Goal: Task Accomplishment & Management: Use online tool/utility

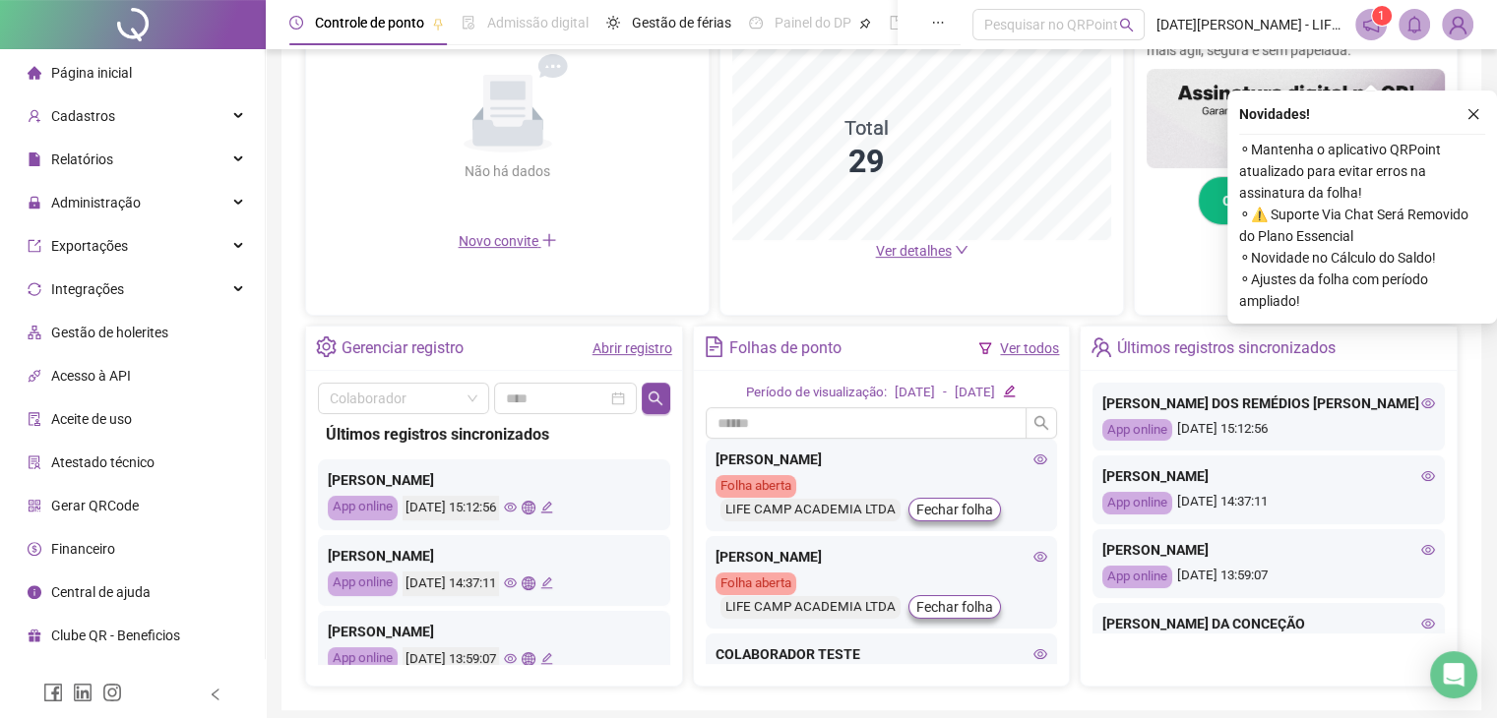
scroll to position [561, 0]
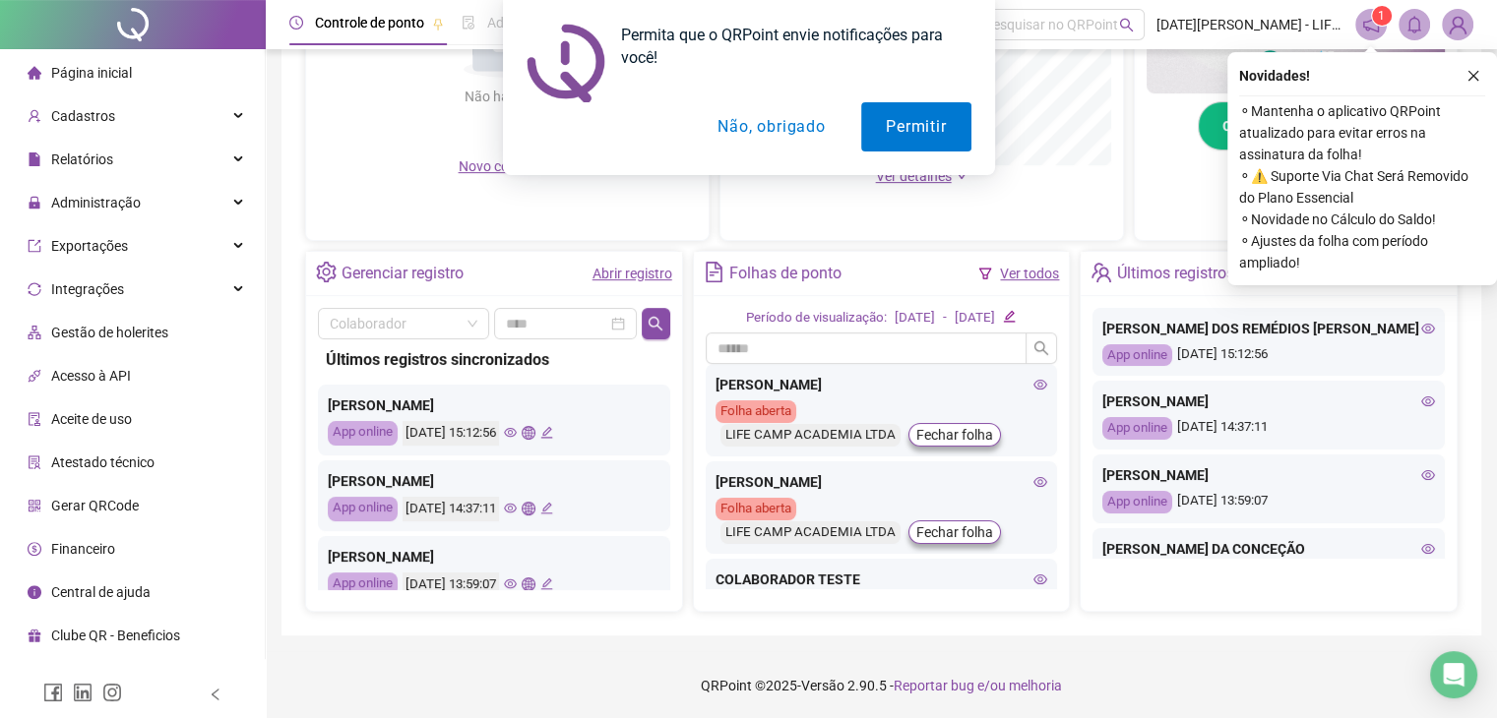
click at [780, 130] on button "Não, obrigado" at bounding box center [771, 126] width 156 height 49
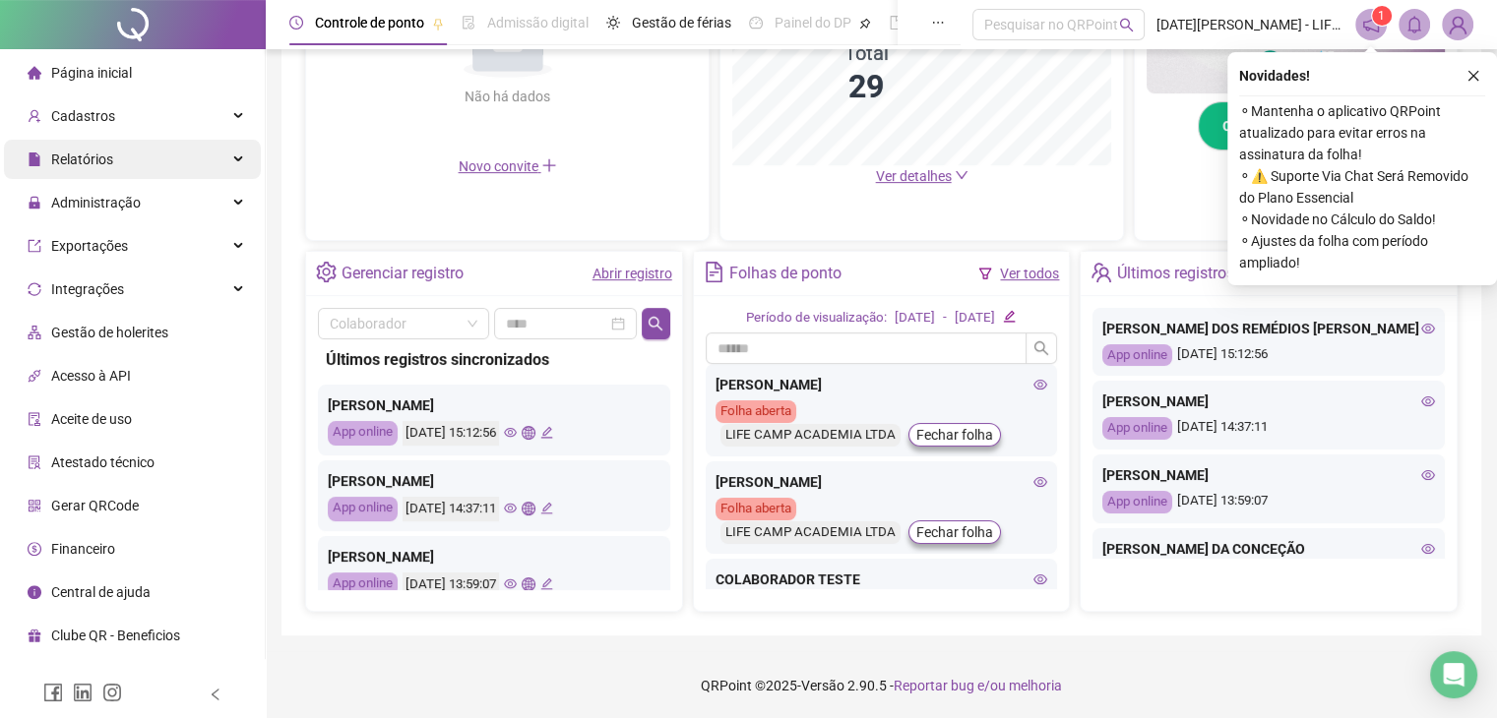
click at [91, 166] on span "Relatórios" at bounding box center [82, 160] width 62 height 16
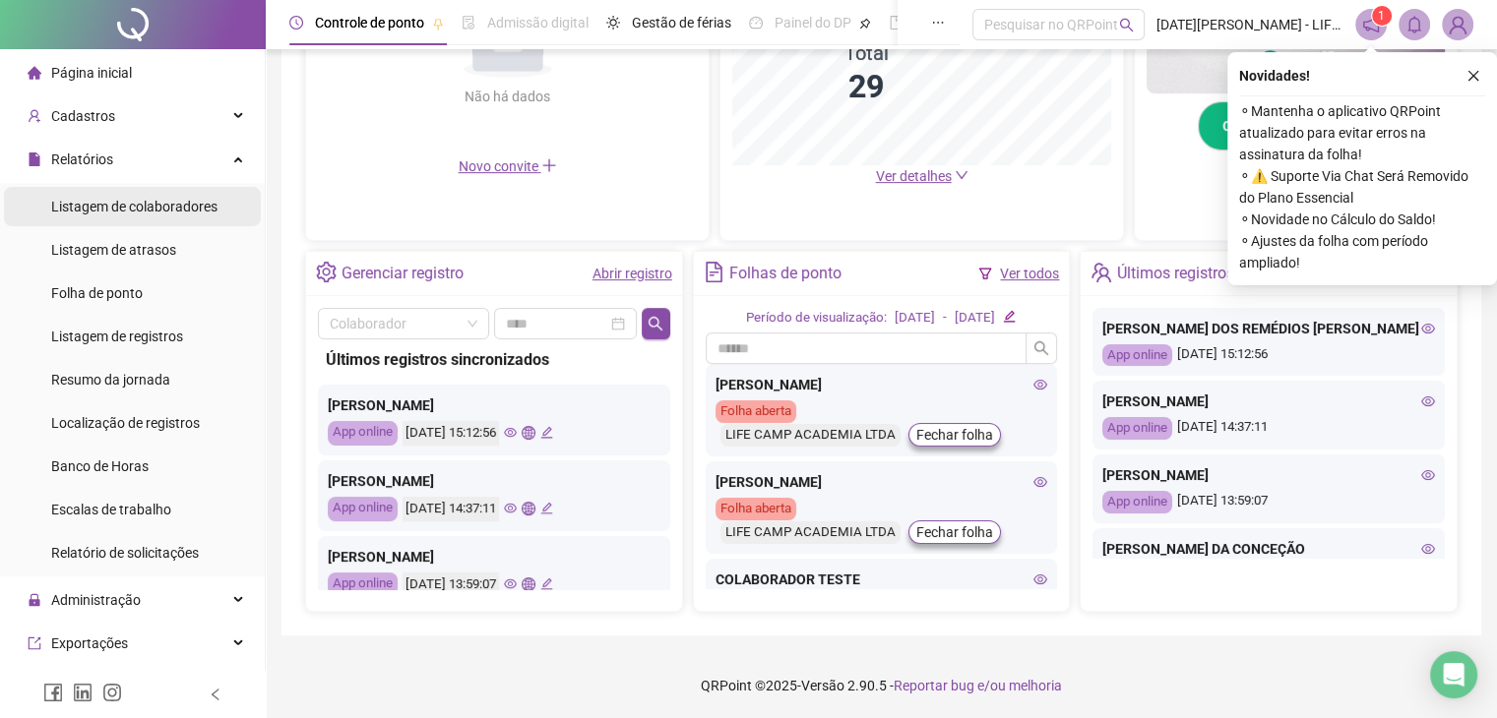
click at [137, 212] on span "Listagem de colaboradores" at bounding box center [134, 207] width 166 height 16
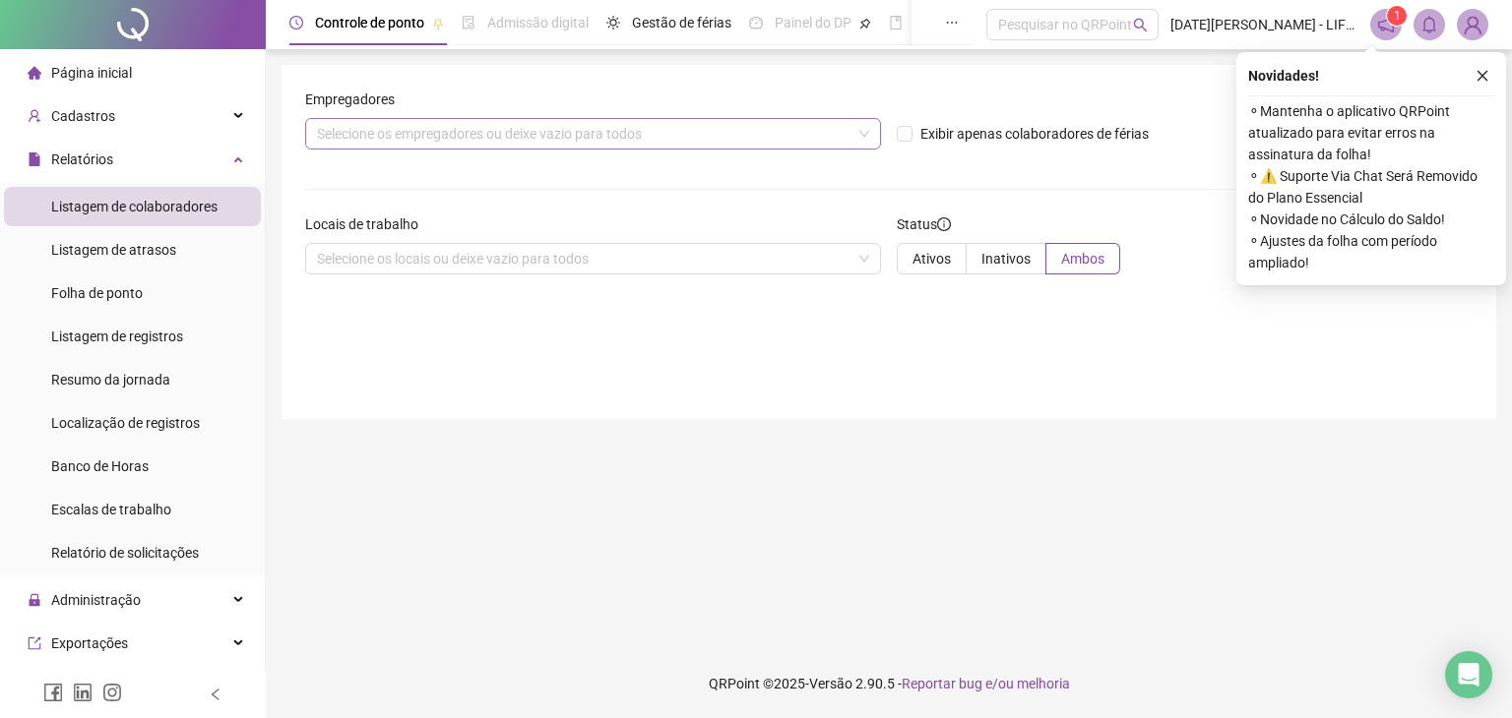
click at [534, 128] on div "Selecione os empregadores ou deixe vazio para todos" at bounding box center [593, 133] width 576 height 31
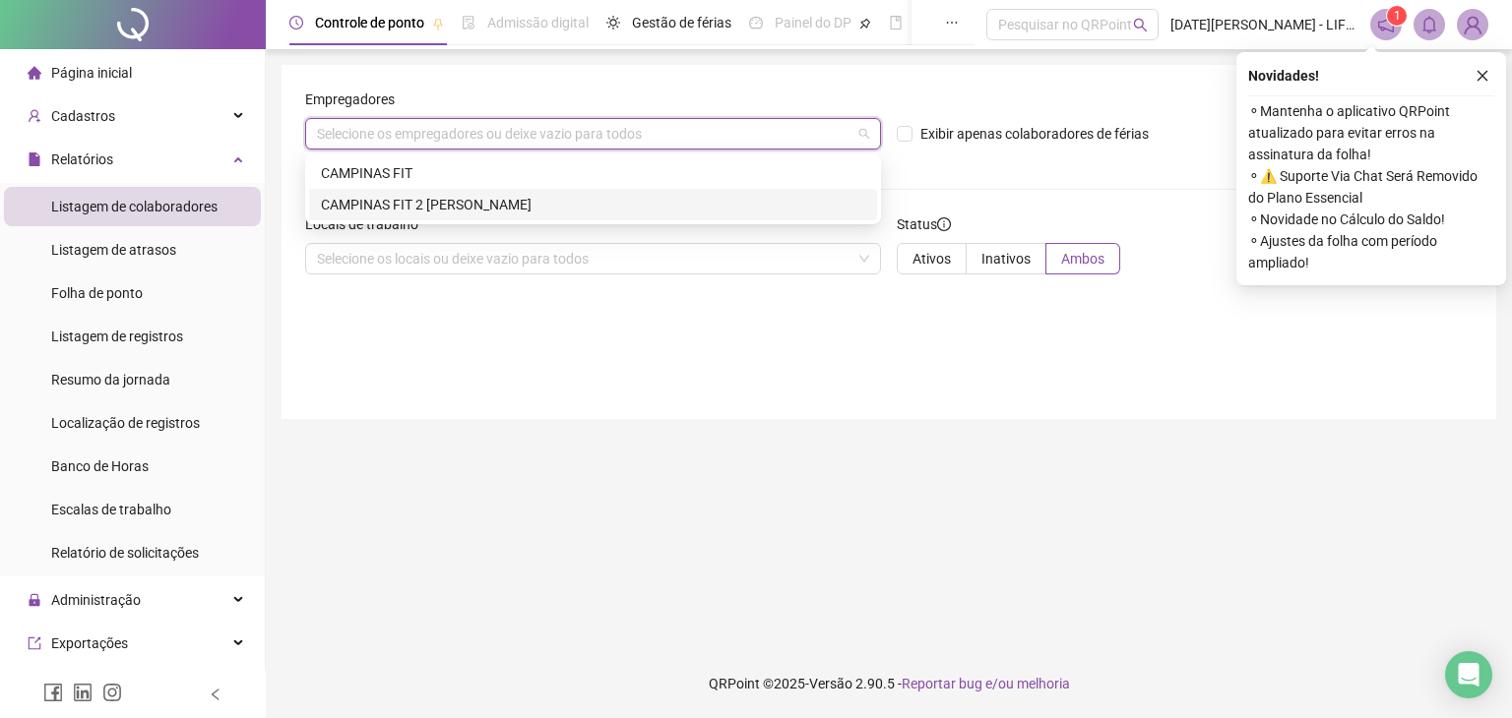
click at [525, 198] on div "CAMPINAS FIT 2 [PERSON_NAME]" at bounding box center [593, 205] width 544 height 22
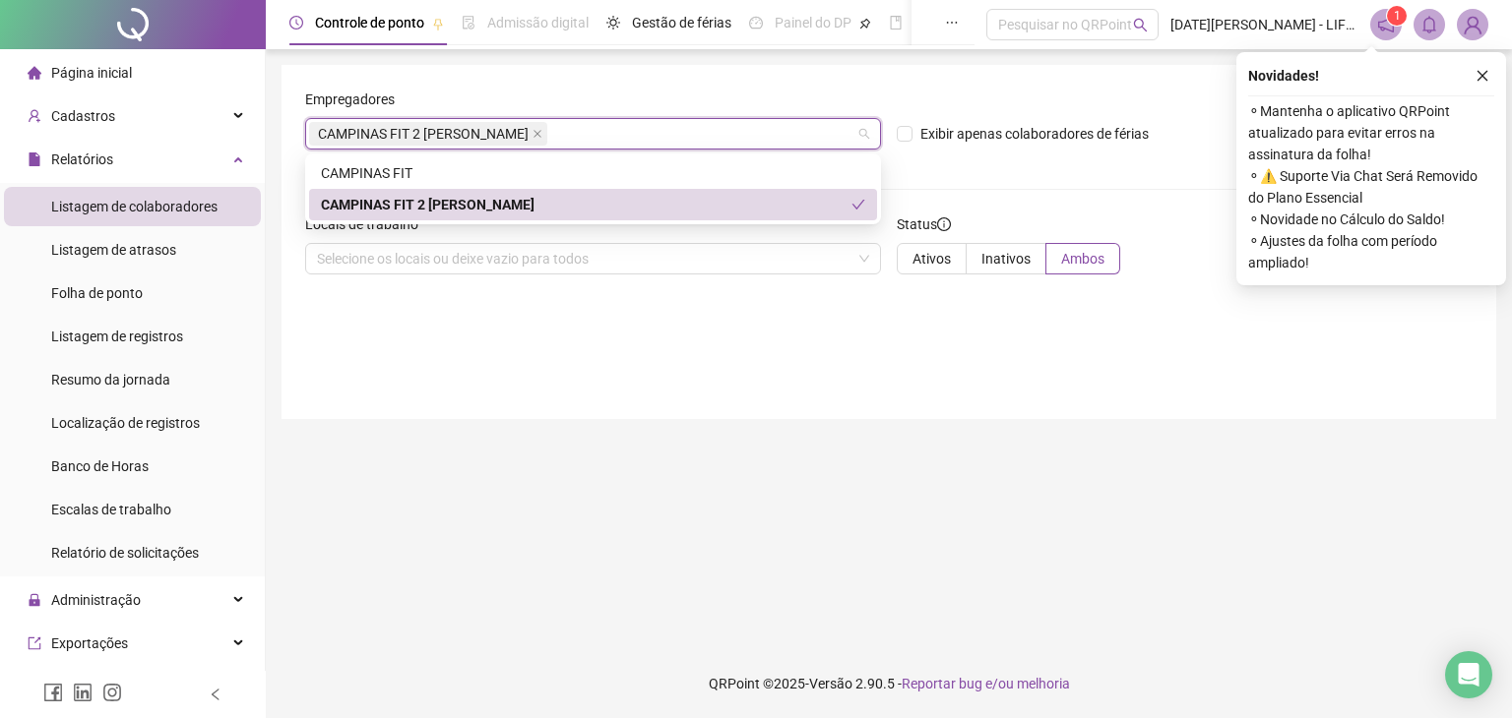
click at [583, 202] on div "CAMPINAS FIT 2 [PERSON_NAME]" at bounding box center [586, 205] width 530 height 22
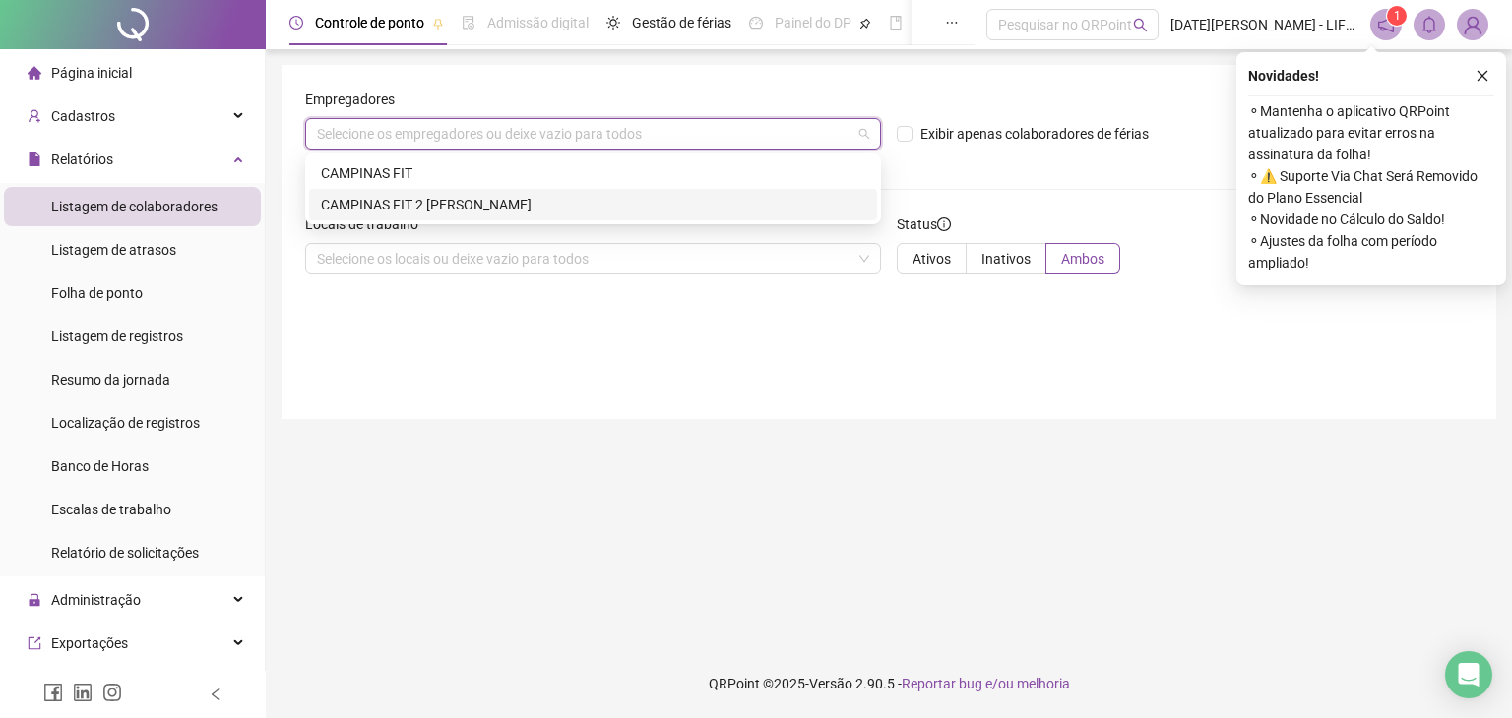
click at [583, 200] on div "CAMPINAS FIT 2 [PERSON_NAME]" at bounding box center [593, 205] width 544 height 22
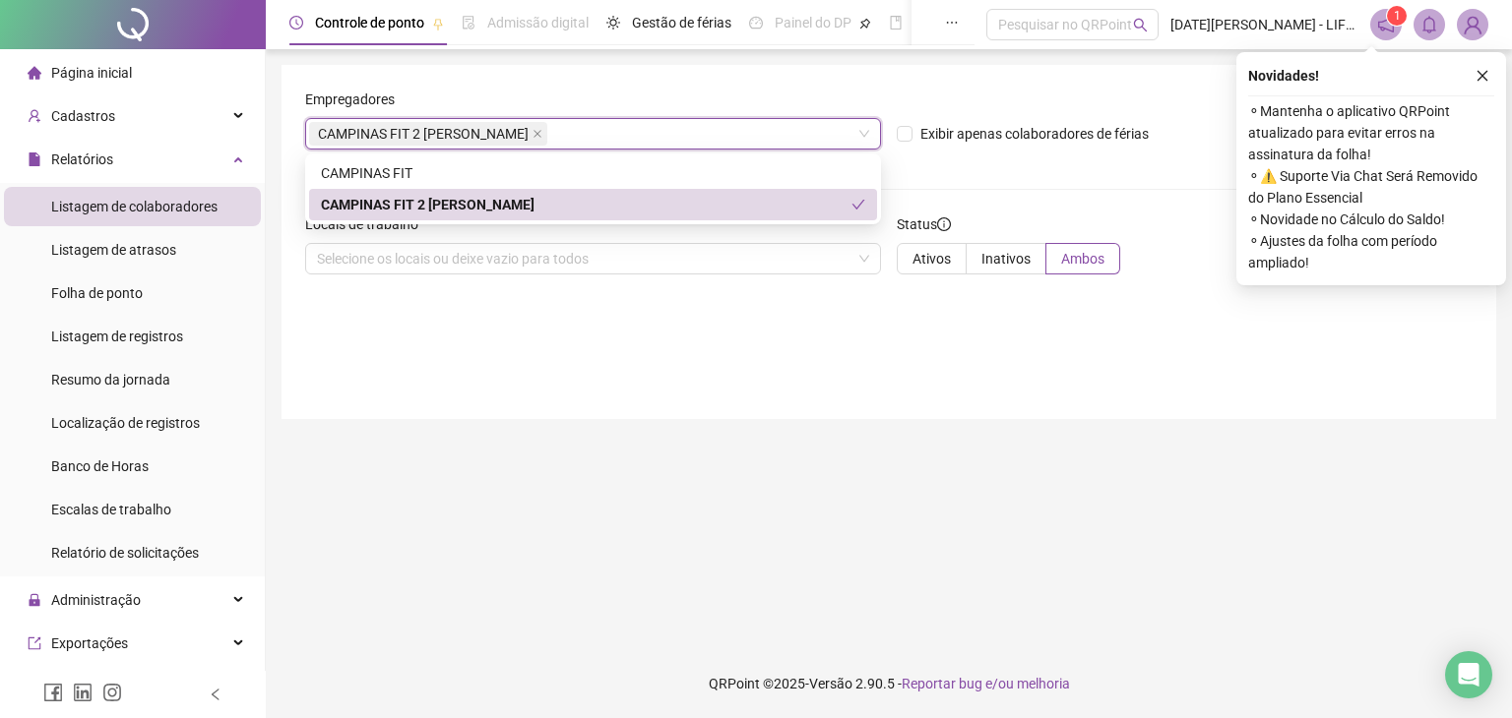
click at [630, 317] on div "Empregadores CAMPINAS FIT 2 [PERSON_NAME] CAMPINAS FIT 2 [PERSON_NAME] Exibir a…" at bounding box center [888, 242] width 1215 height 354
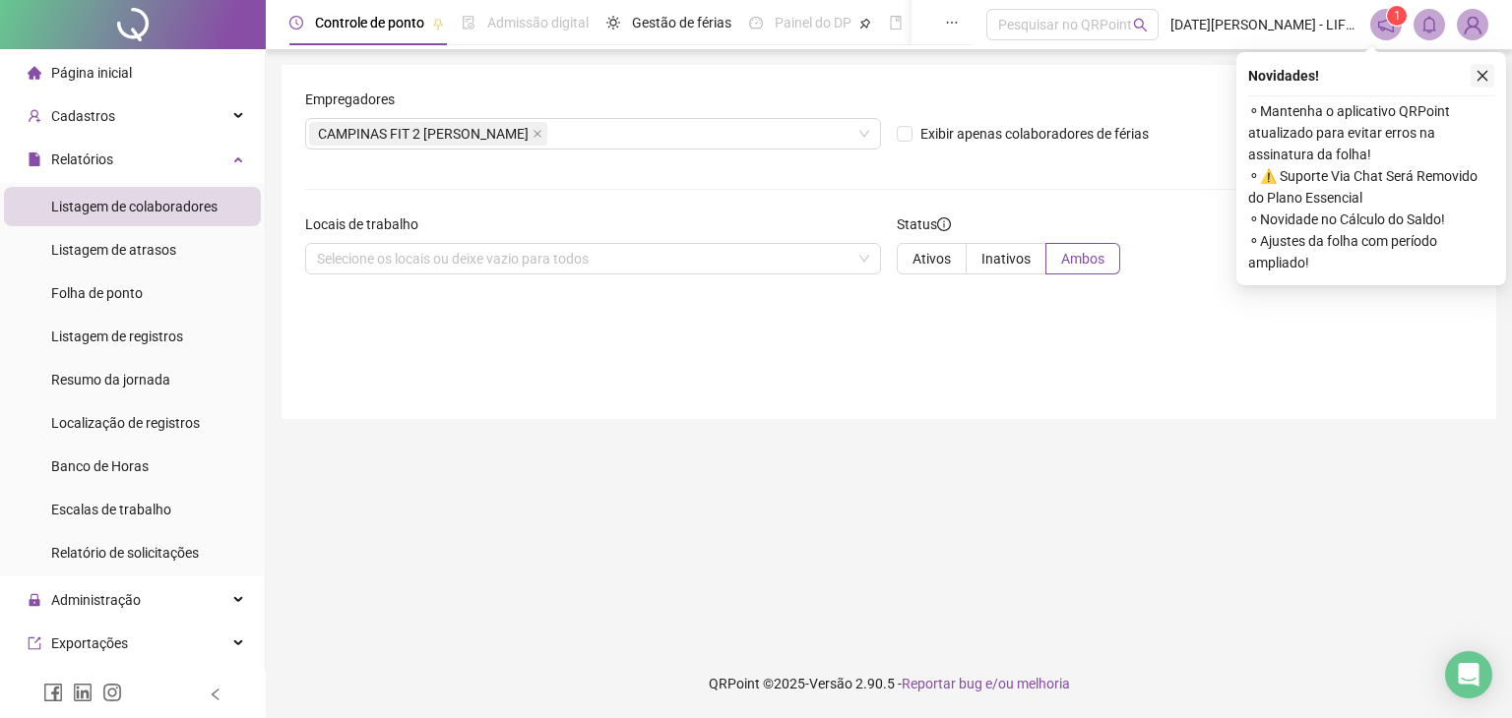
click at [1479, 77] on icon "close" at bounding box center [1482, 76] width 14 height 14
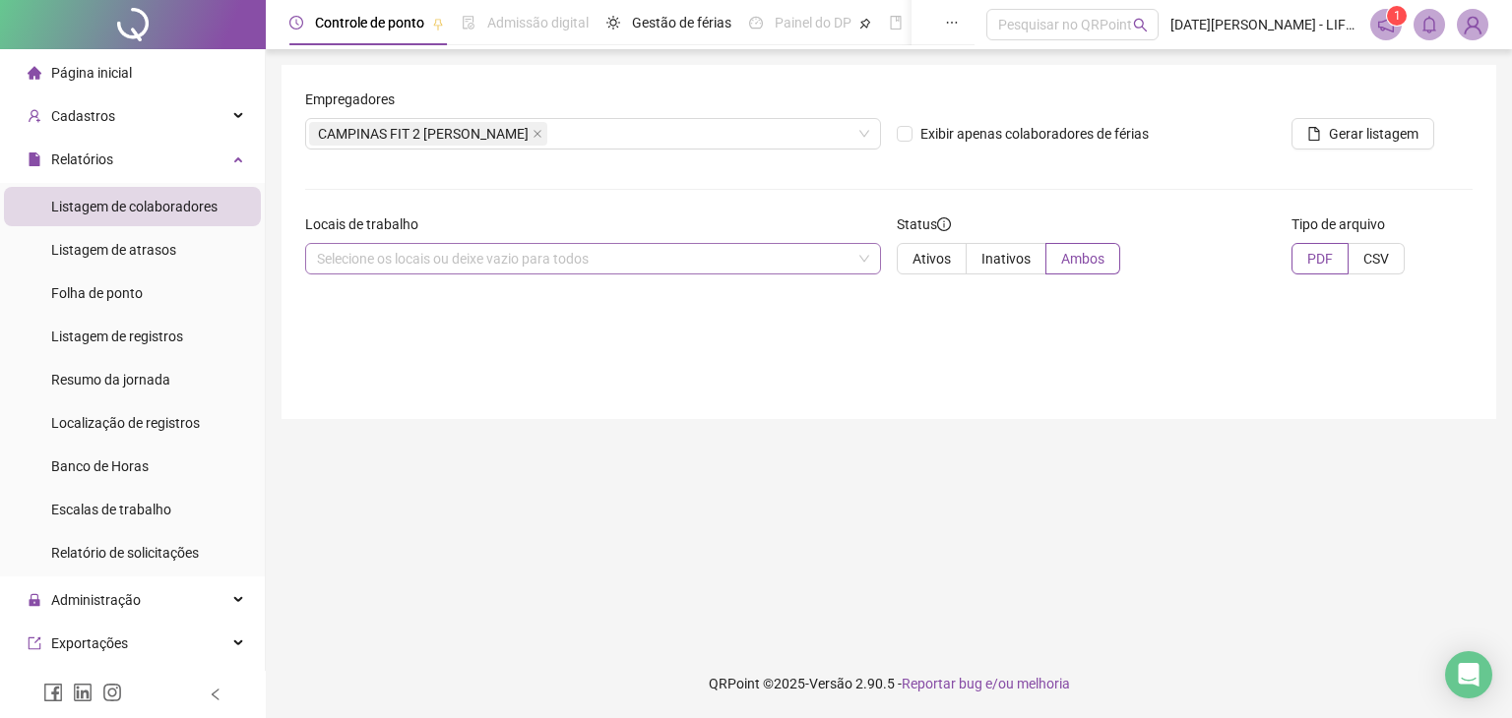
click at [862, 263] on div "Selecione os locais ou deixe vazio para todos" at bounding box center [593, 258] width 576 height 31
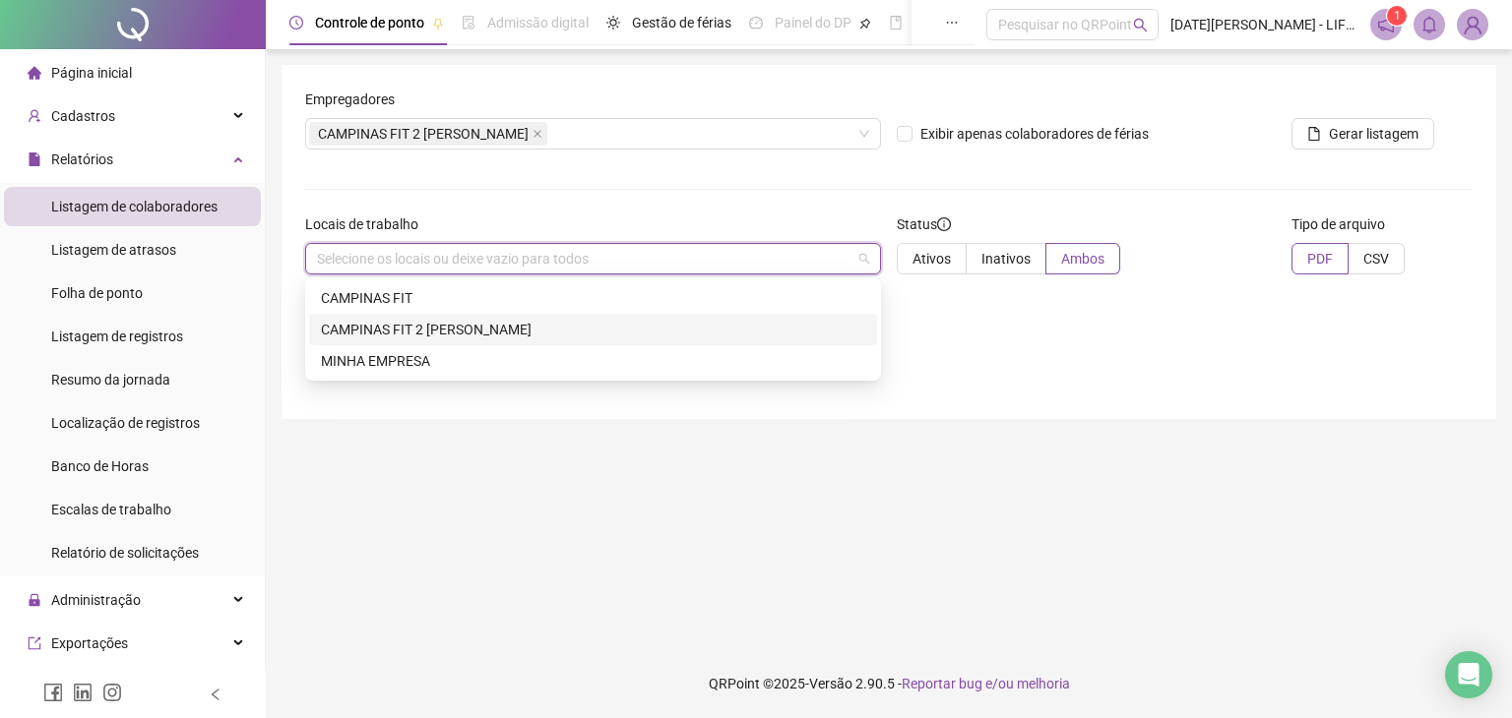
click at [548, 332] on div "CAMPINAS FIT 2 [PERSON_NAME]" at bounding box center [593, 330] width 544 height 22
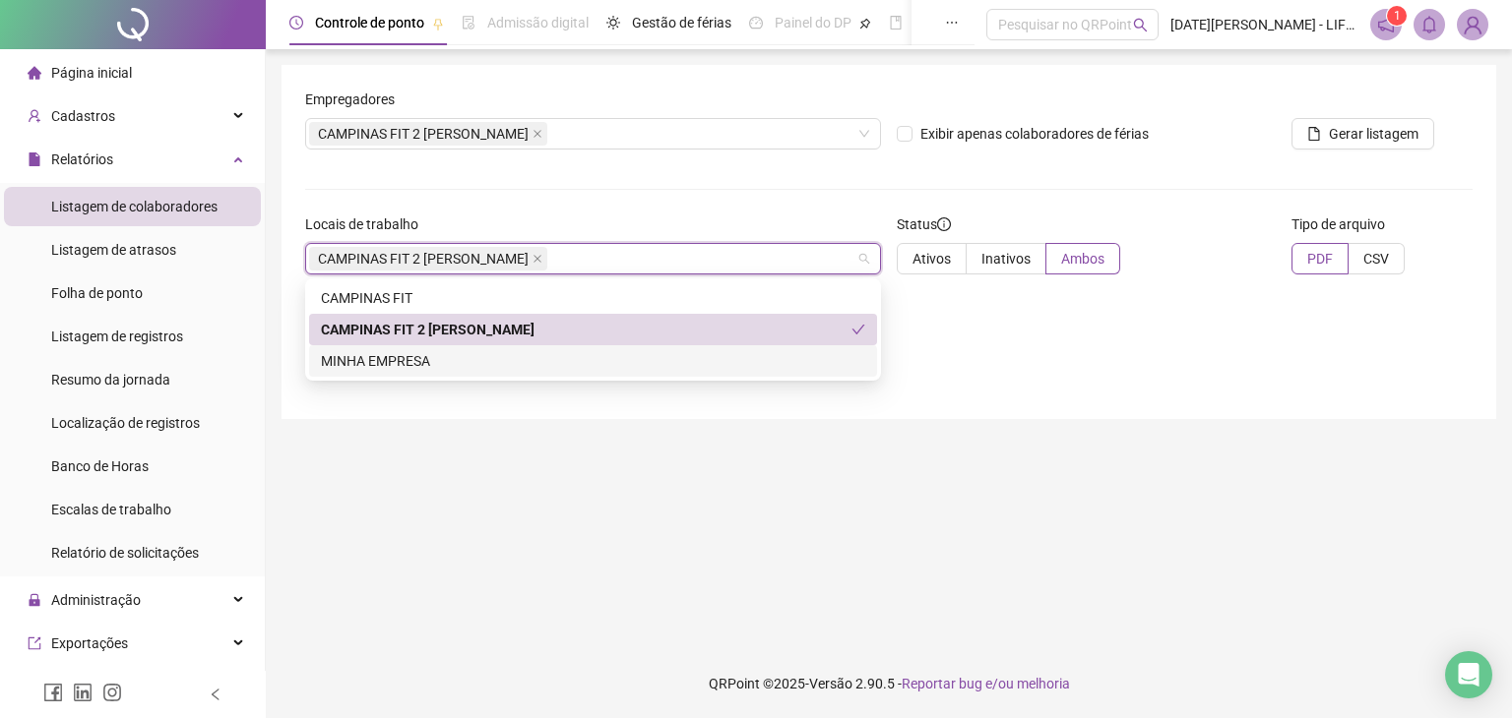
click at [1000, 368] on div "Empregadores CAMPINAS FIT 2 [PERSON_NAME] Exibir apenas colaboradores de férias…" at bounding box center [888, 242] width 1215 height 354
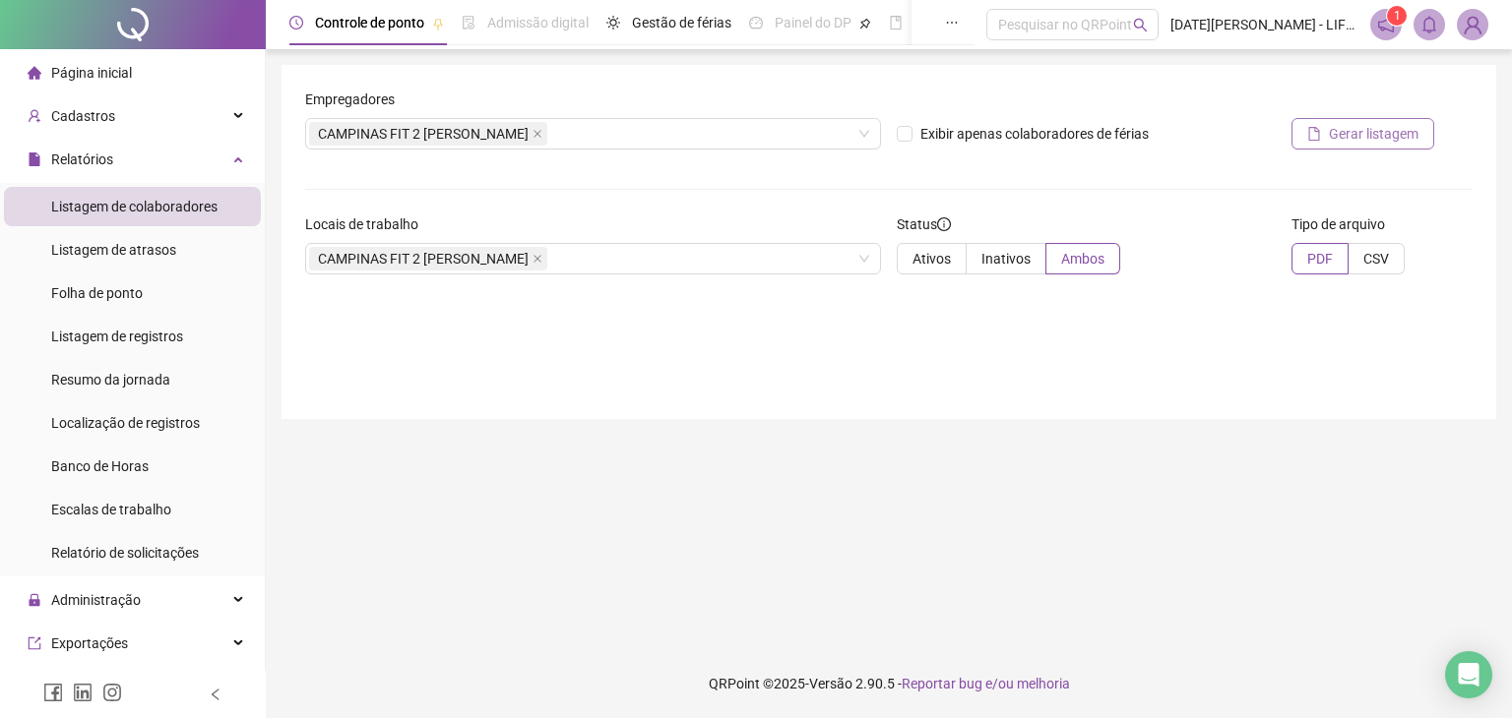
click at [1389, 141] on span "Gerar listagem" at bounding box center [1374, 134] width 90 height 22
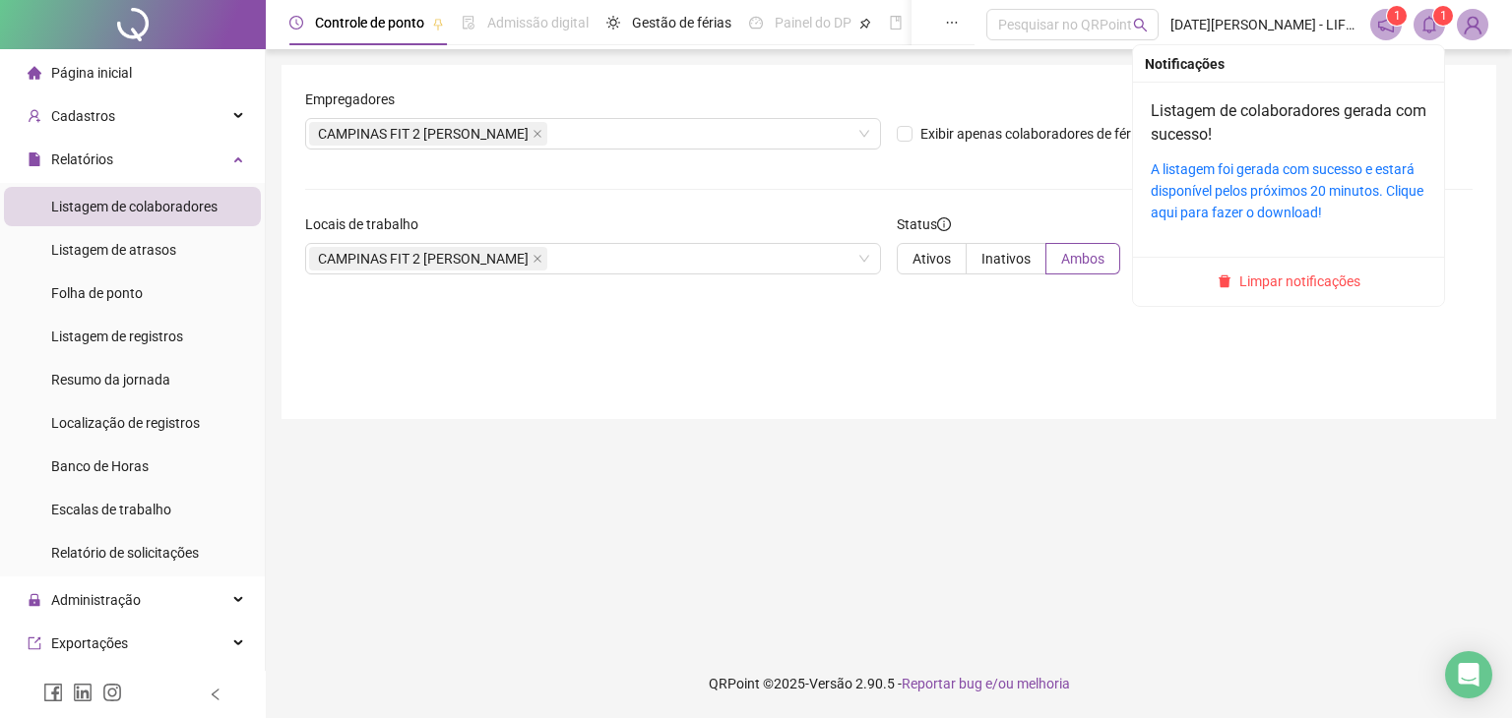
click at [1421, 29] on icon "bell" at bounding box center [1429, 25] width 18 height 18
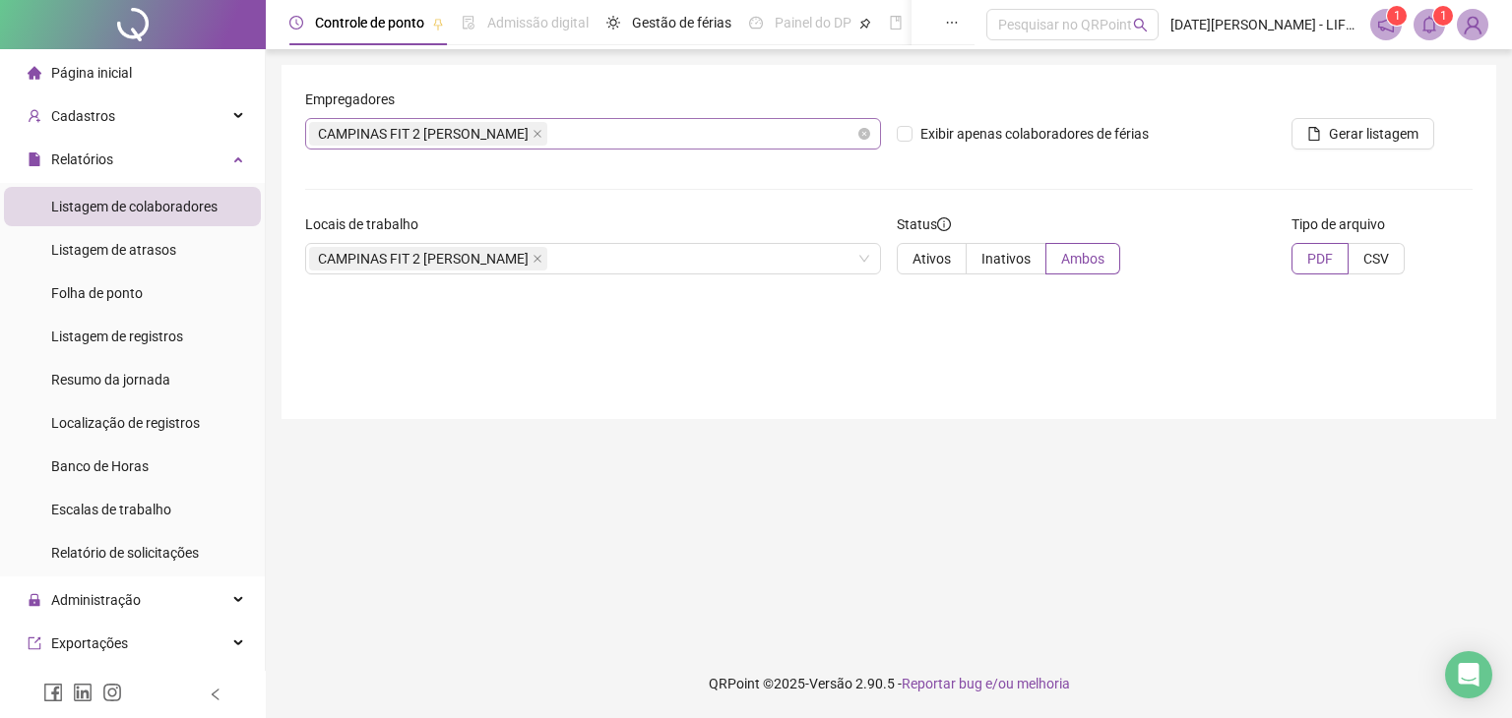
click at [695, 131] on div "CAMPINAS FIT 2 [PERSON_NAME]" at bounding box center [593, 133] width 576 height 31
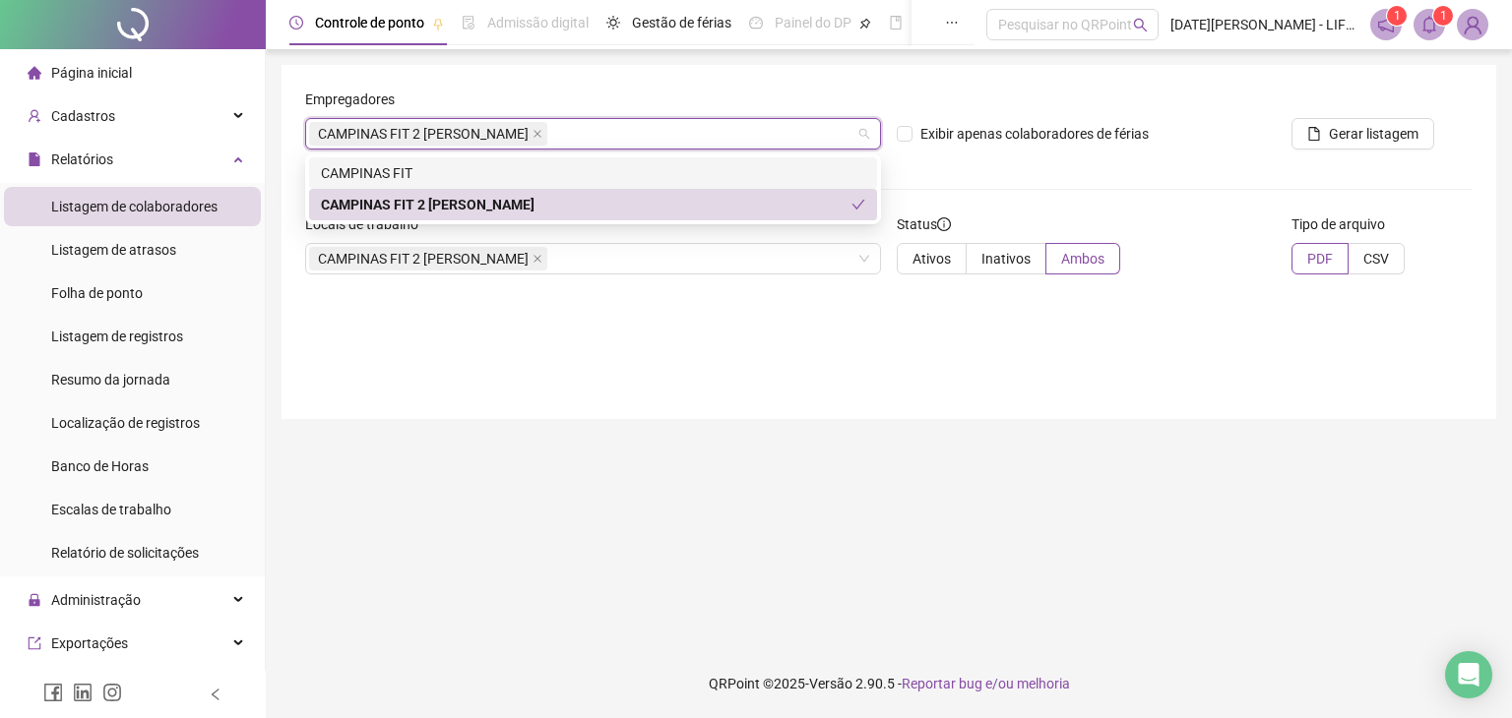
click at [398, 171] on div "CAMPINAS FIT" at bounding box center [593, 173] width 544 height 22
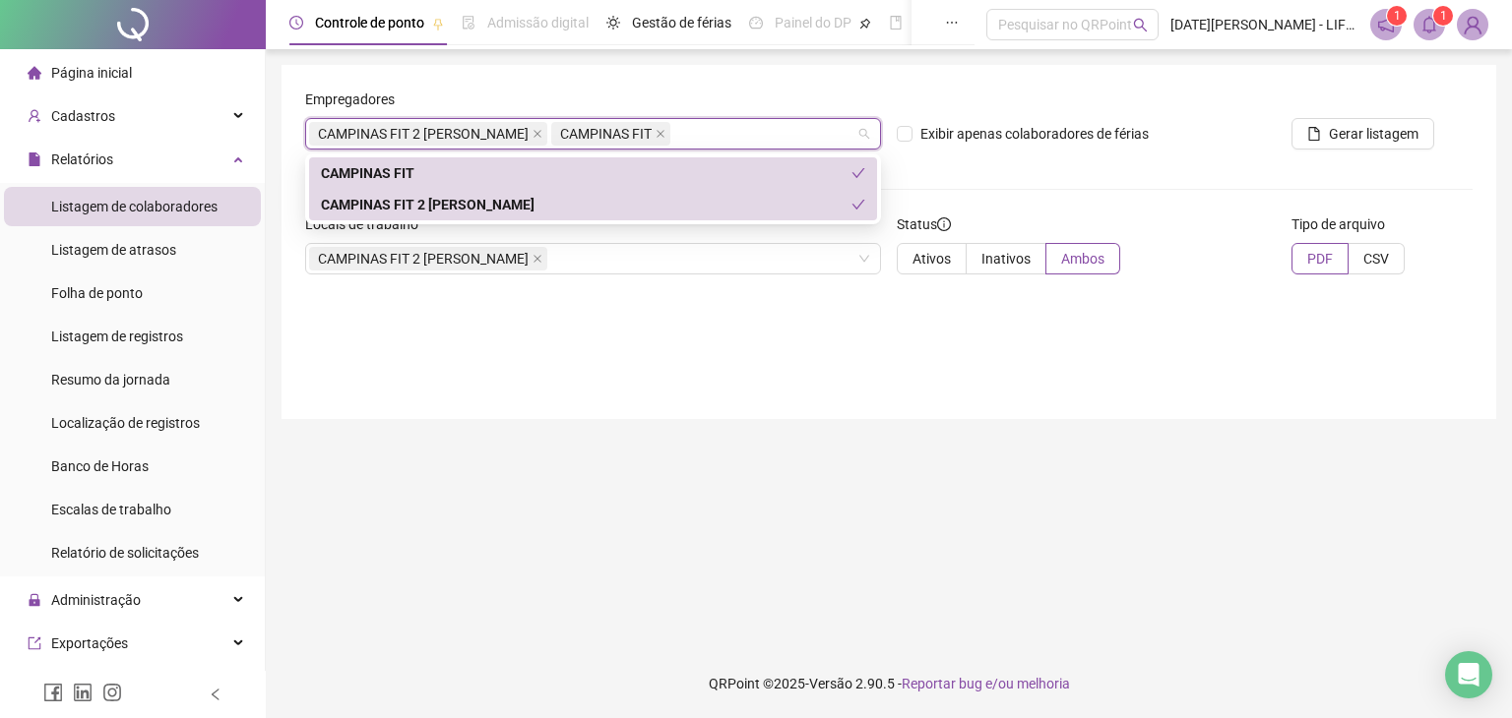
click at [398, 171] on div "CAMPINAS FIT" at bounding box center [586, 173] width 530 height 22
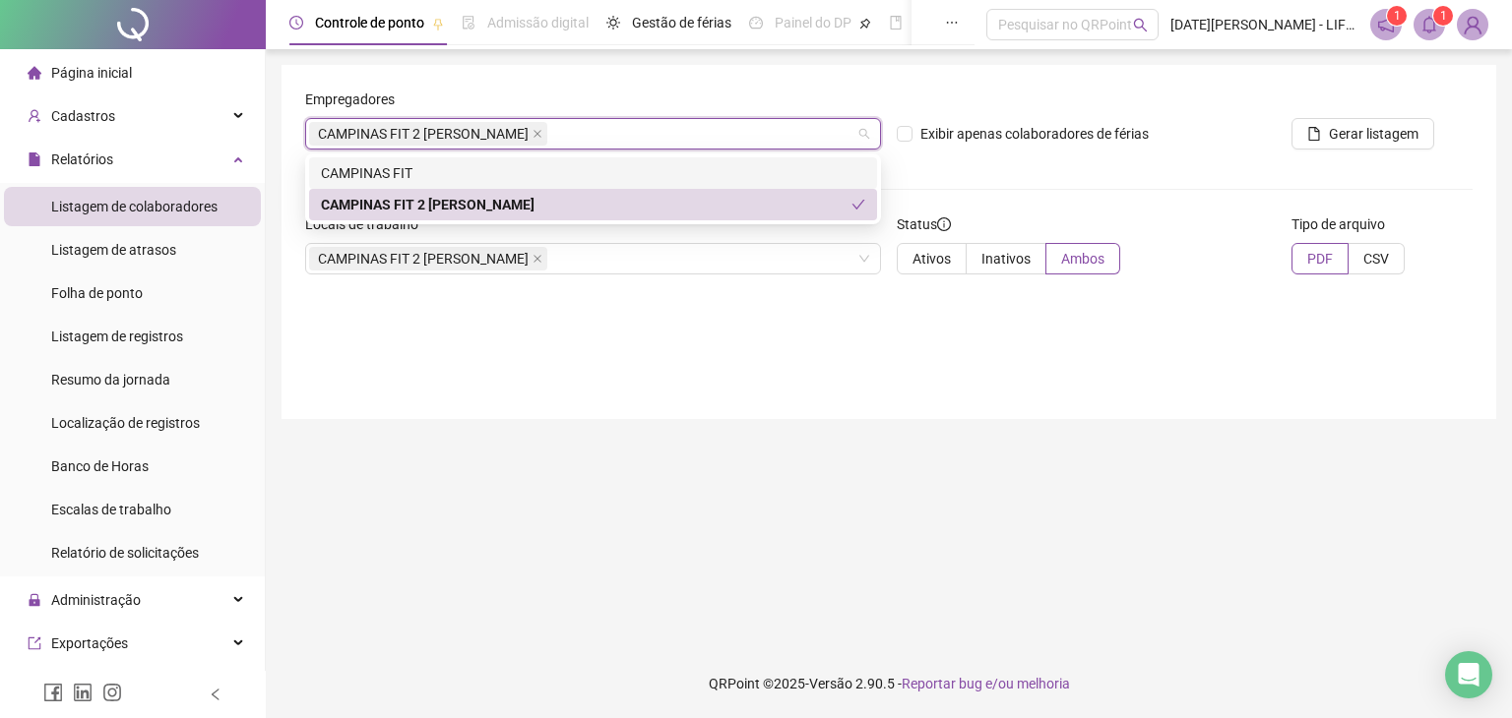
click at [398, 171] on div "CAMPINAS FIT" at bounding box center [593, 173] width 544 height 22
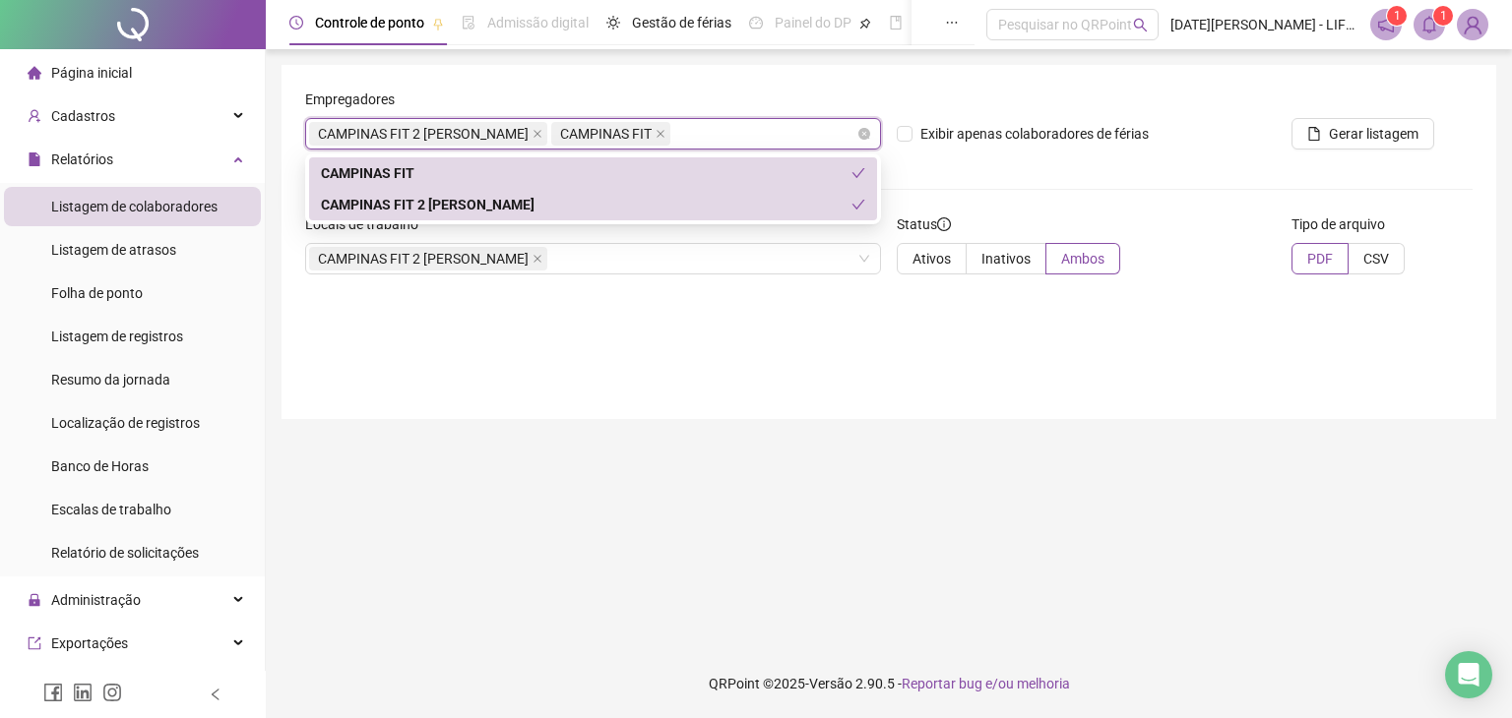
click at [532, 132] on icon "close" at bounding box center [537, 134] width 10 height 10
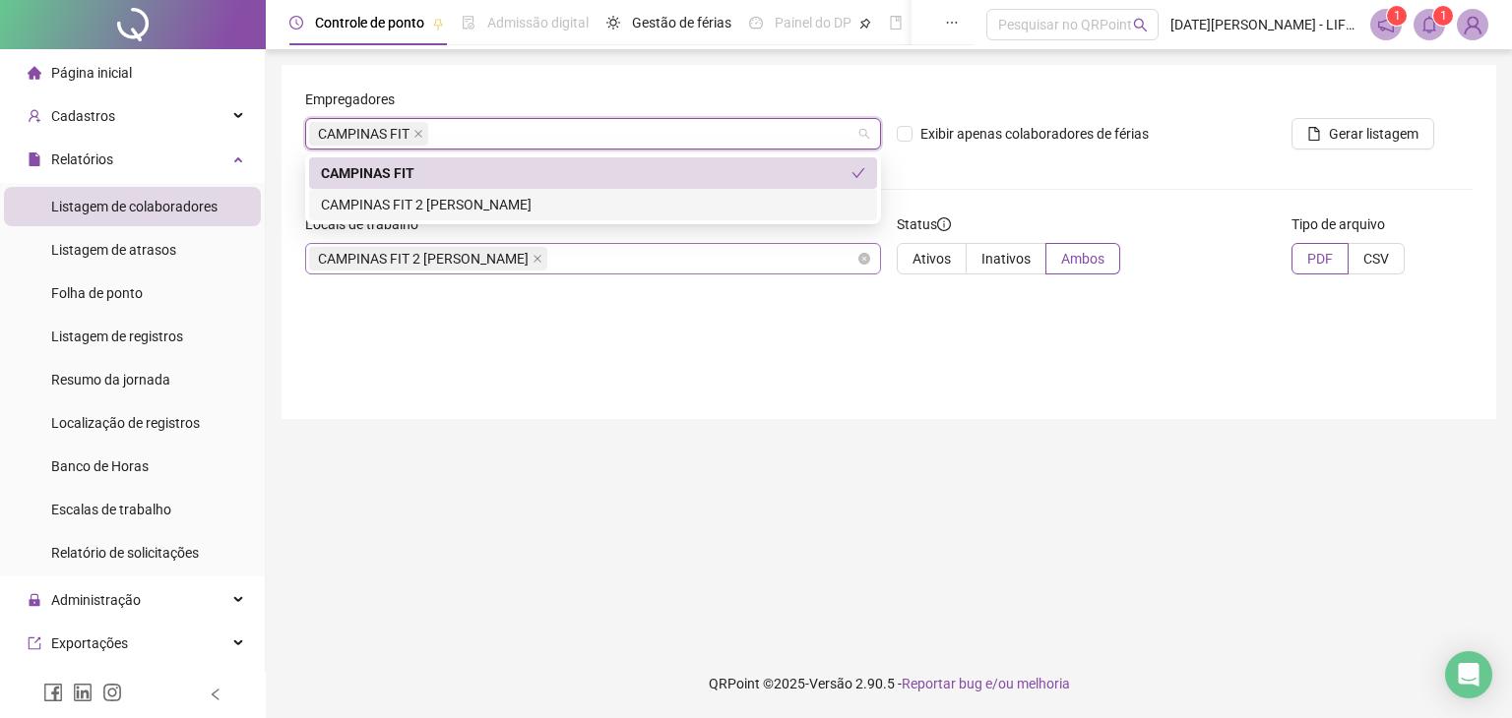
click at [559, 257] on div "CAMPINAS FIT 2 [PERSON_NAME]" at bounding box center [593, 258] width 576 height 31
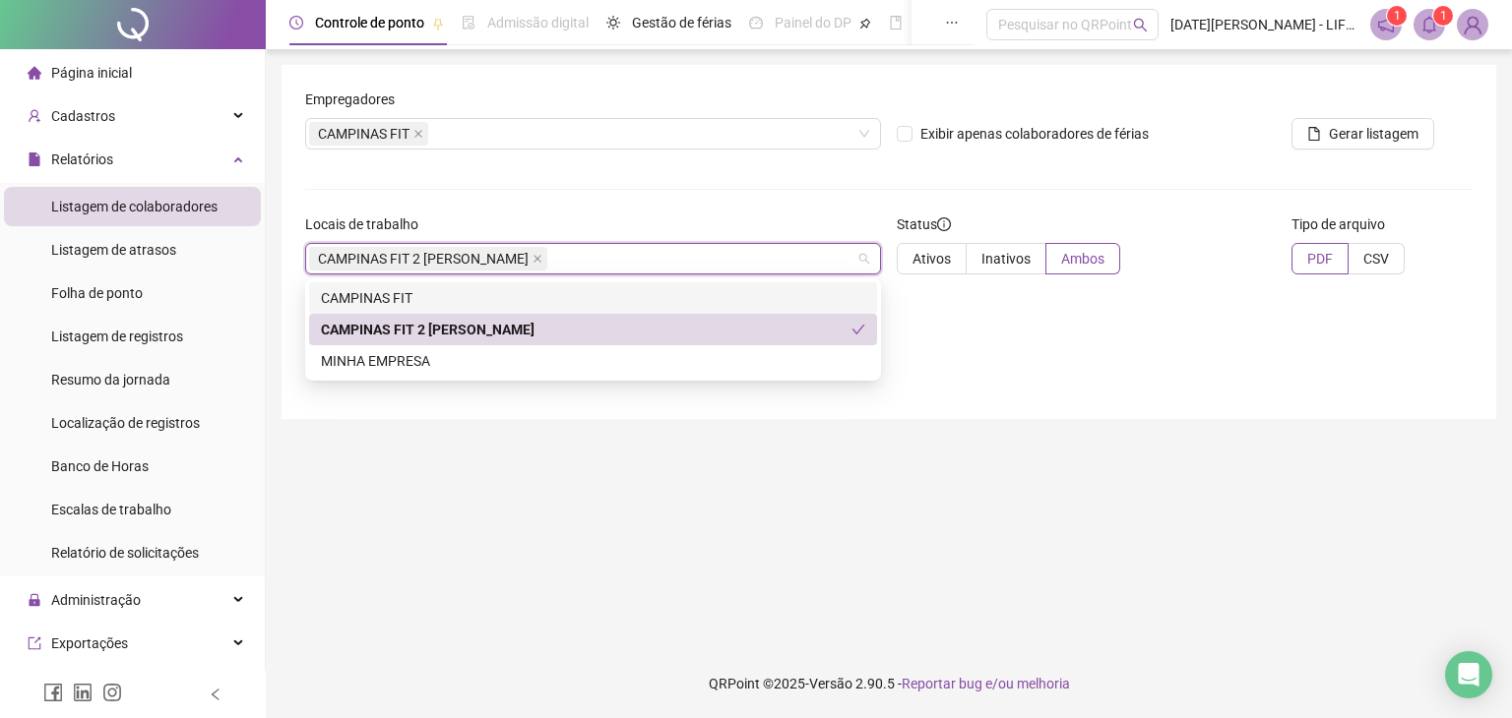
click at [404, 288] on div "CAMPINAS FIT" at bounding box center [593, 298] width 544 height 22
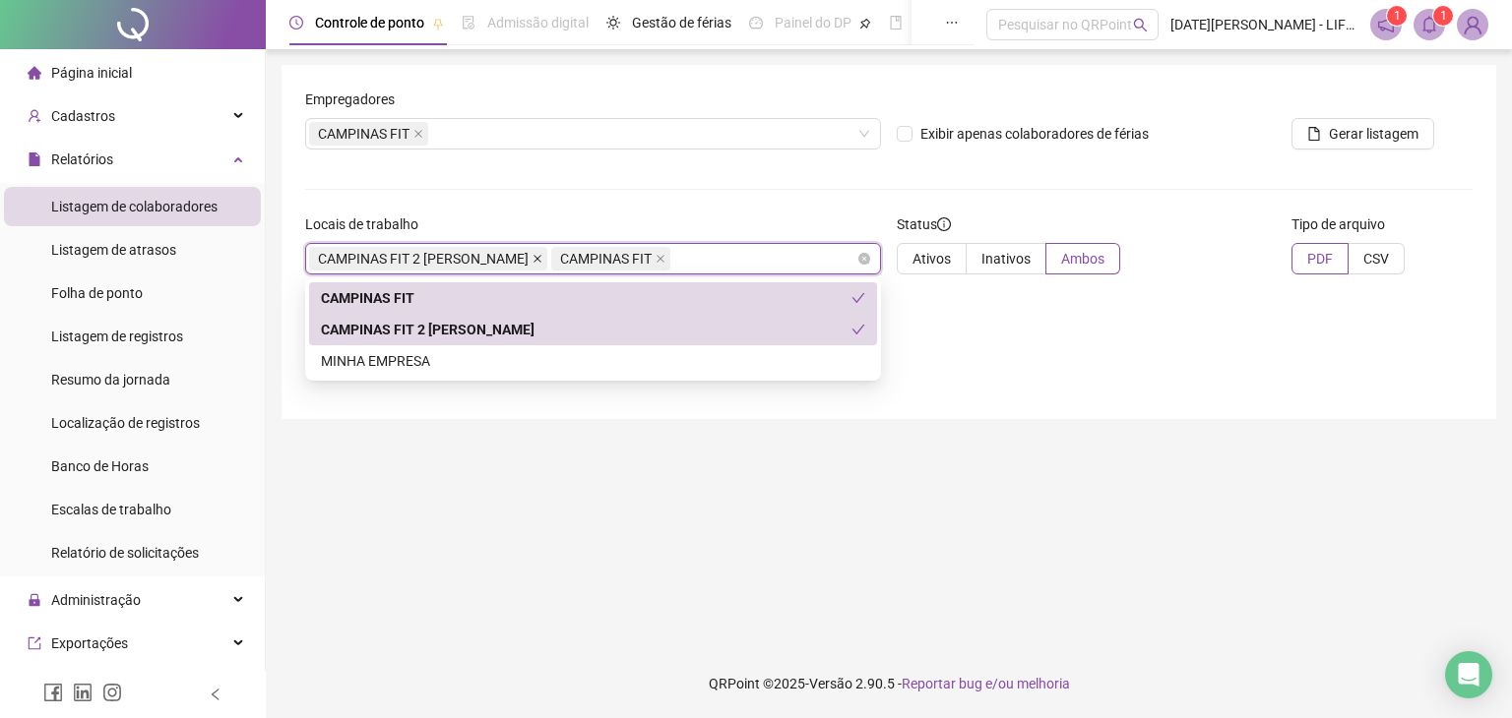
click at [532, 254] on icon "close" at bounding box center [537, 259] width 10 height 10
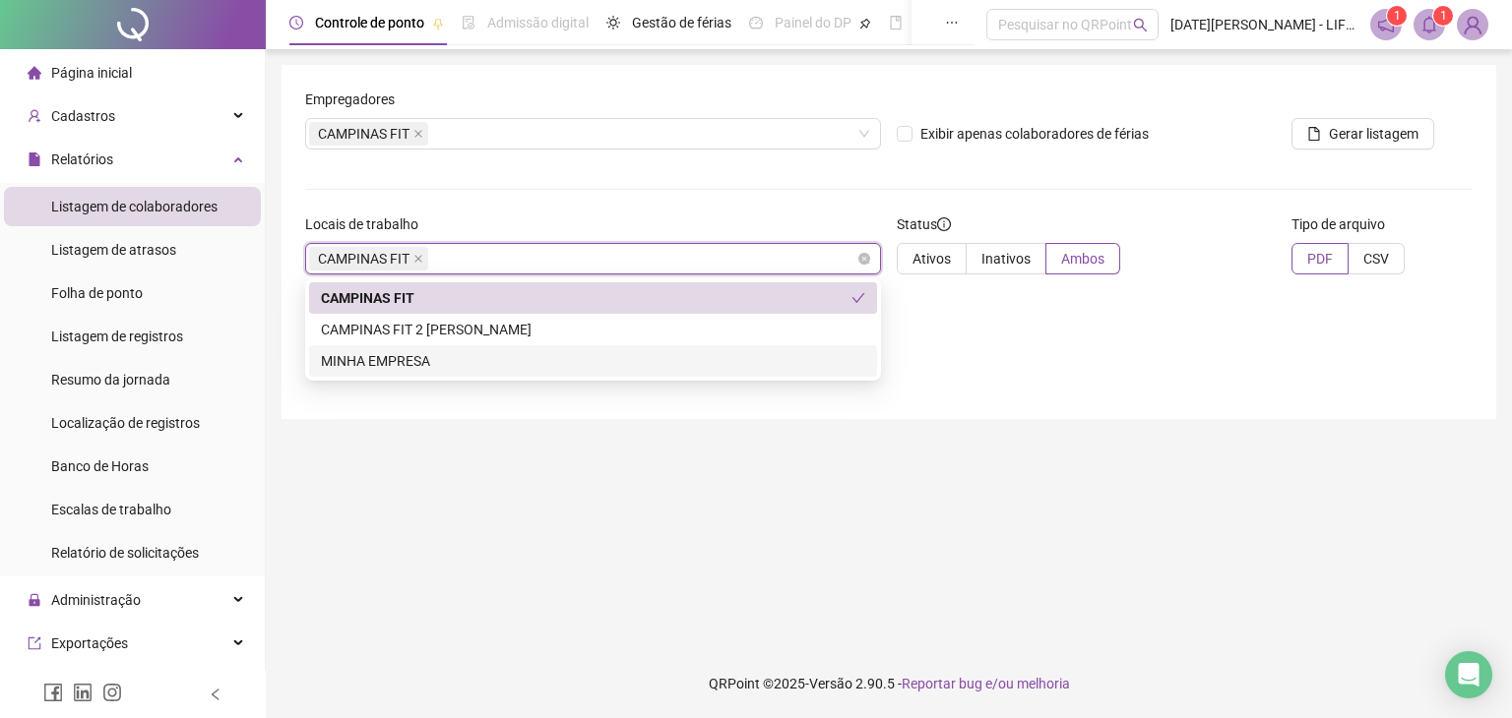
click at [1147, 414] on main "Empregadores CAMPINAS FIT Exibir apenas colaboradores de férias Gerar listagem …" at bounding box center [888, 349] width 1215 height 569
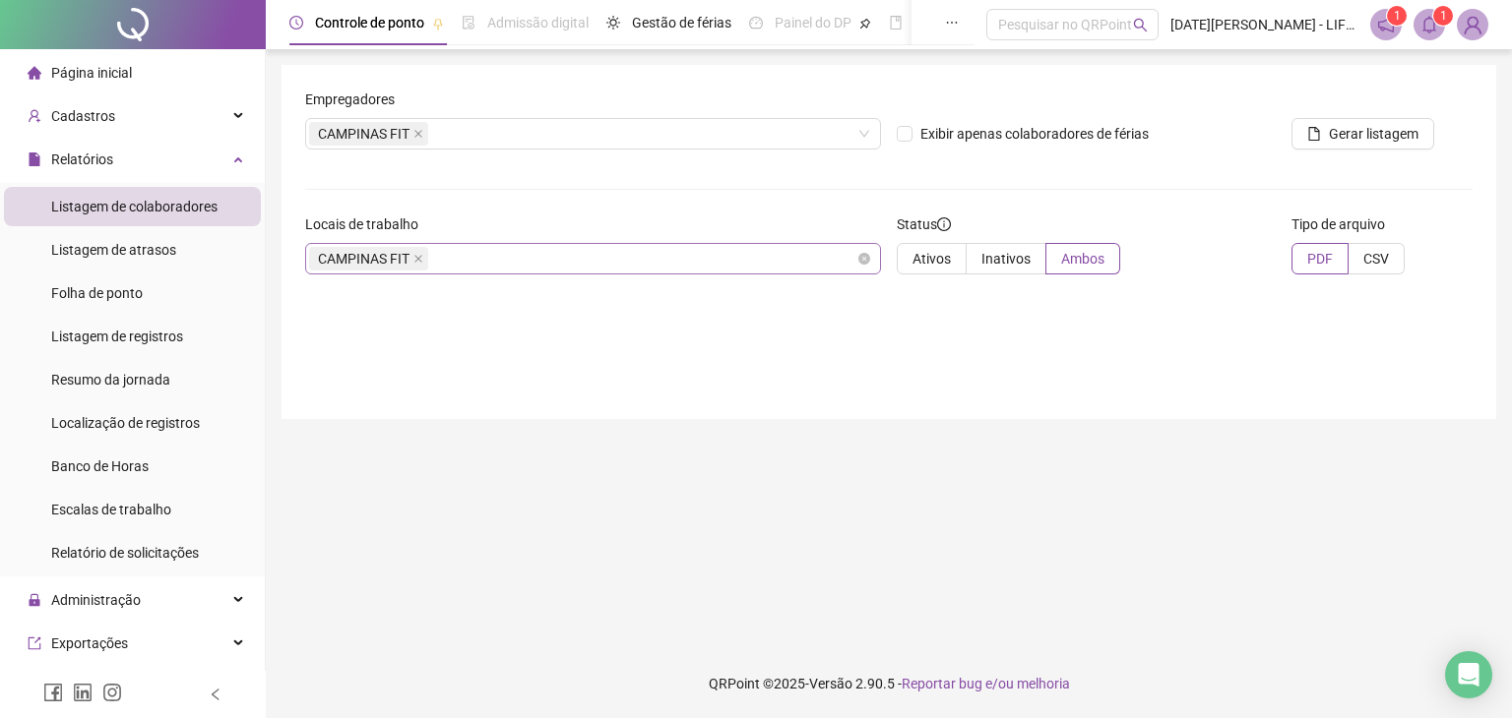
click at [1380, 19] on icon "notification" at bounding box center [1386, 25] width 18 height 18
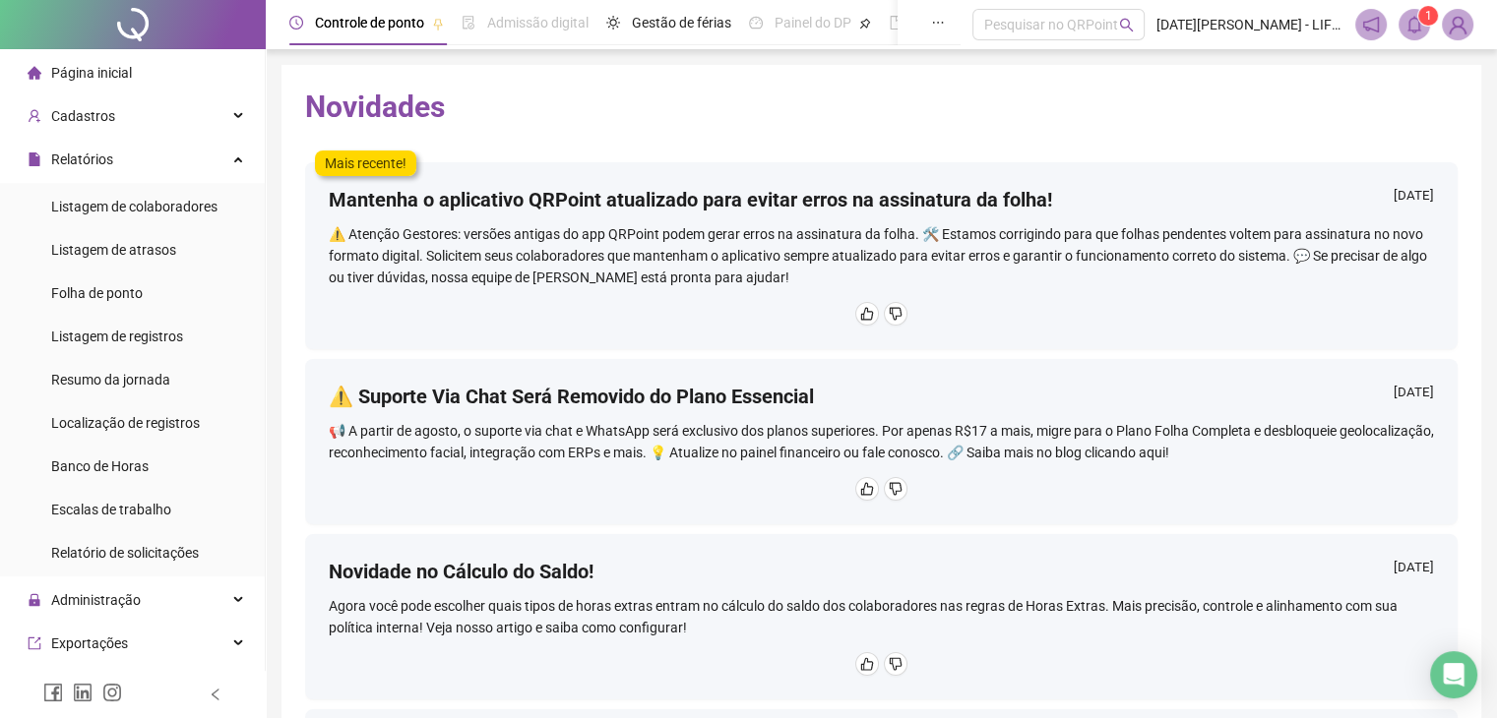
click at [1209, 395] on div "⚠️ Suporte Via Chat Será Removido do Plano Essencial [DATE]" at bounding box center [881, 401] width 1105 height 37
click at [1416, 31] on icon "bell" at bounding box center [1414, 25] width 14 height 18
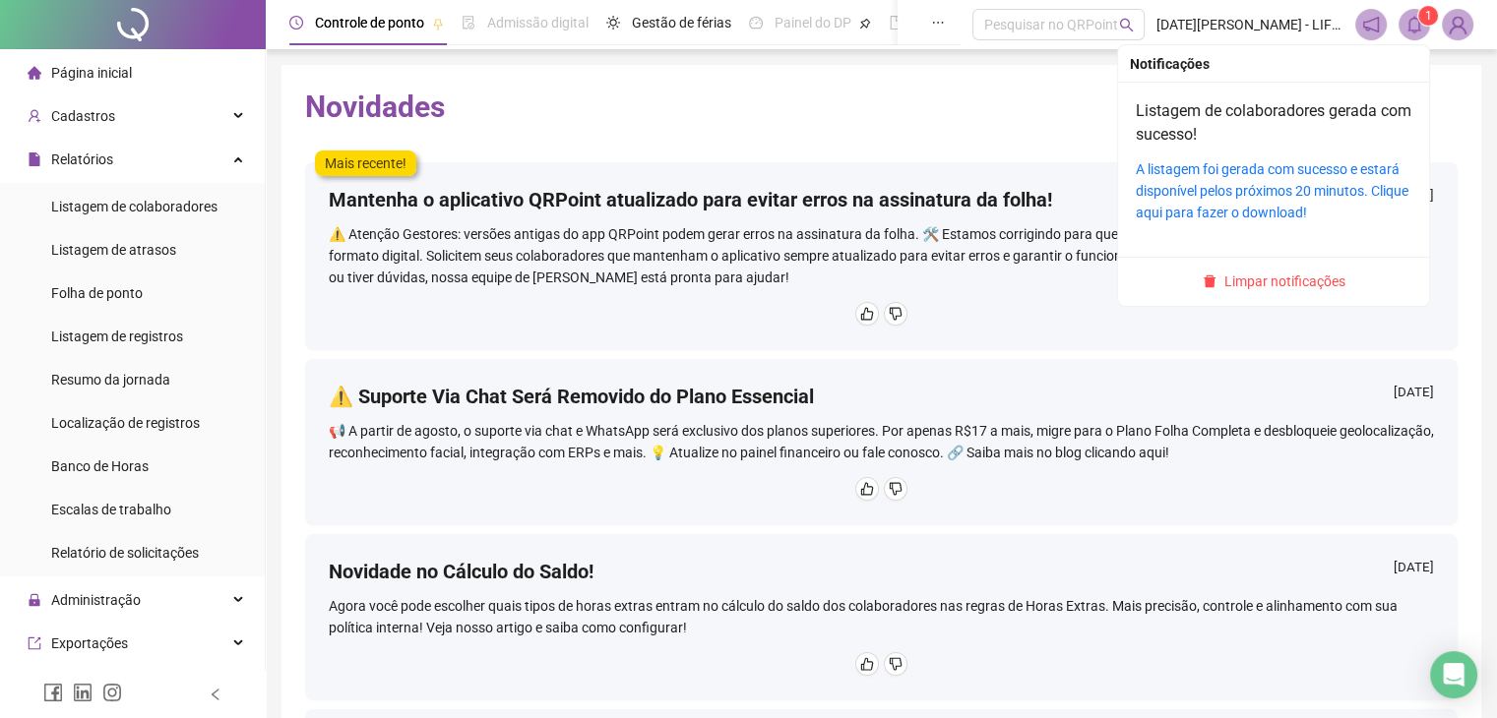
click at [1414, 31] on icon "bell" at bounding box center [1414, 25] width 14 height 18
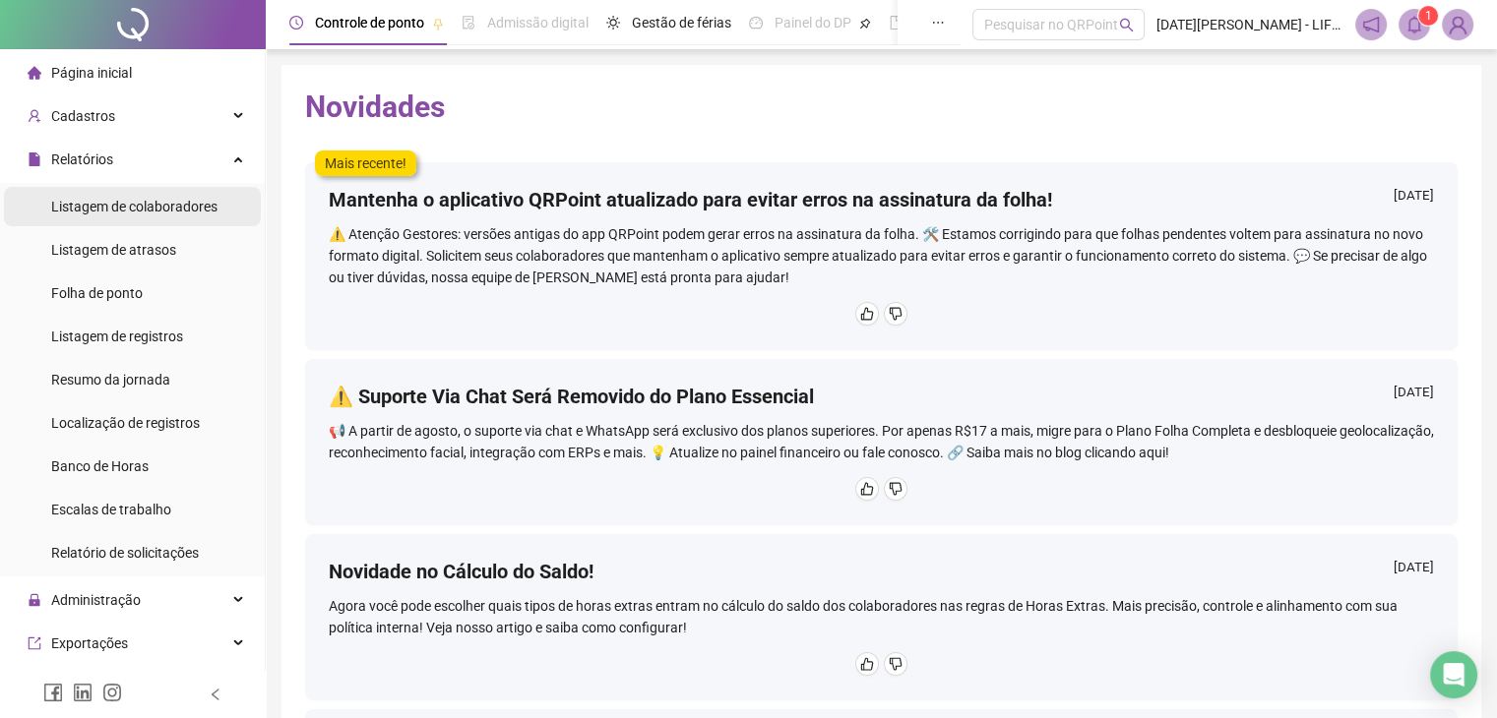
click at [156, 210] on span "Listagem de colaboradores" at bounding box center [134, 207] width 166 height 16
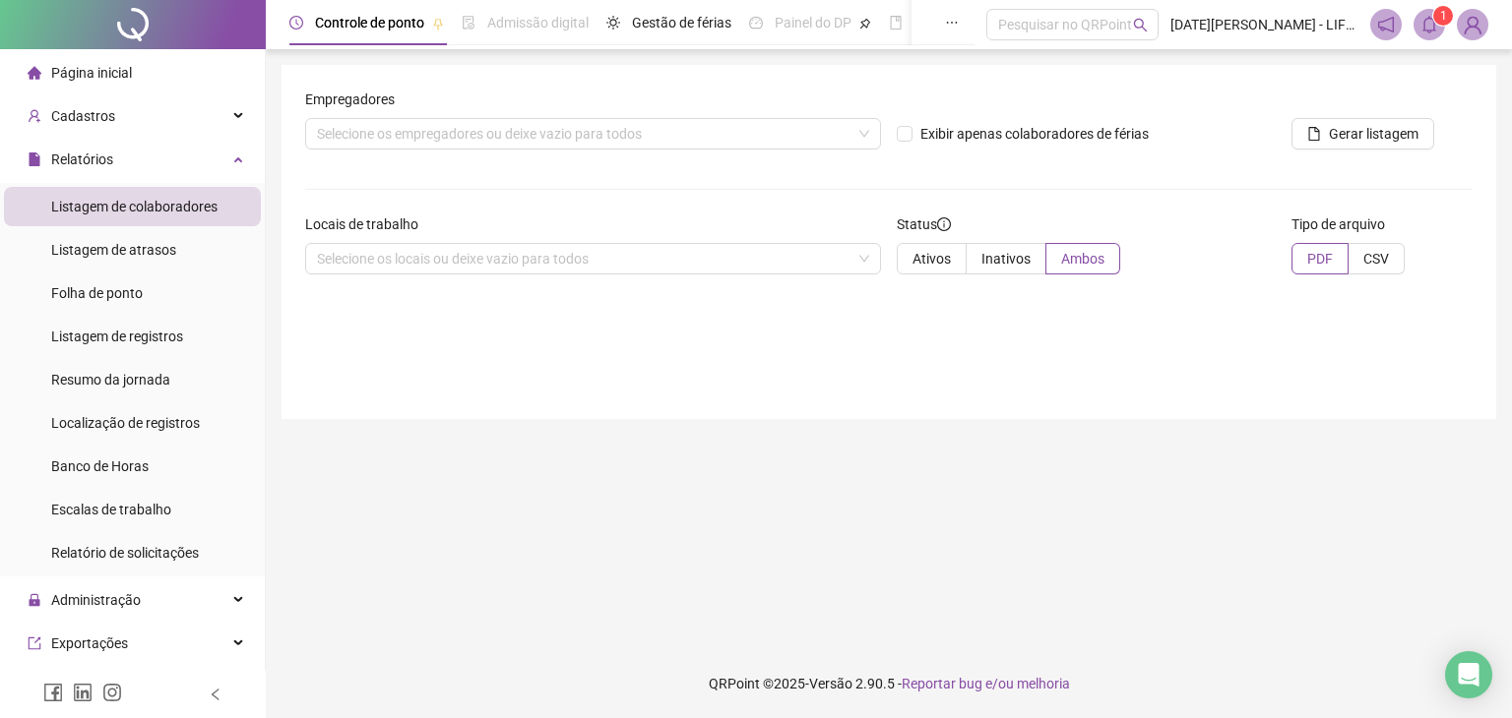
click at [516, 116] on div "Empregadores Selecione os empregadores ou deixe vazio para todos" at bounding box center [593, 119] width 576 height 61
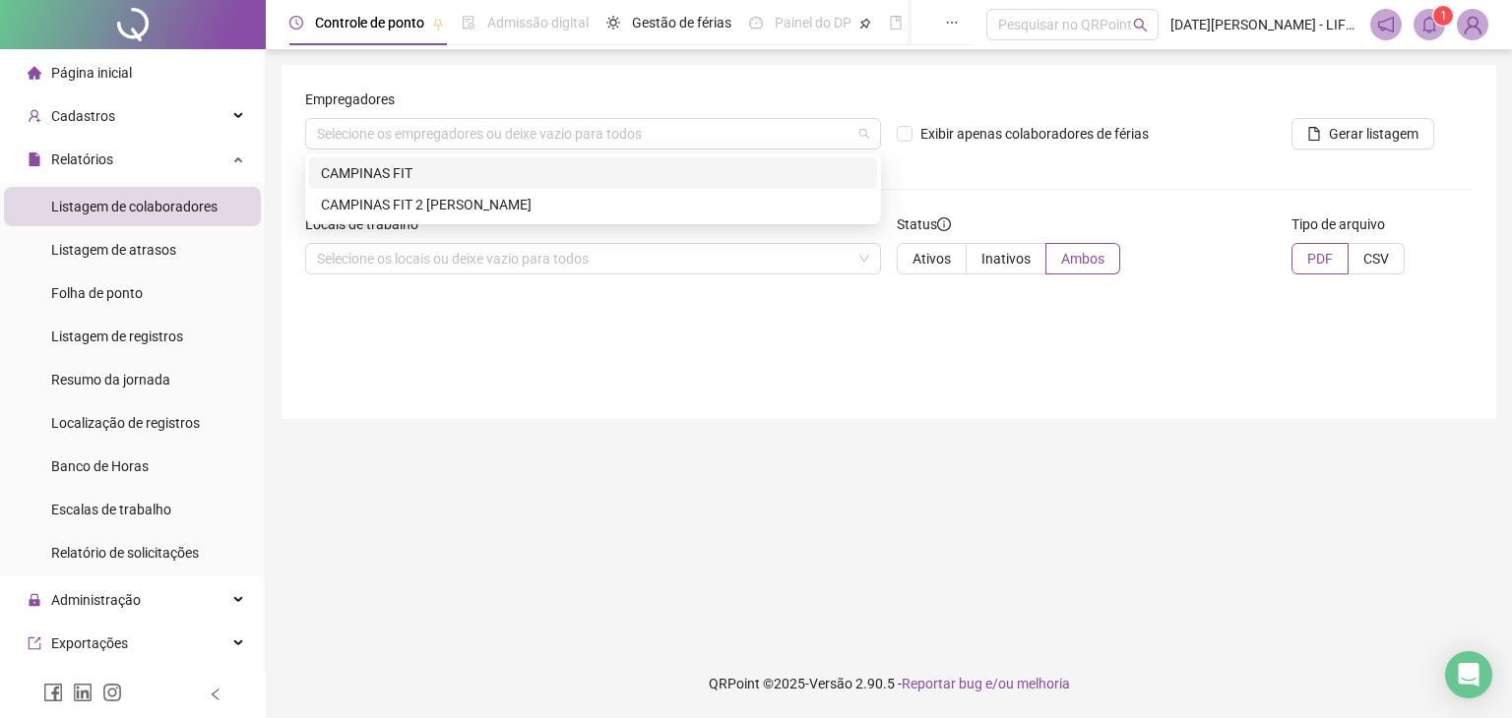
click at [407, 168] on div "CAMPINAS FIT" at bounding box center [593, 173] width 544 height 22
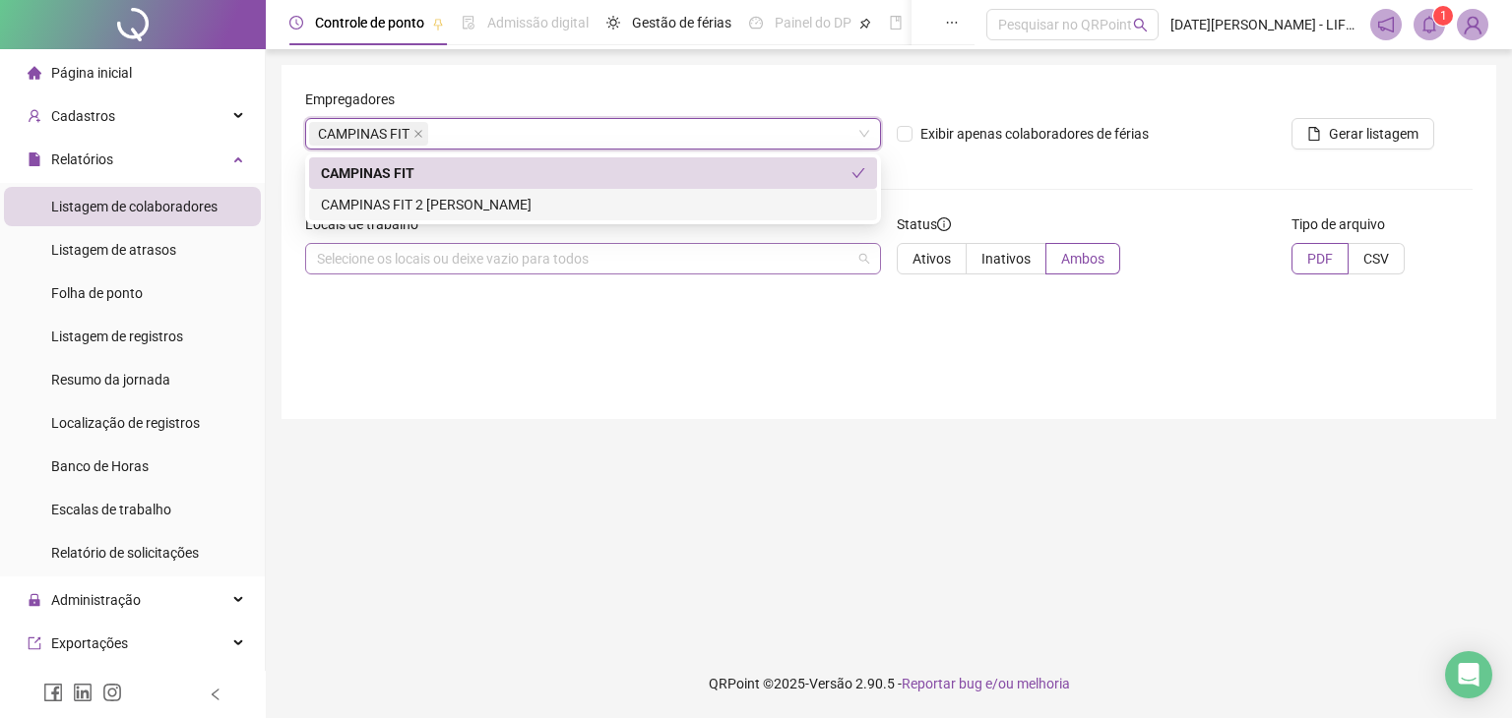
click at [451, 272] on div "Selecione os locais ou deixe vazio para todos" at bounding box center [593, 258] width 576 height 31
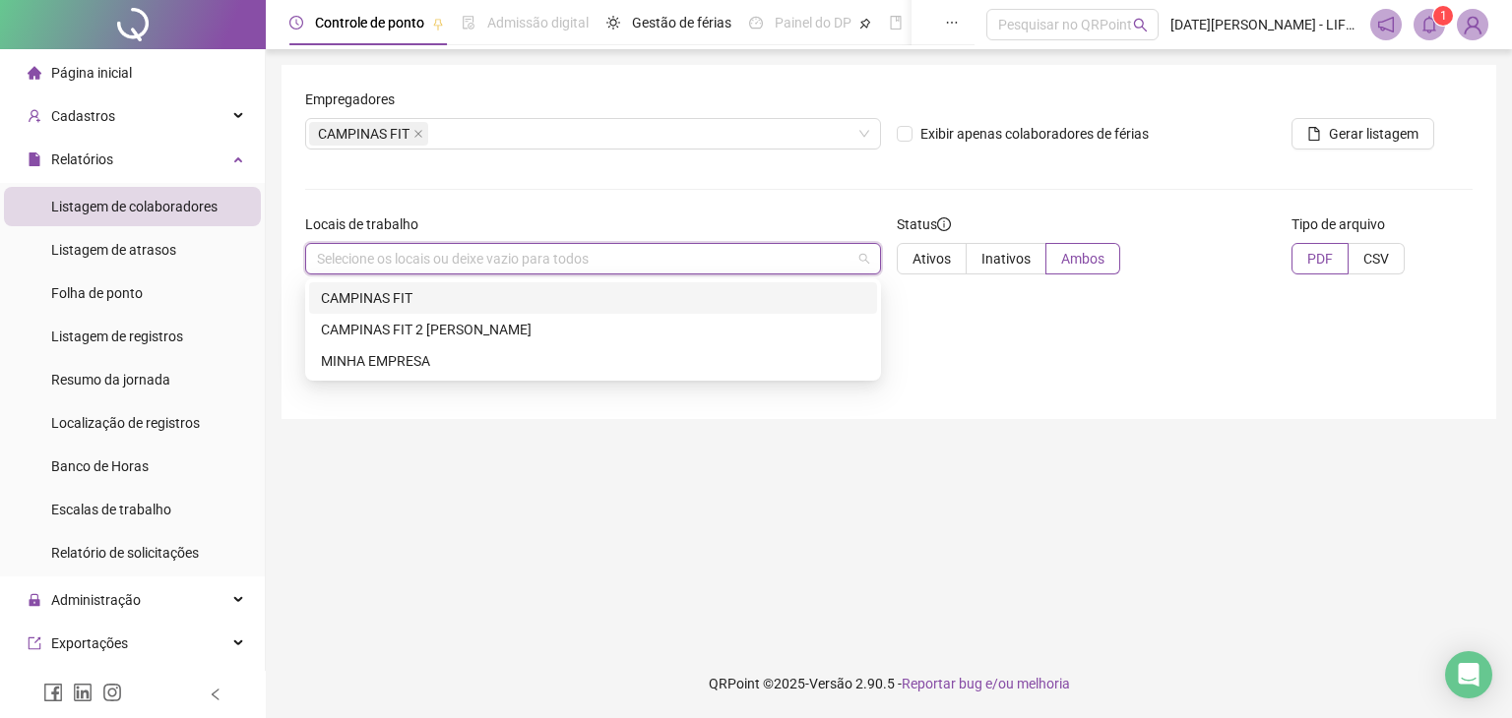
click at [375, 294] on div "CAMPINAS FIT" at bounding box center [593, 298] width 544 height 22
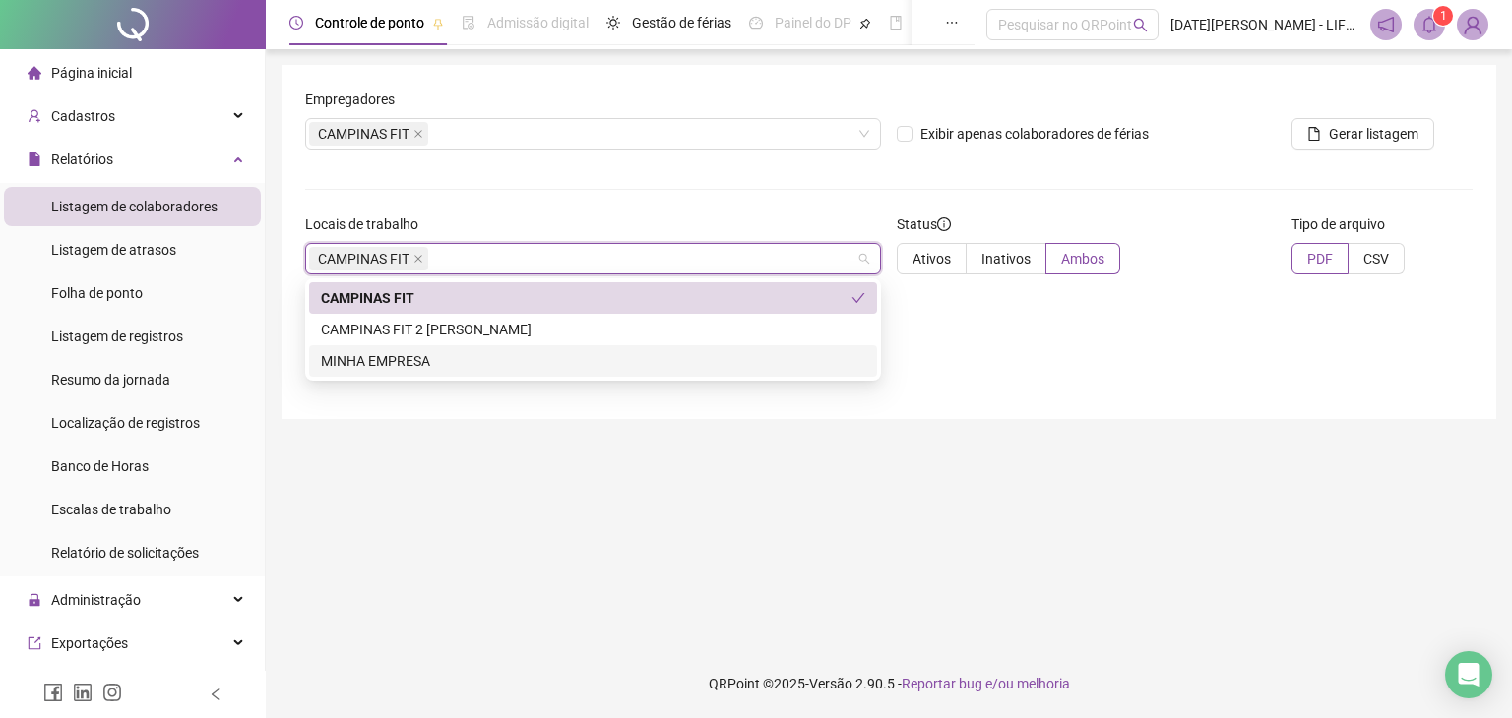
click at [1012, 418] on main "Empregadores CAMPINAS FIT Exibir apenas colaboradores de férias Gerar listagem …" at bounding box center [888, 349] width 1215 height 569
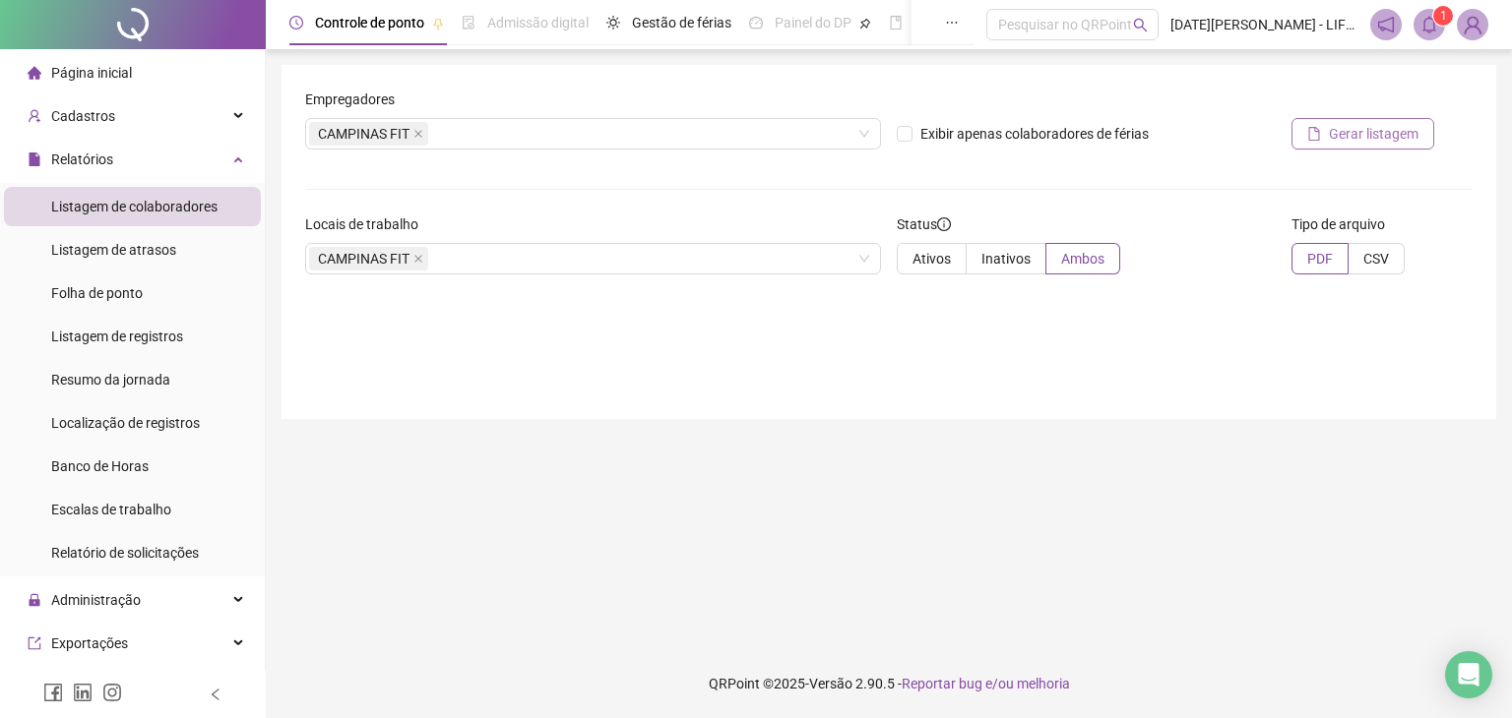
click at [1381, 139] on span "Gerar listagem" at bounding box center [1374, 134] width 90 height 22
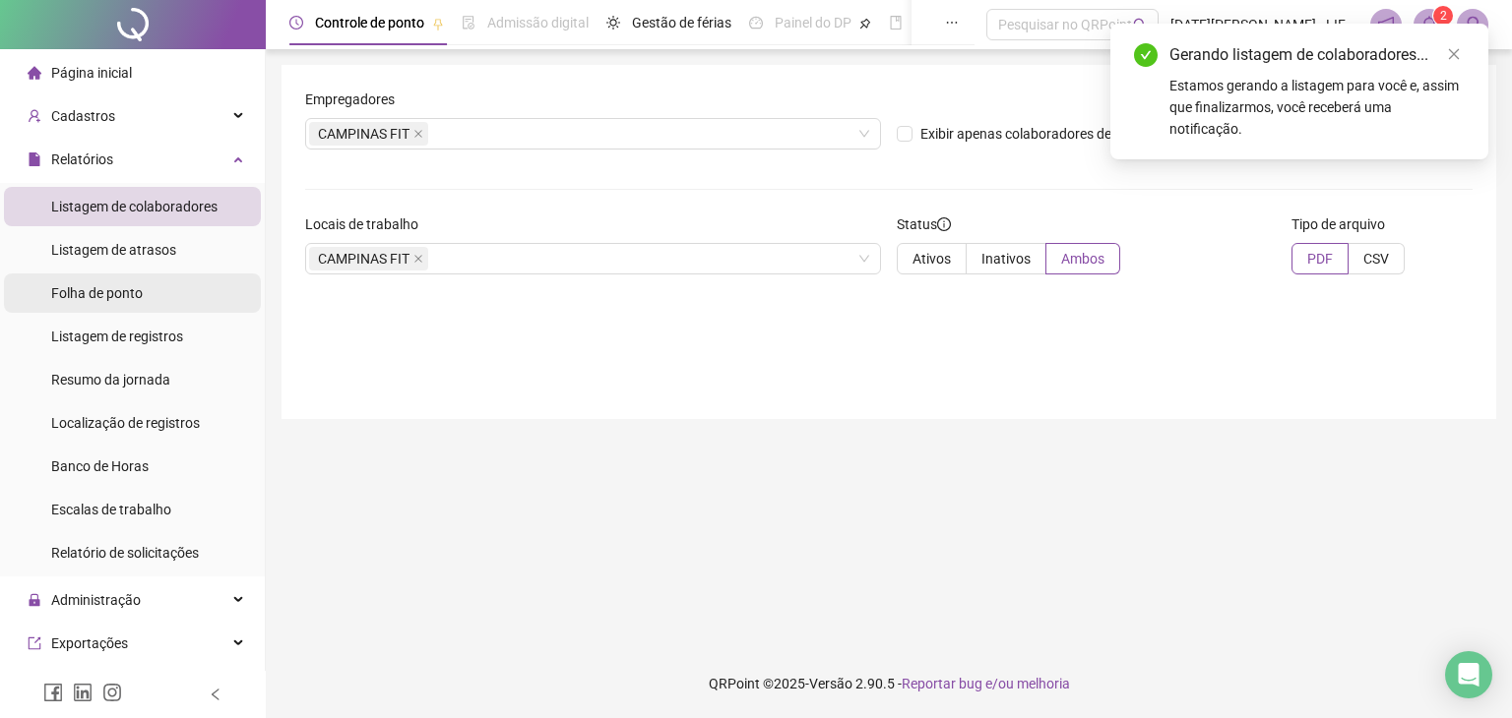
click at [102, 282] on div "Folha de ponto" at bounding box center [97, 293] width 92 height 39
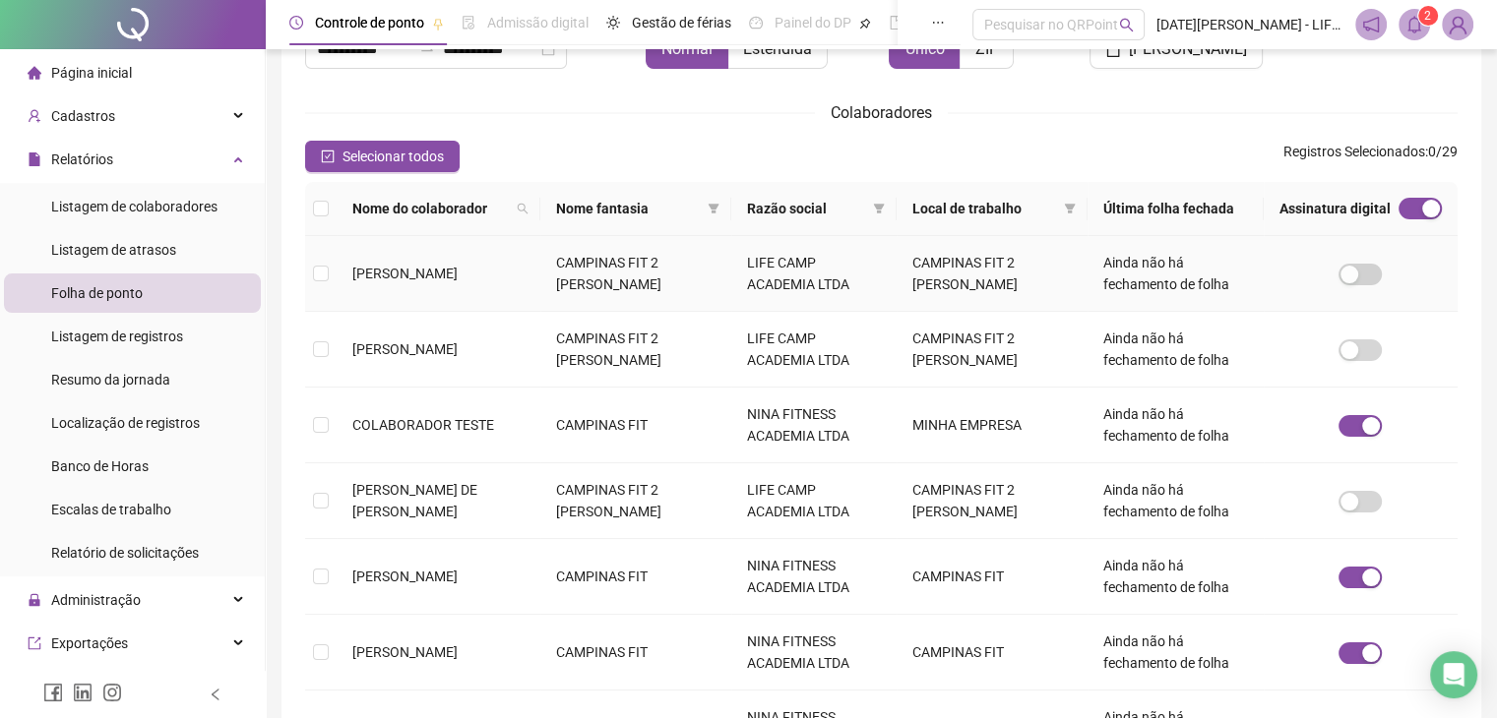
scroll to position [197, 0]
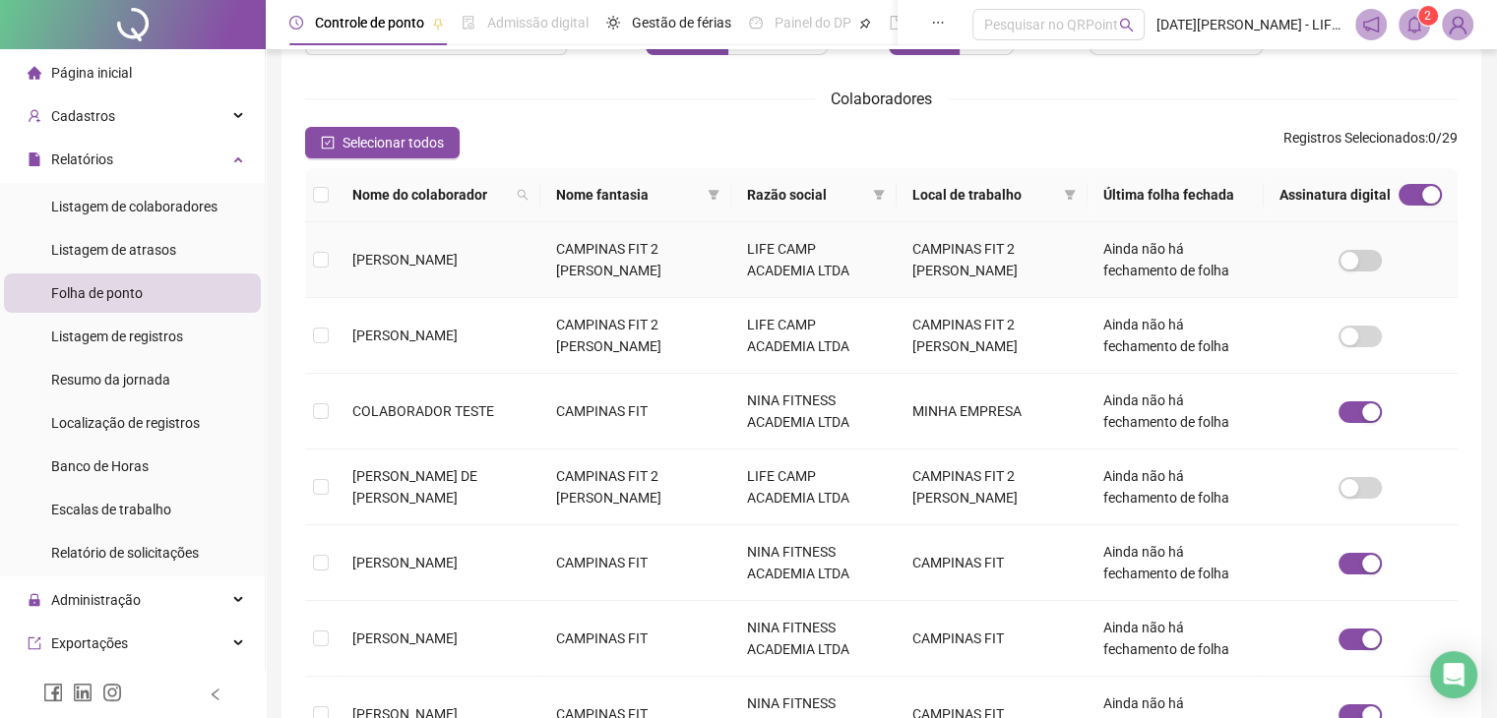
click at [319, 250] on label at bounding box center [321, 260] width 16 height 22
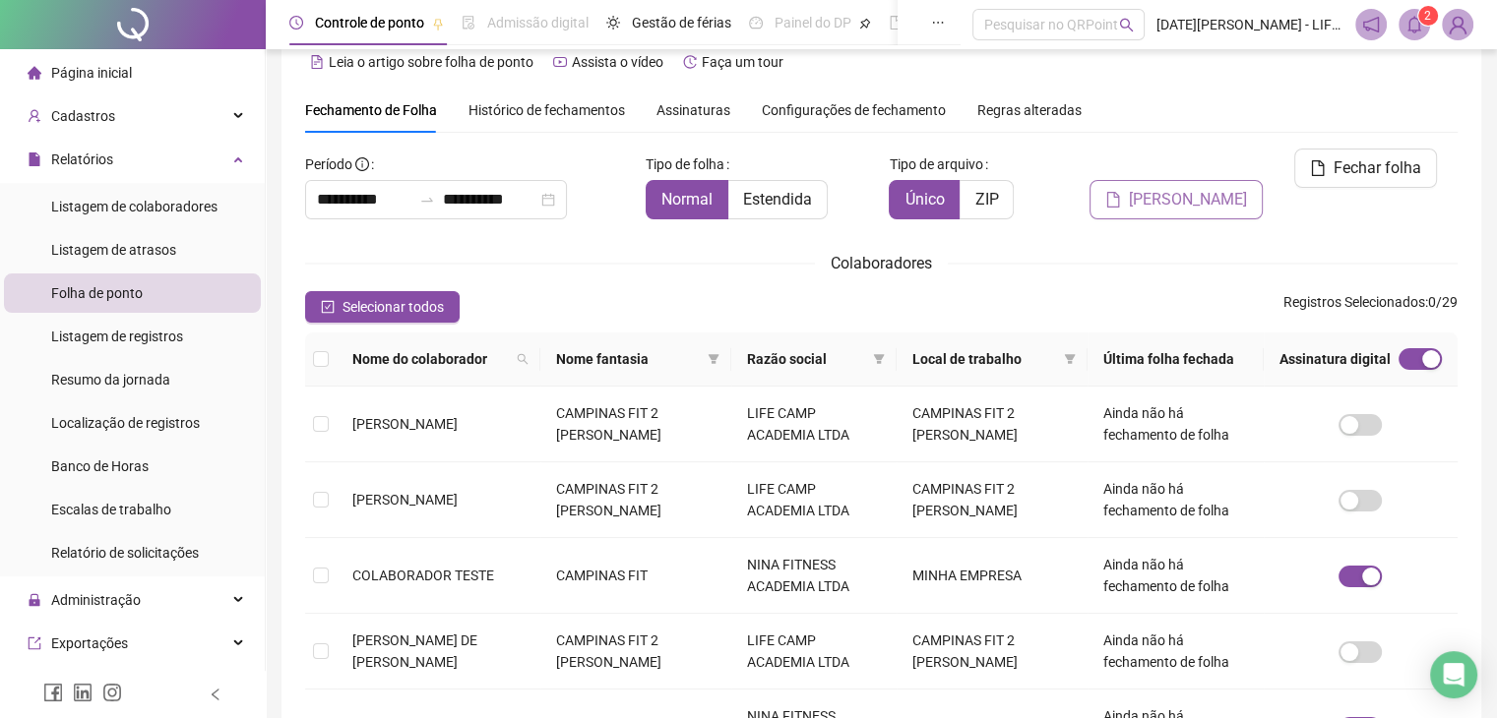
click at [1220, 188] on span "[PERSON_NAME]" at bounding box center [1188, 200] width 118 height 24
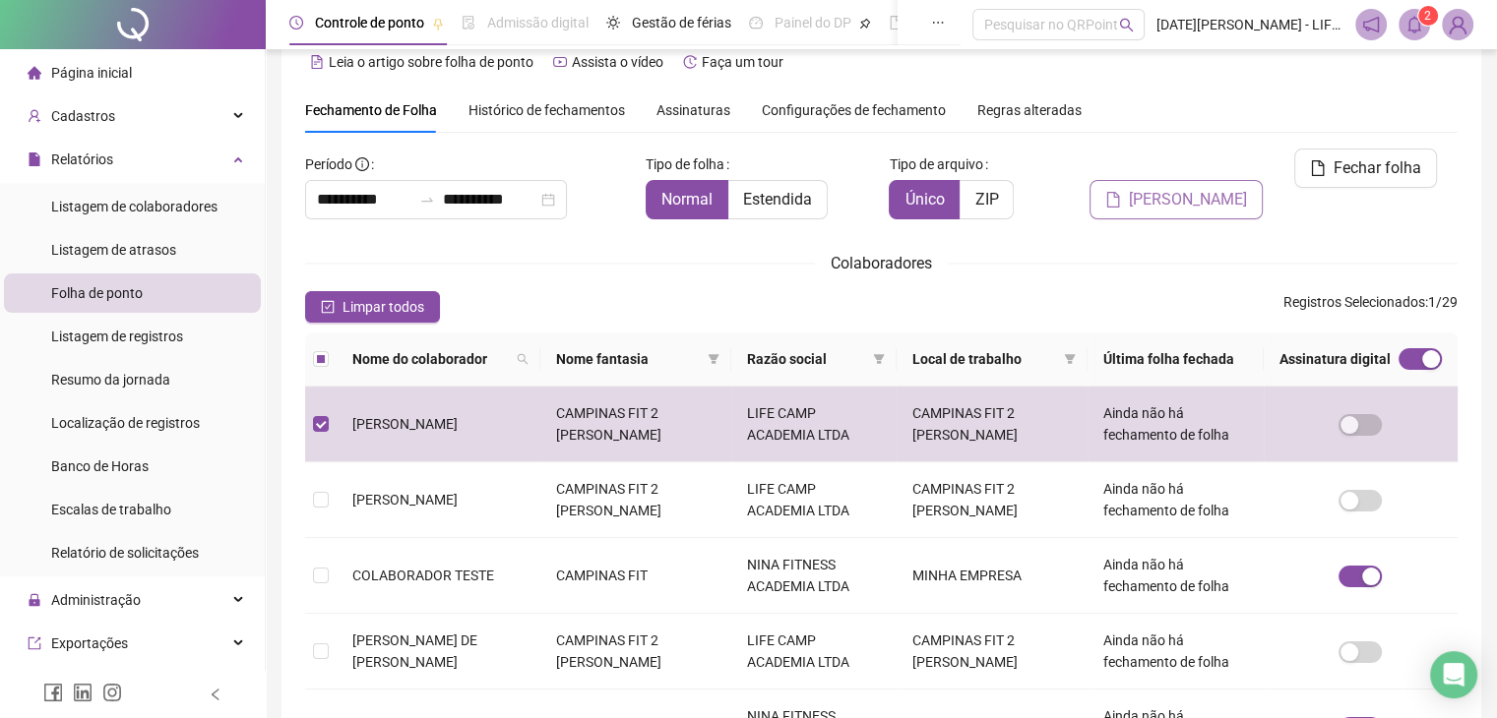
click at [1198, 188] on span "[PERSON_NAME]" at bounding box center [1188, 200] width 118 height 24
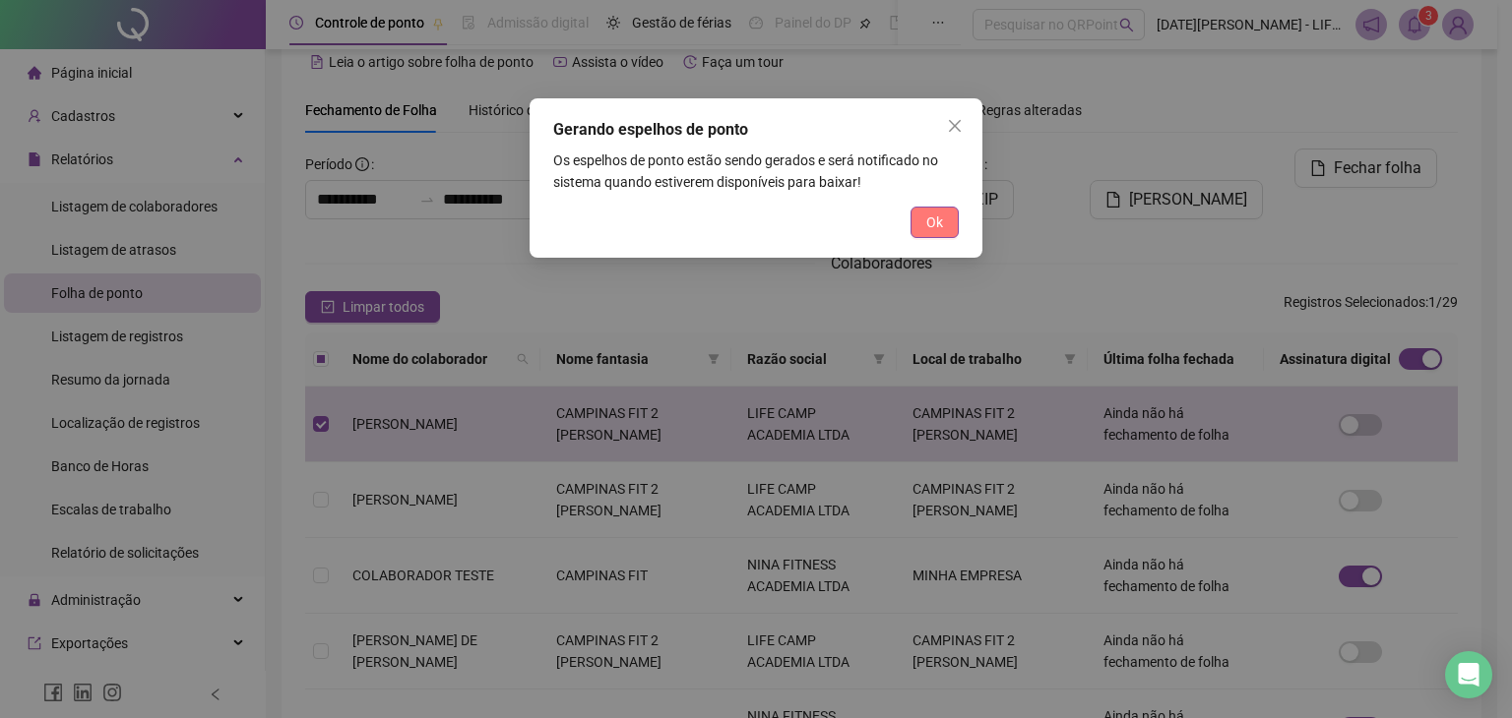
click at [940, 229] on span "Ok" at bounding box center [934, 223] width 17 height 22
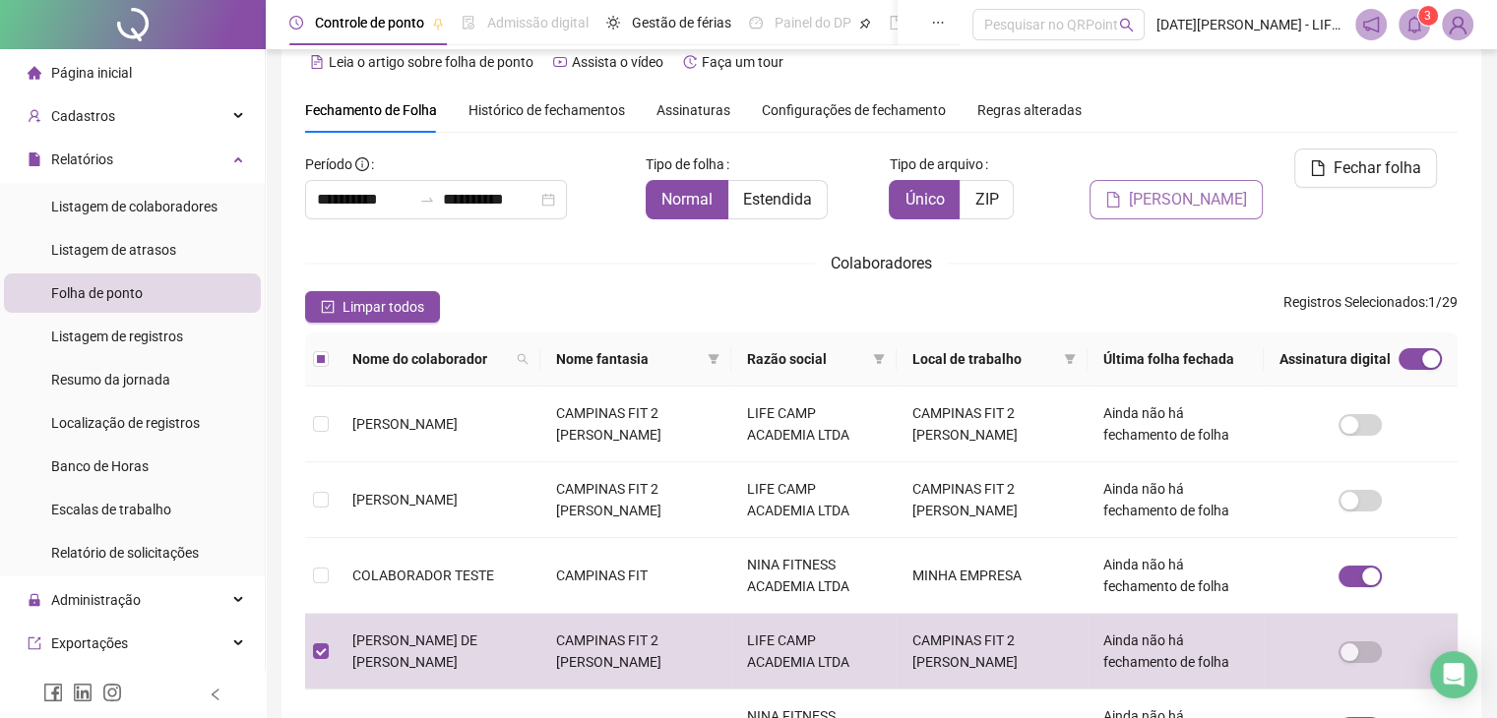
click at [1215, 188] on span "[PERSON_NAME]" at bounding box center [1188, 200] width 118 height 24
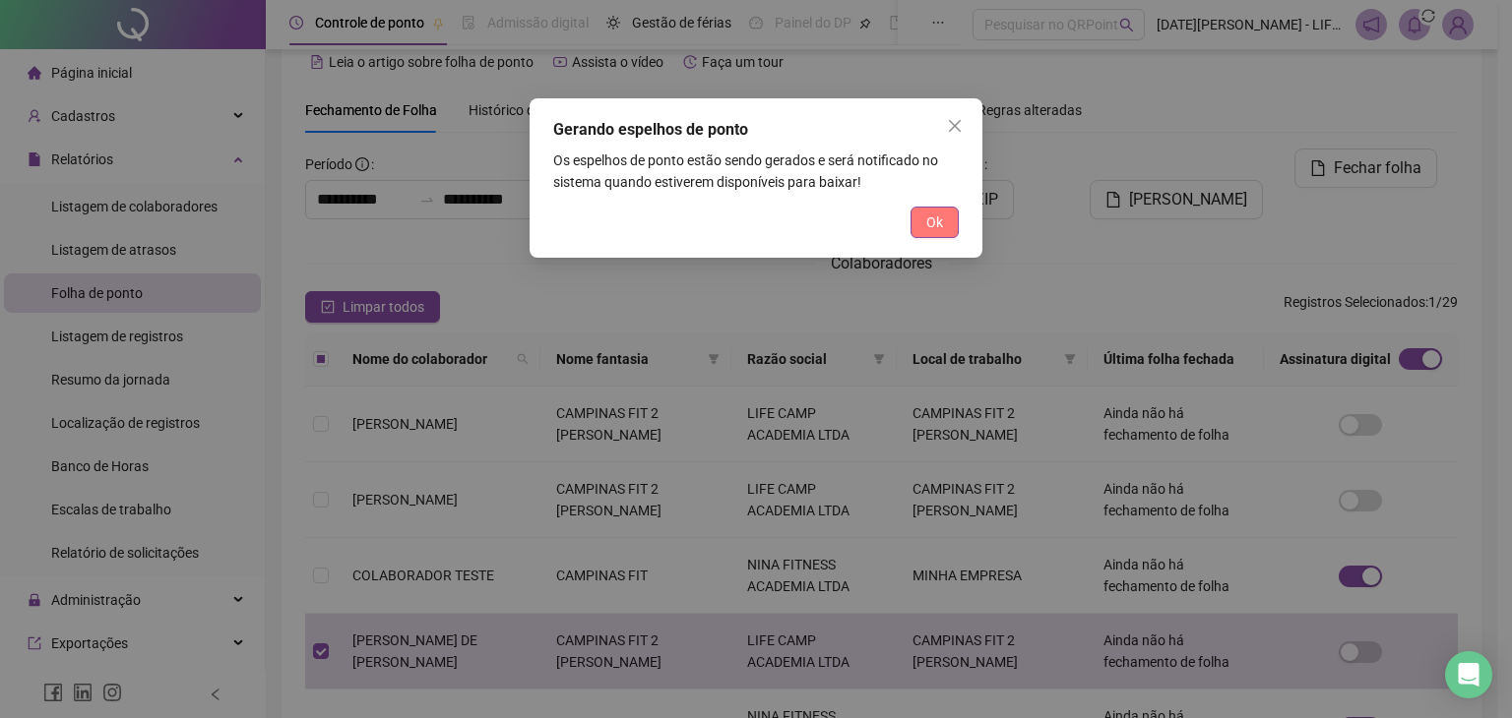
click at [928, 232] on span "Ok" at bounding box center [934, 223] width 17 height 22
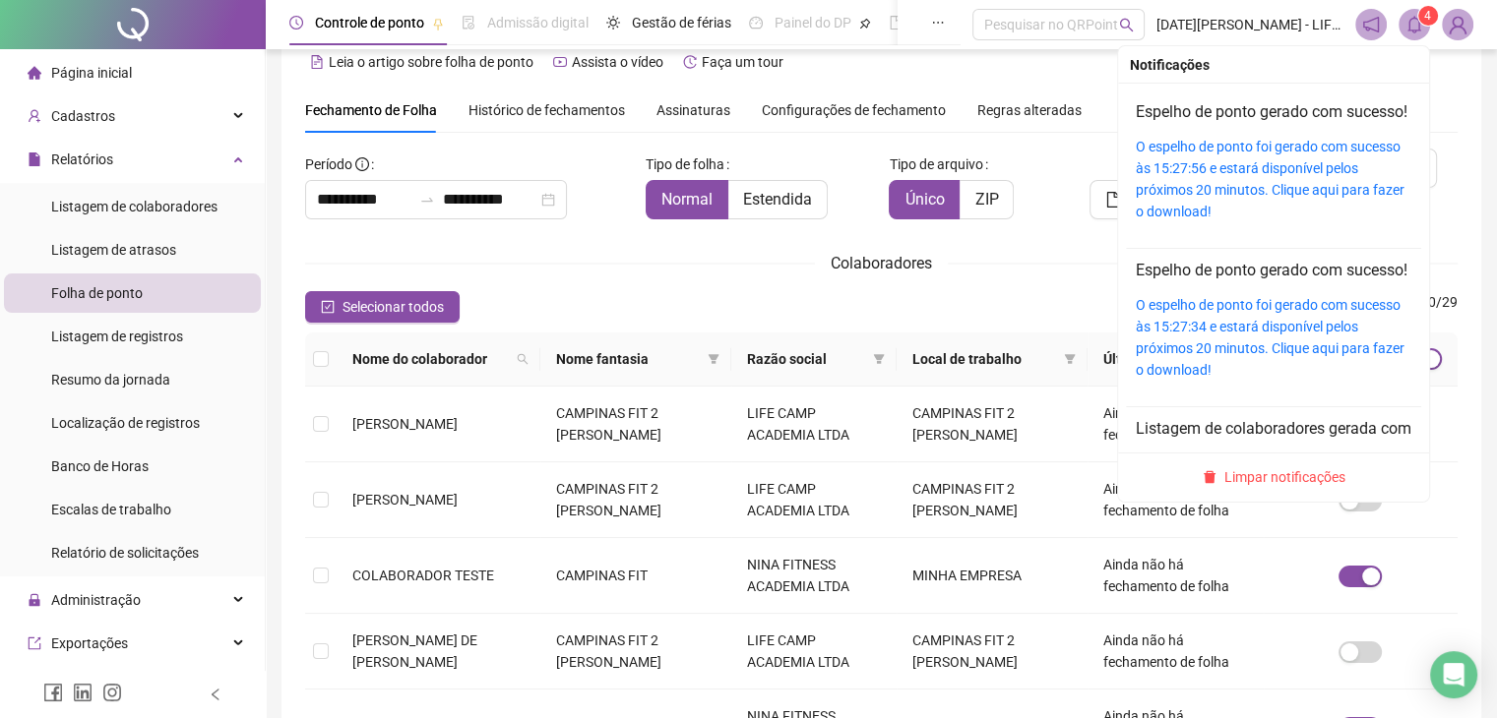
drag, startPoint x: 1410, startPoint y: 30, endPoint x: 1409, endPoint y: 39, distance: 9.9
click at [1409, 39] on span at bounding box center [1414, 24] width 31 height 31
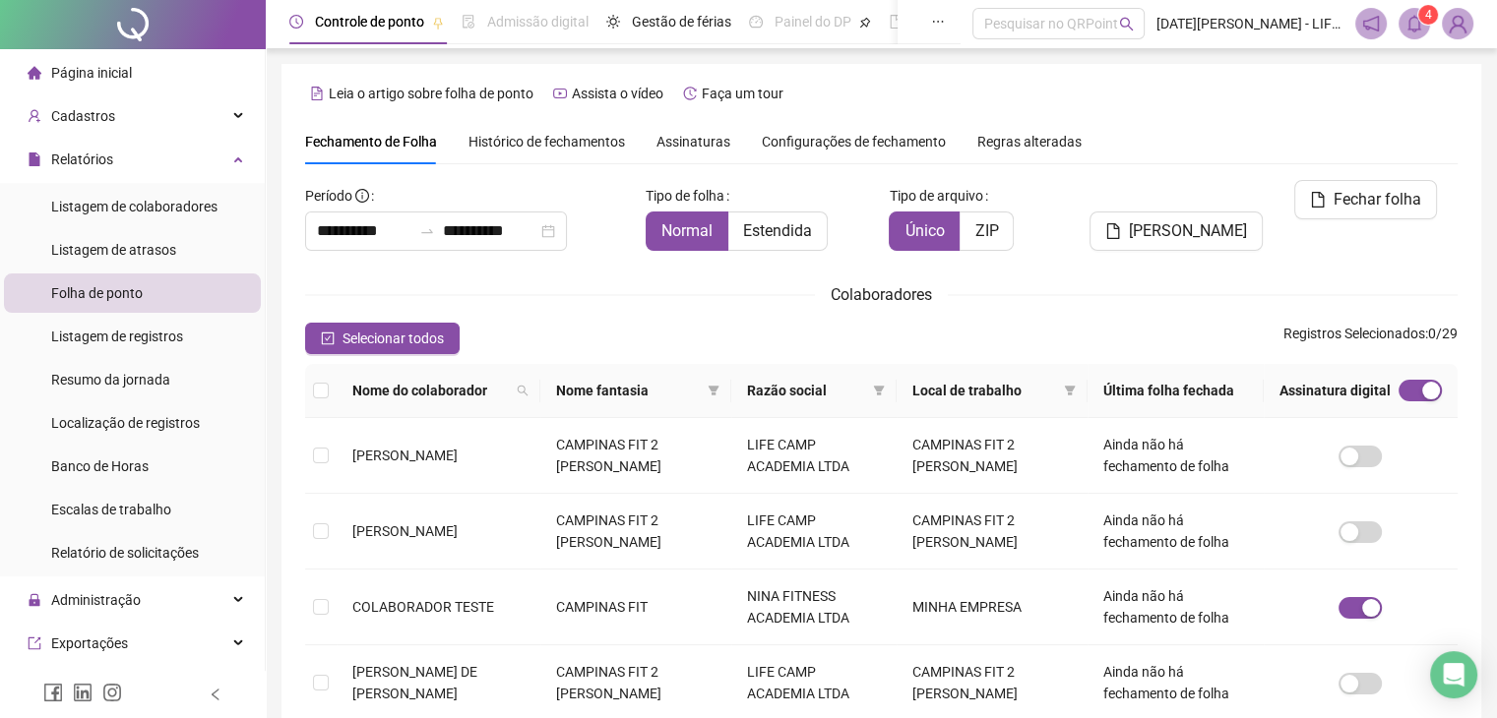
scroll to position [0, 0]
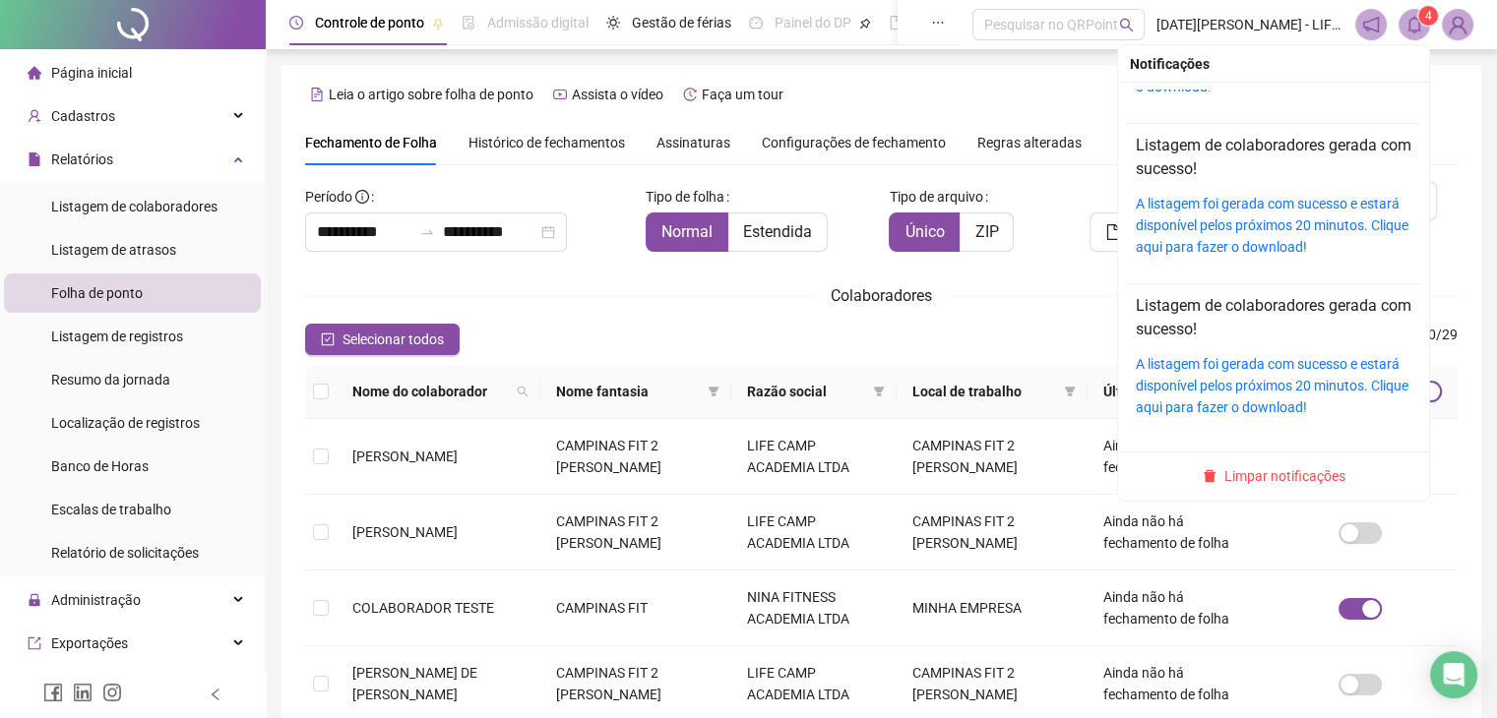
click at [1411, 32] on icon "bell" at bounding box center [1414, 25] width 18 height 18
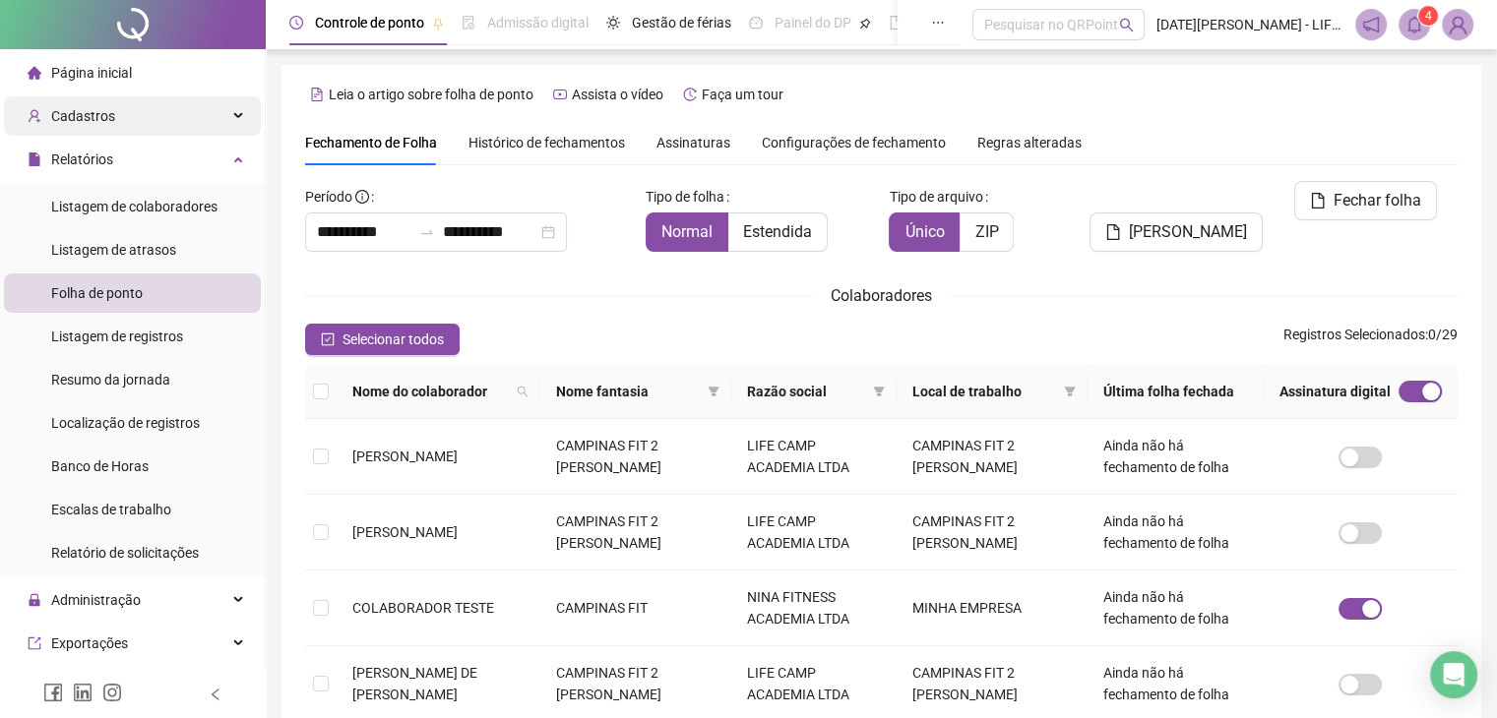
click at [99, 117] on span "Cadastros" at bounding box center [83, 116] width 64 height 16
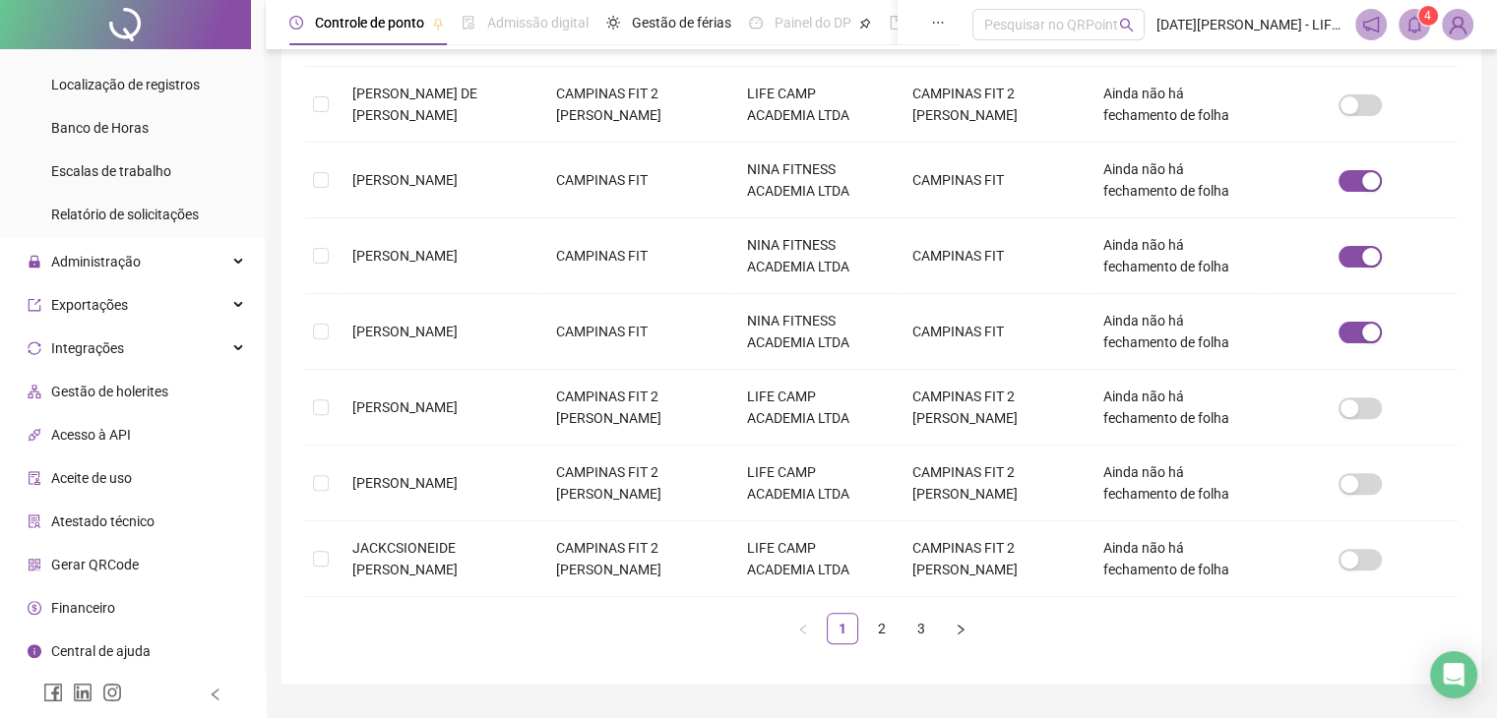
scroll to position [628, 0]
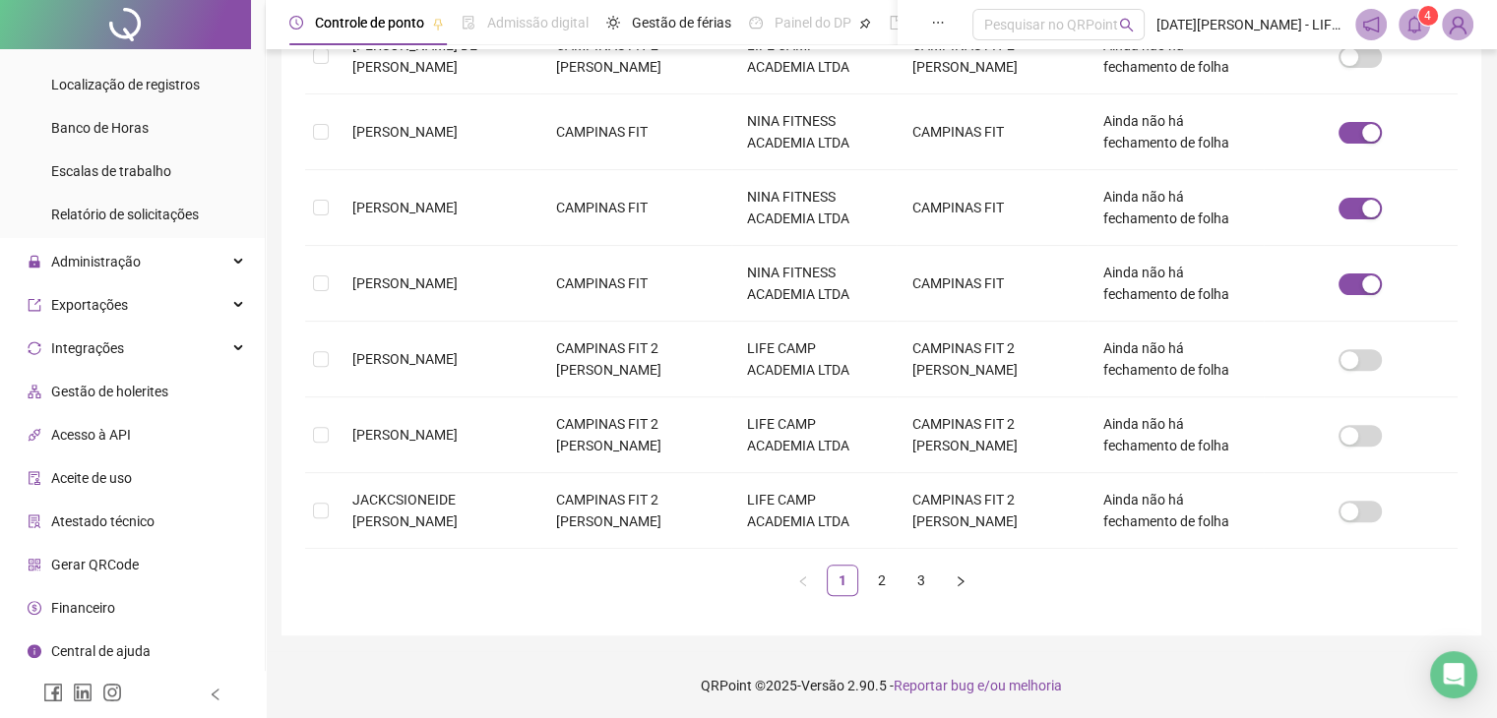
click at [98, 396] on span "Gestão de holerites" at bounding box center [109, 392] width 117 height 16
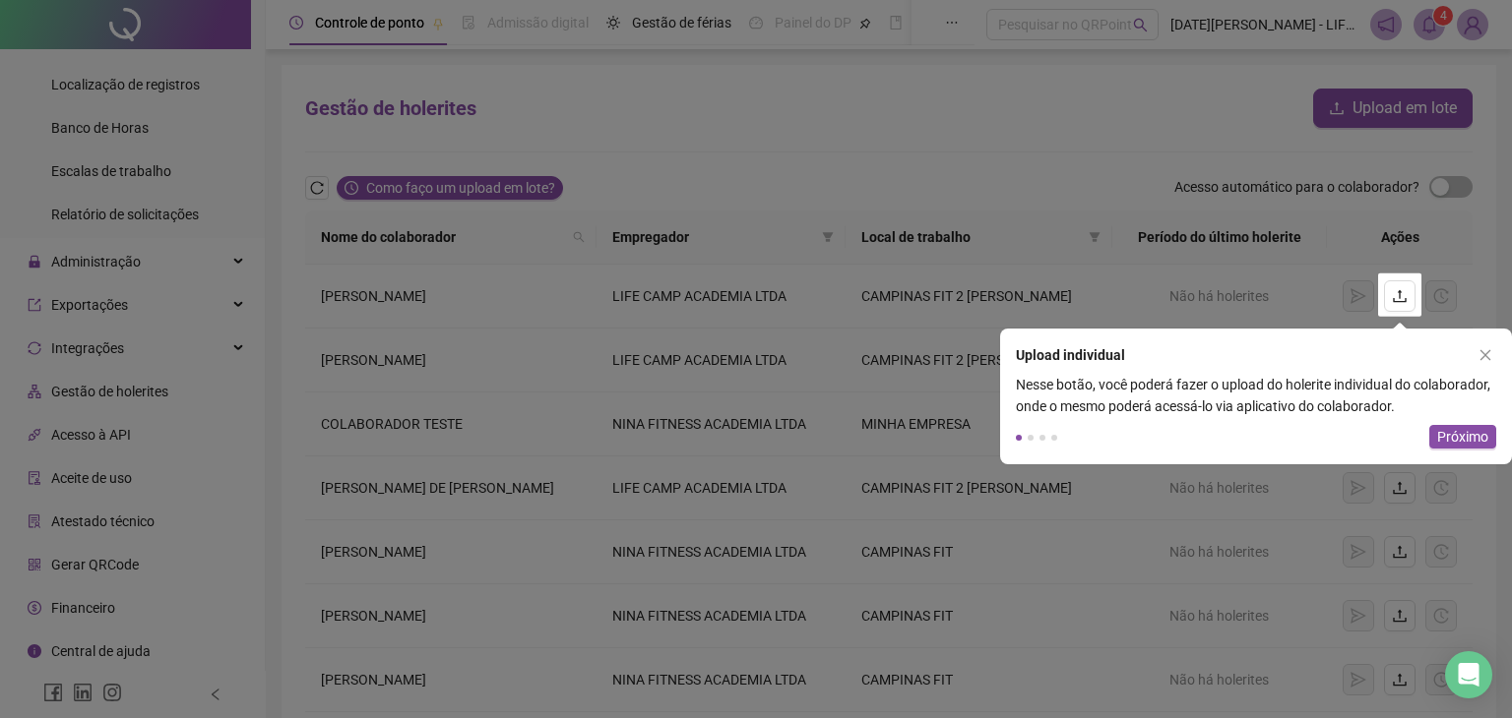
click at [1474, 442] on span "Próximo" at bounding box center [1462, 437] width 51 height 22
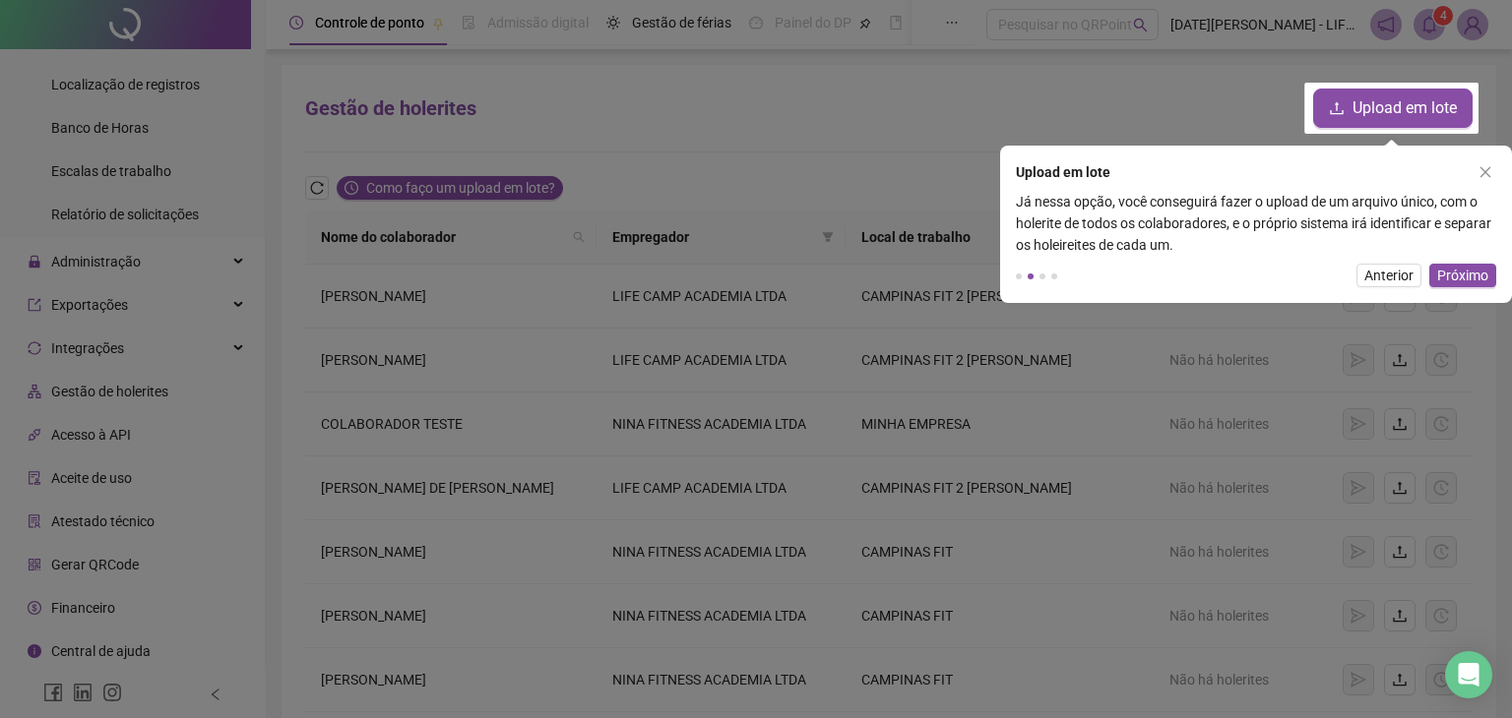
click at [1490, 168] on icon "close" at bounding box center [1485, 172] width 14 height 14
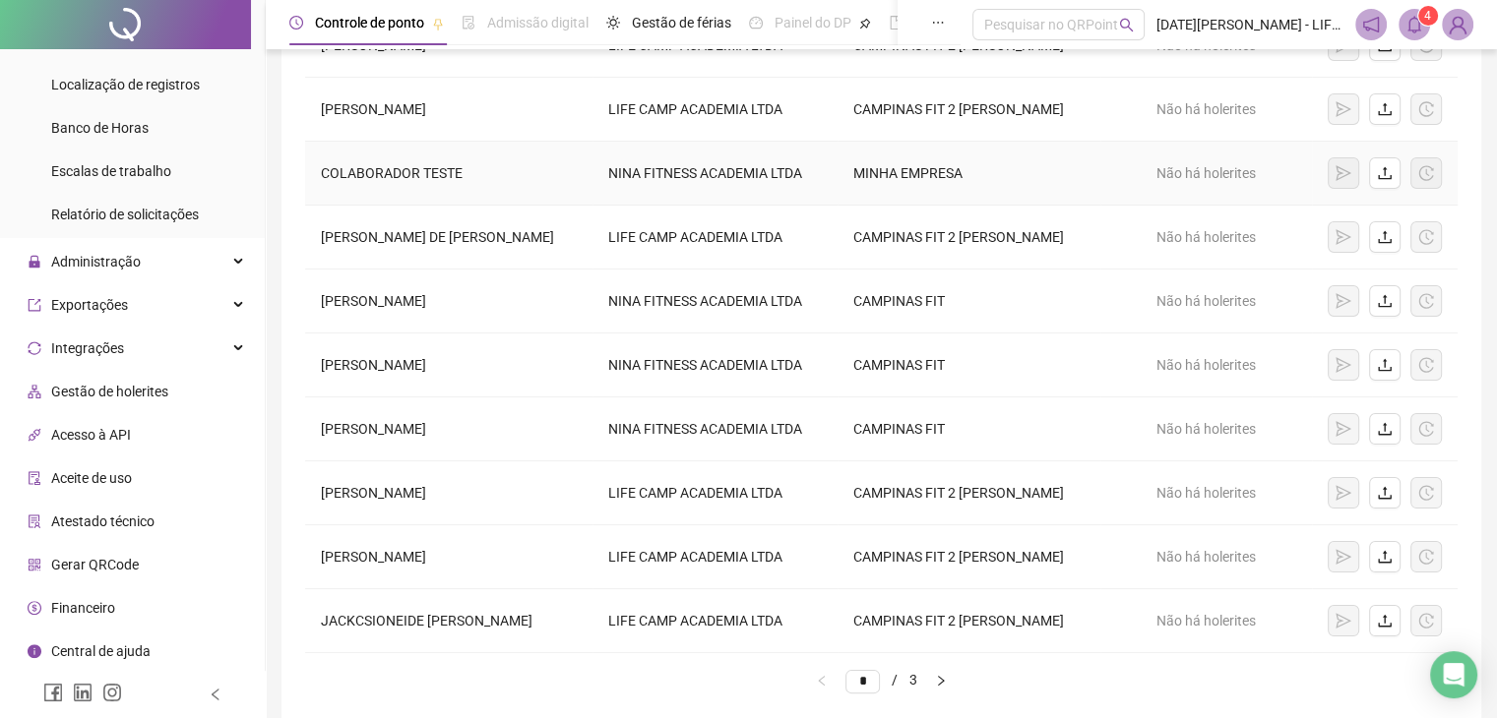
scroll to position [295, 0]
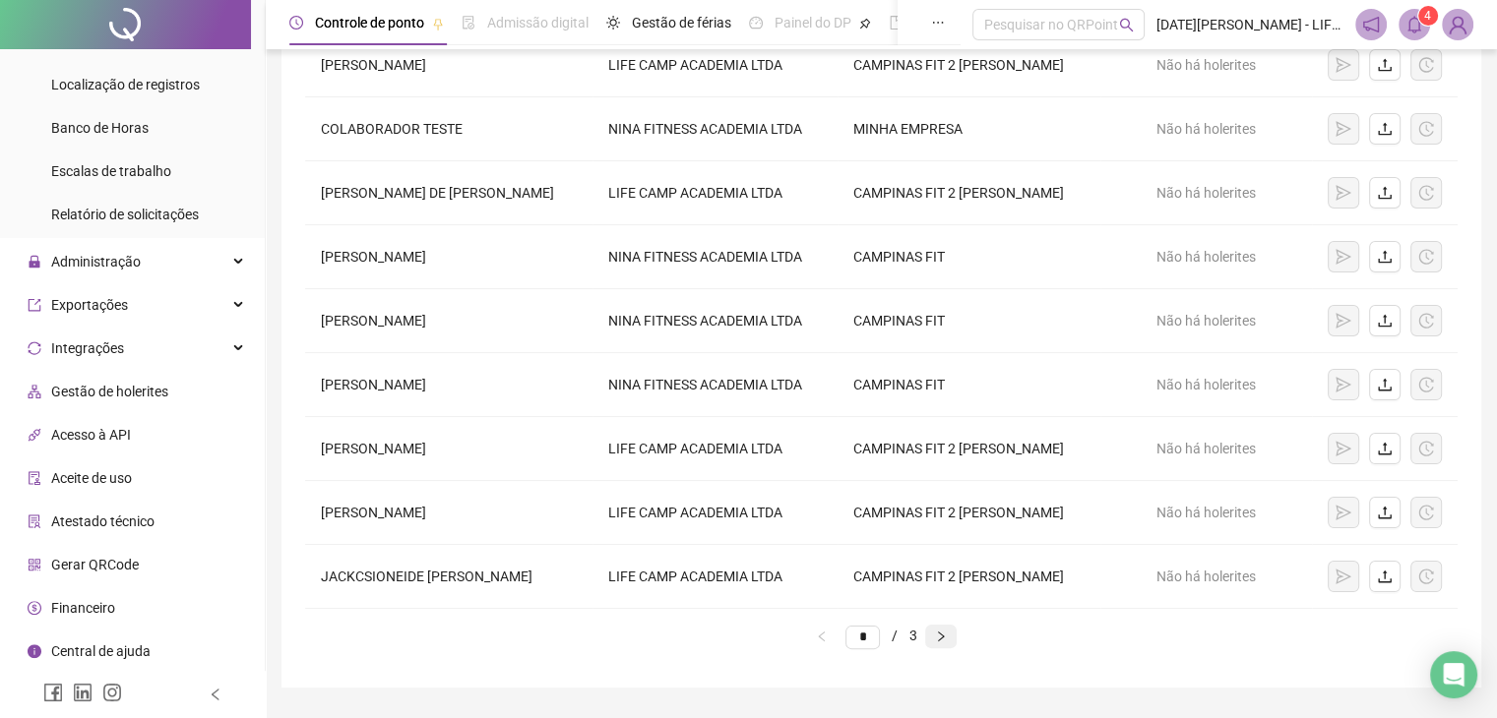
click at [947, 633] on icon "right" at bounding box center [941, 637] width 12 height 12
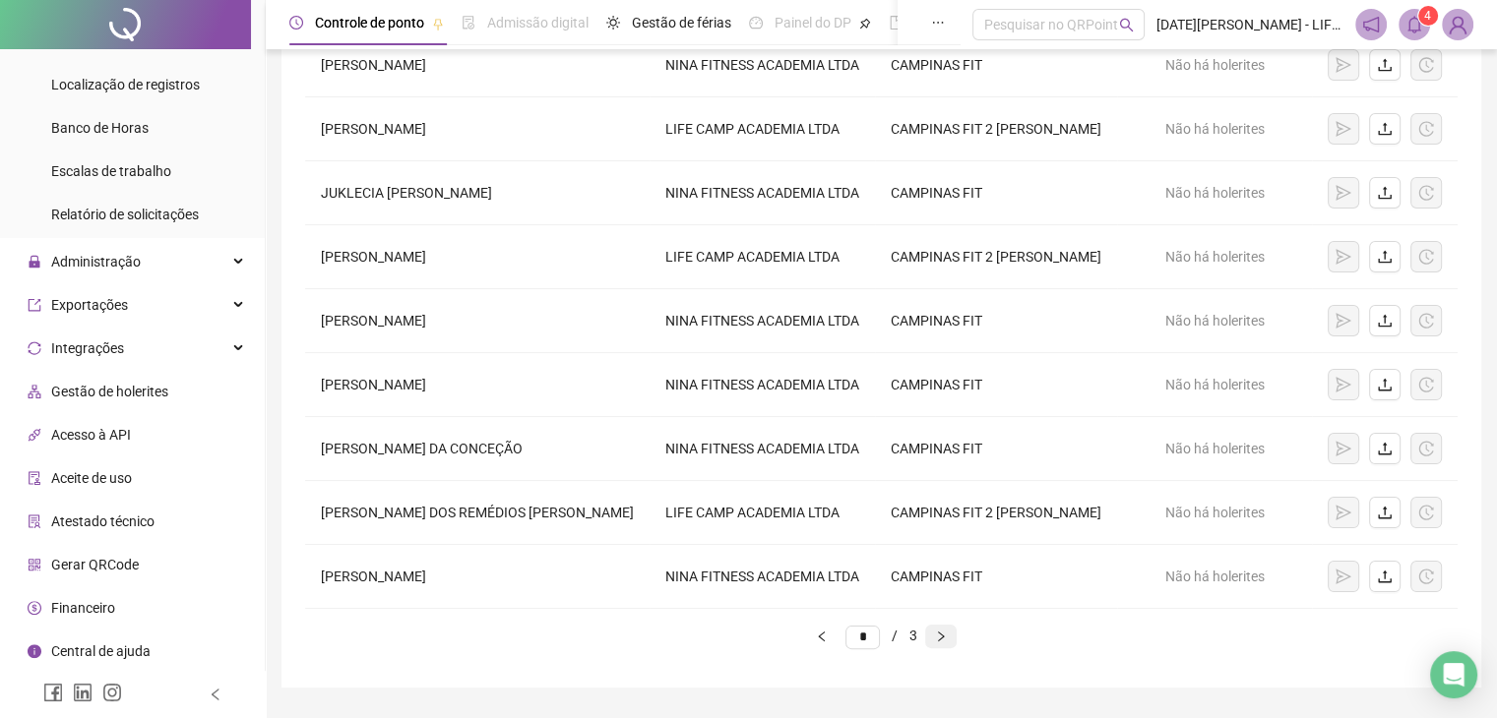
click at [947, 633] on icon "right" at bounding box center [941, 637] width 12 height 12
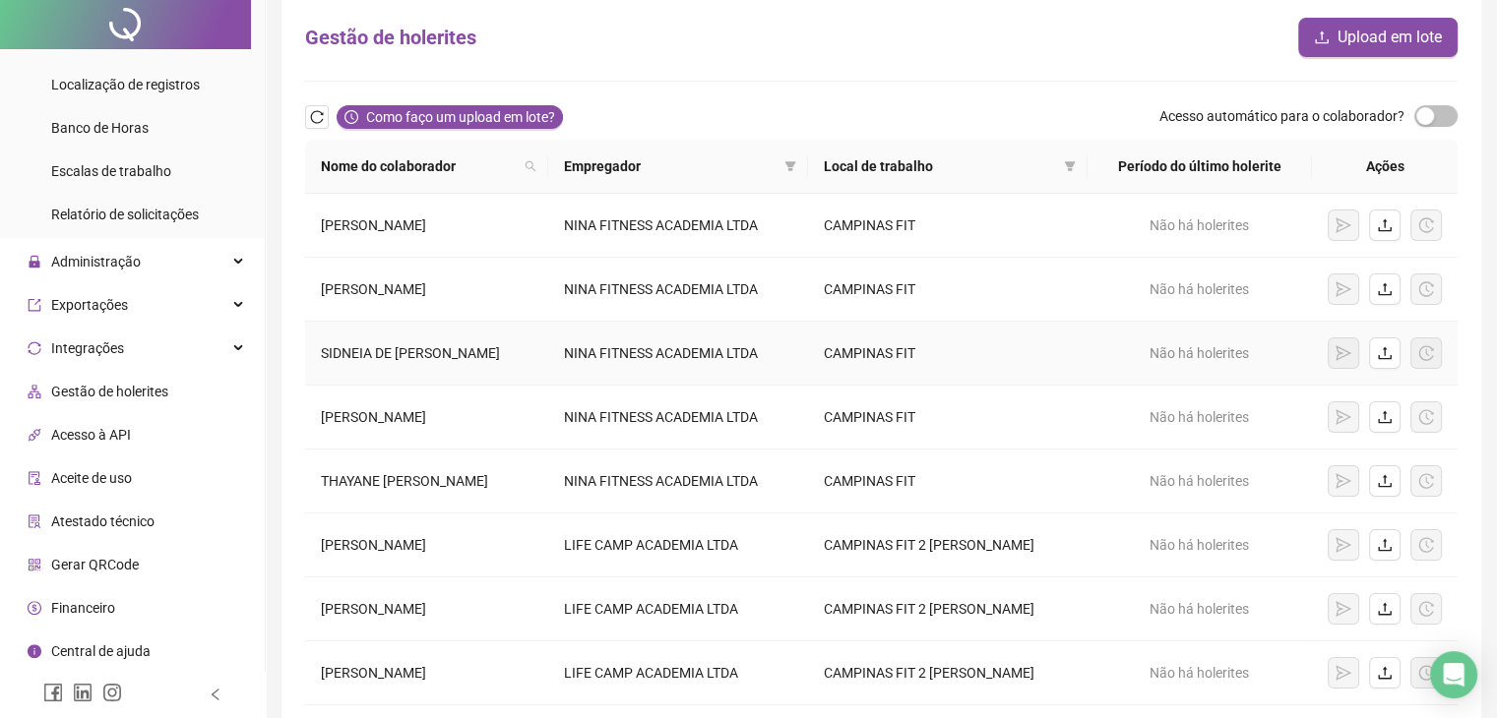
scroll to position [0, 0]
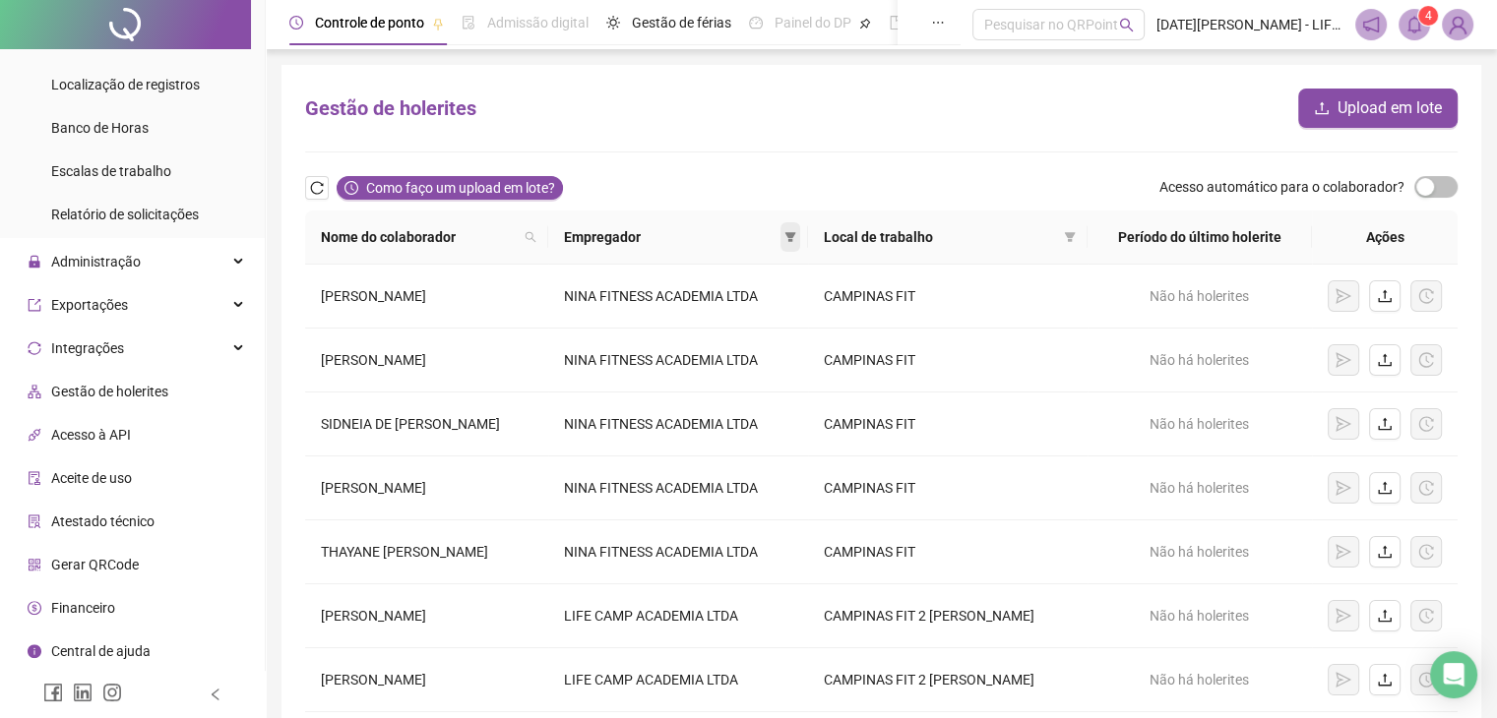
click at [796, 237] on icon "filter" at bounding box center [790, 237] width 11 height 10
click at [771, 276] on span "LIFE CAMP ACADEMIA LTDA" at bounding box center [713, 275] width 182 height 16
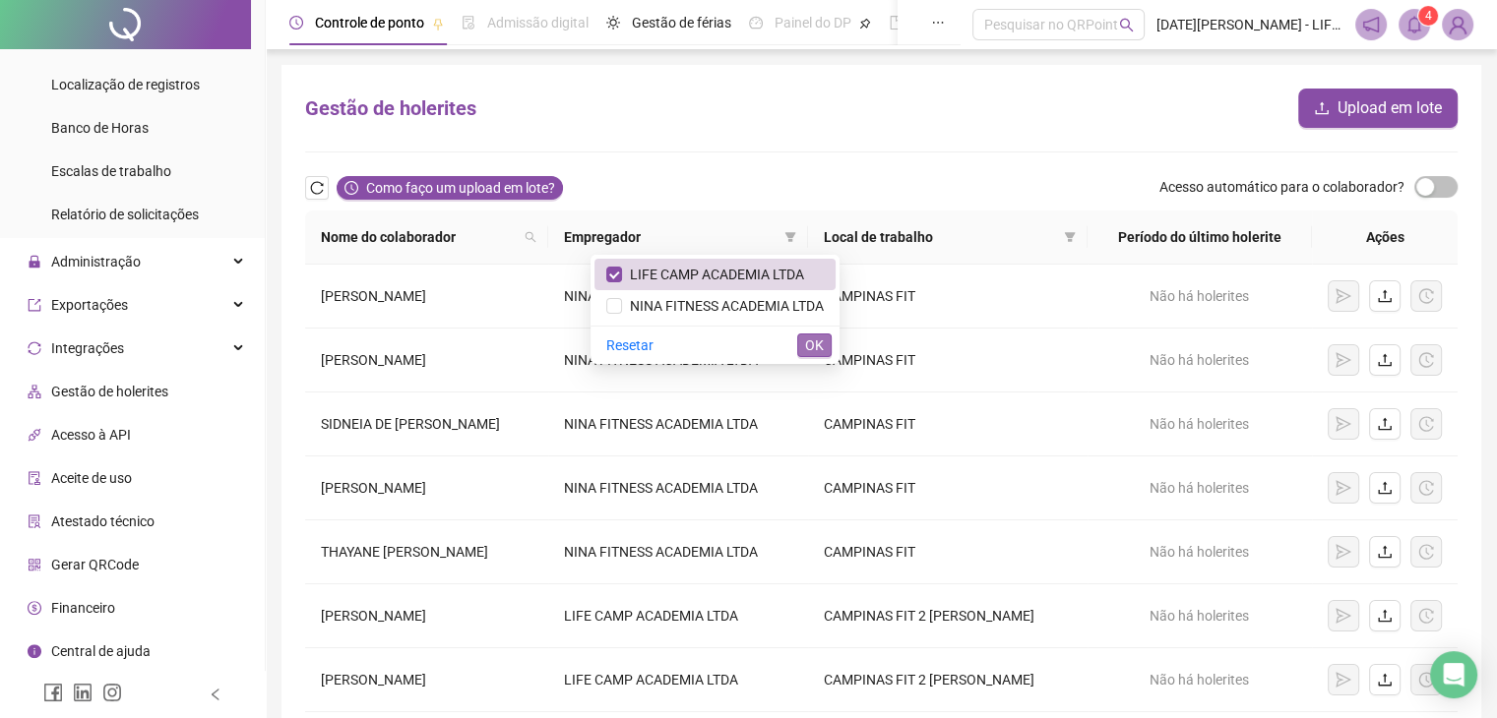
click at [815, 353] on span "OK" at bounding box center [814, 346] width 19 height 22
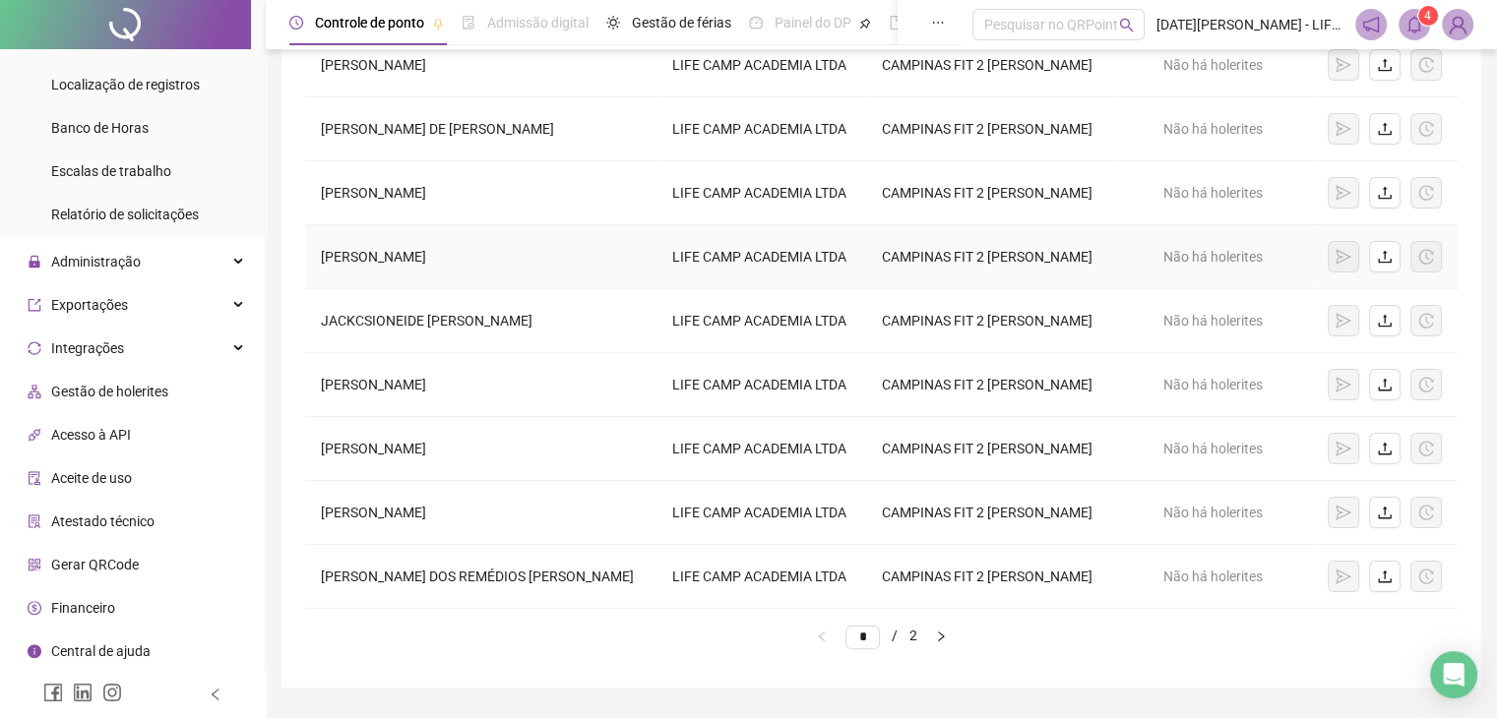
scroll to position [346, 0]
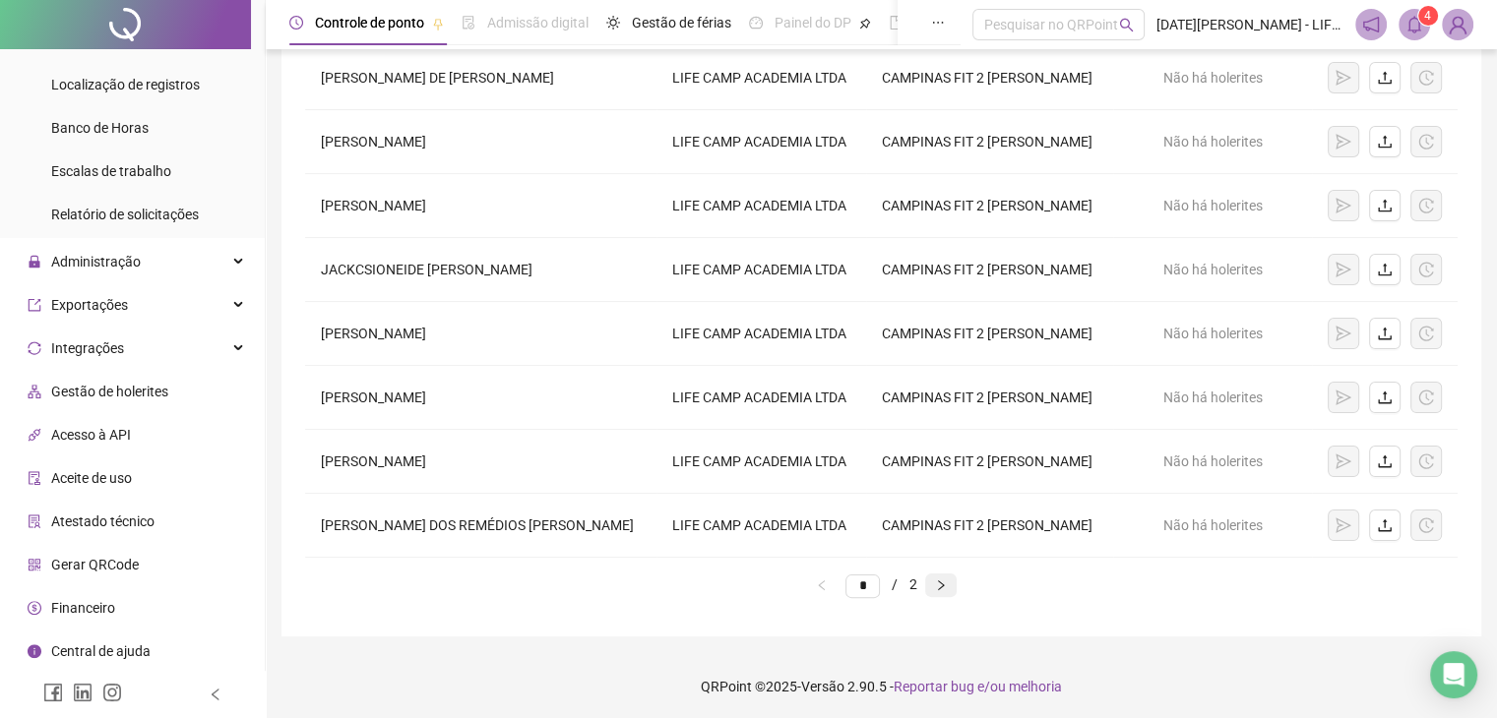
click at [944, 584] on icon "right" at bounding box center [941, 585] width 6 height 10
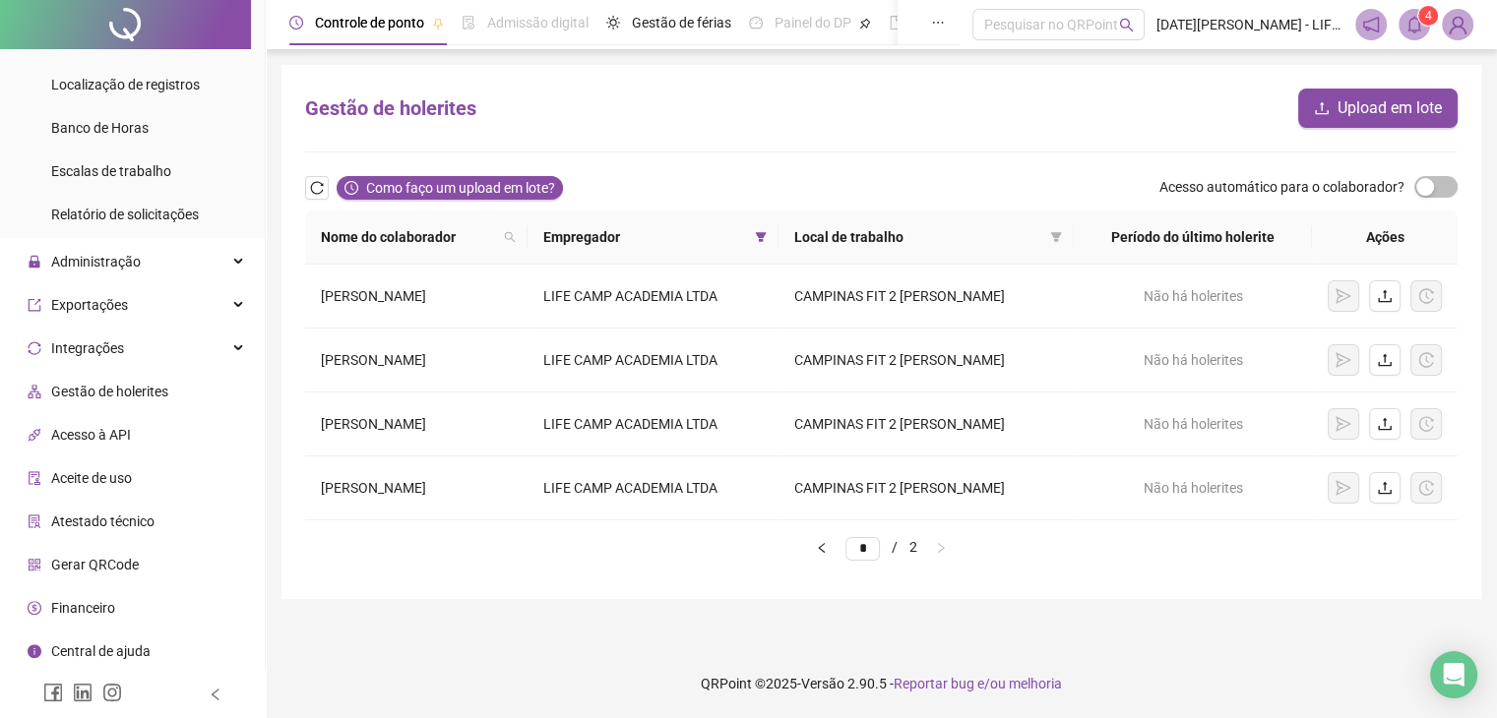
scroll to position [0, 0]
click at [824, 548] on icon "left" at bounding box center [830, 548] width 12 height 12
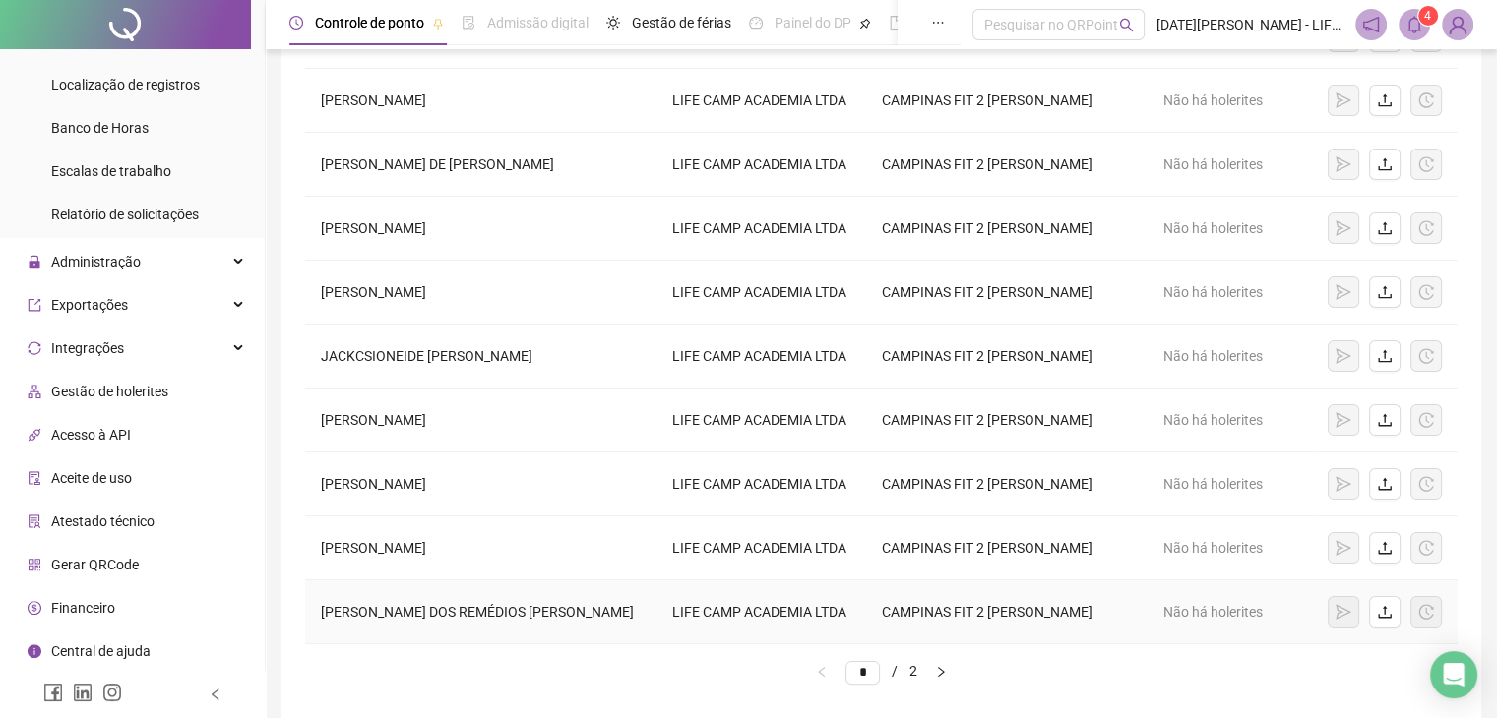
scroll to position [295, 0]
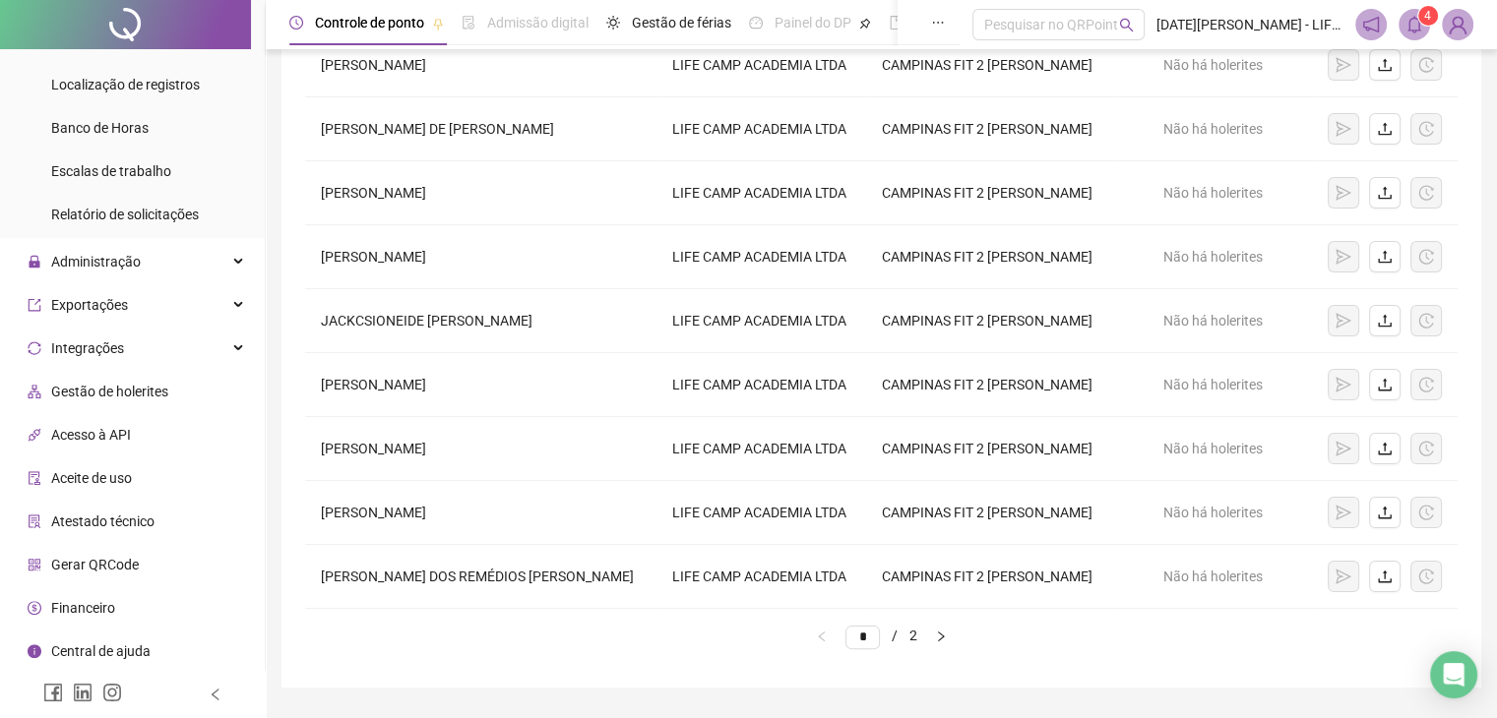
click at [947, 634] on icon "right" at bounding box center [941, 637] width 12 height 12
type input "*"
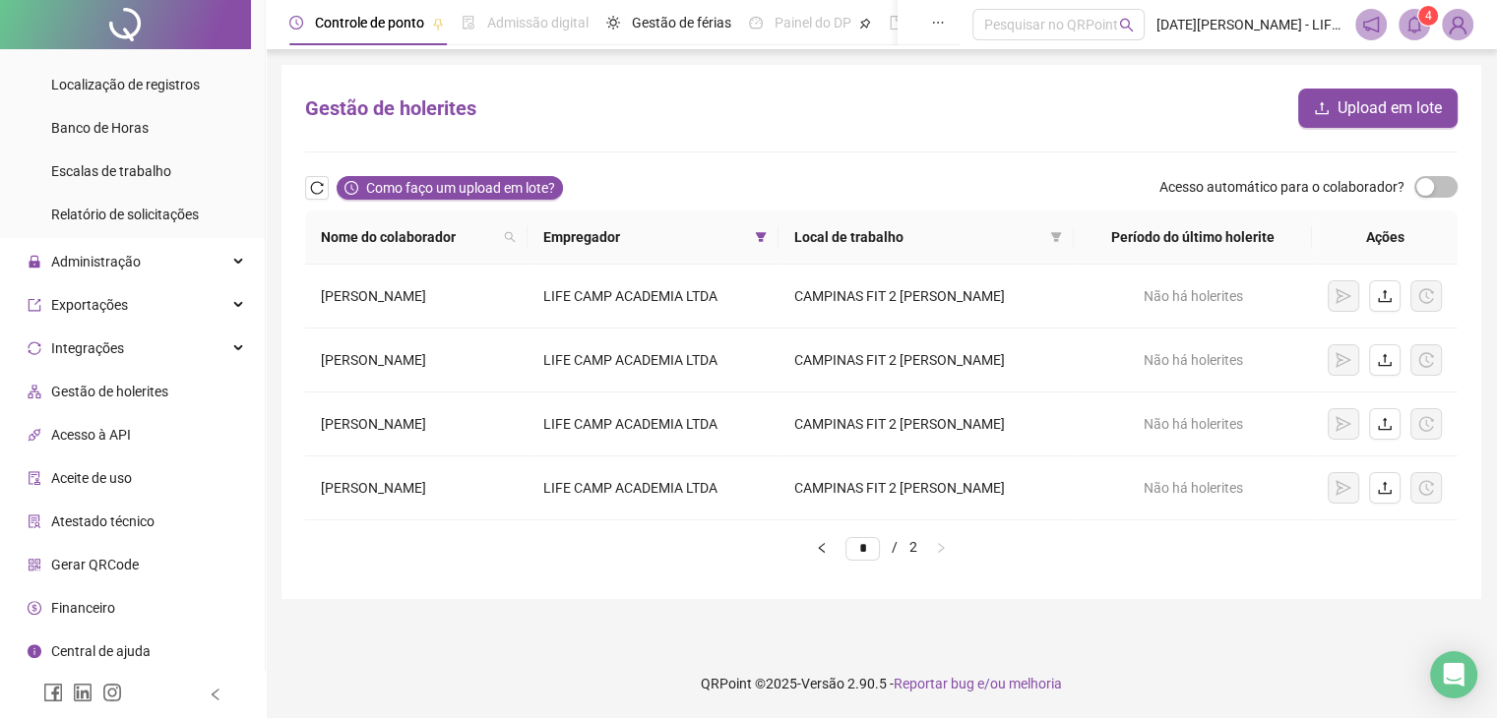
scroll to position [0, 0]
click at [176, 222] on div "Relatório de solicitações" at bounding box center [125, 214] width 148 height 39
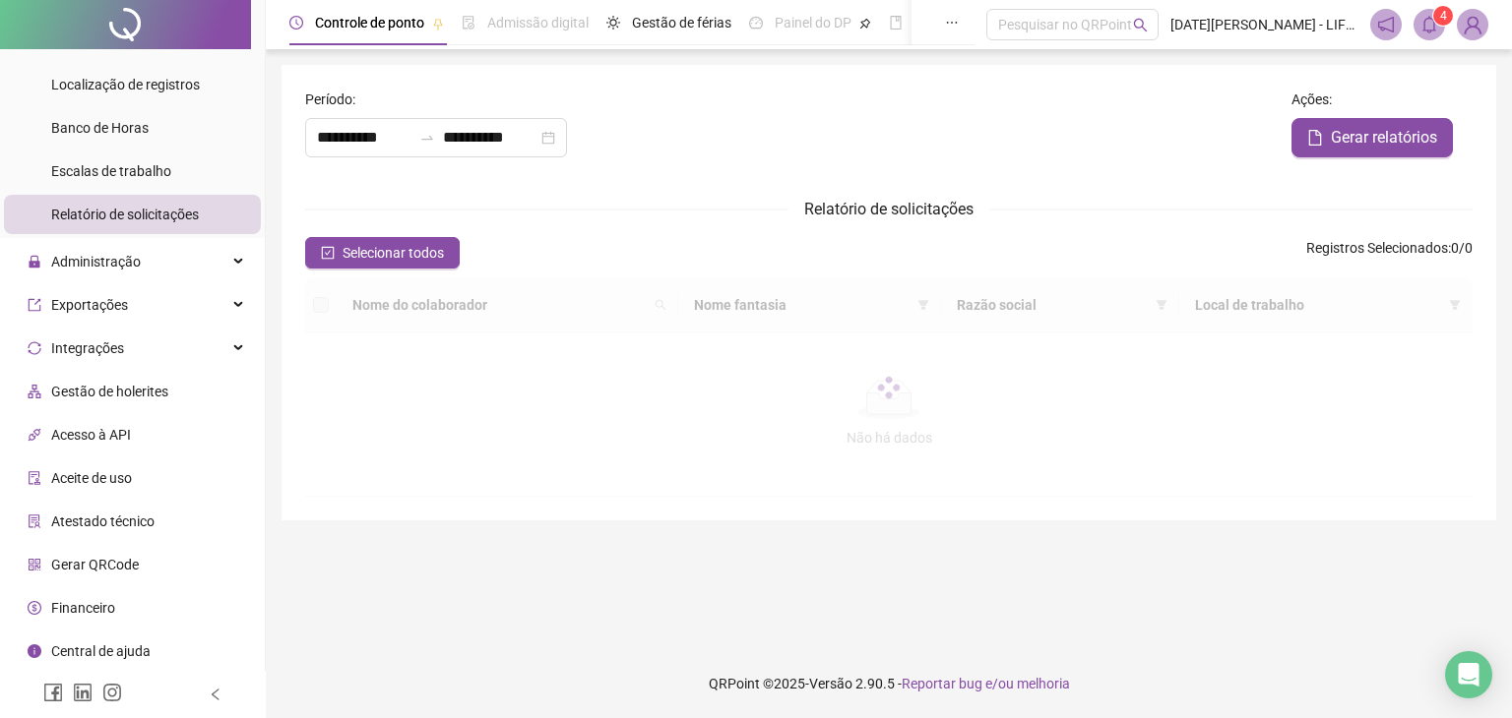
type input "**********"
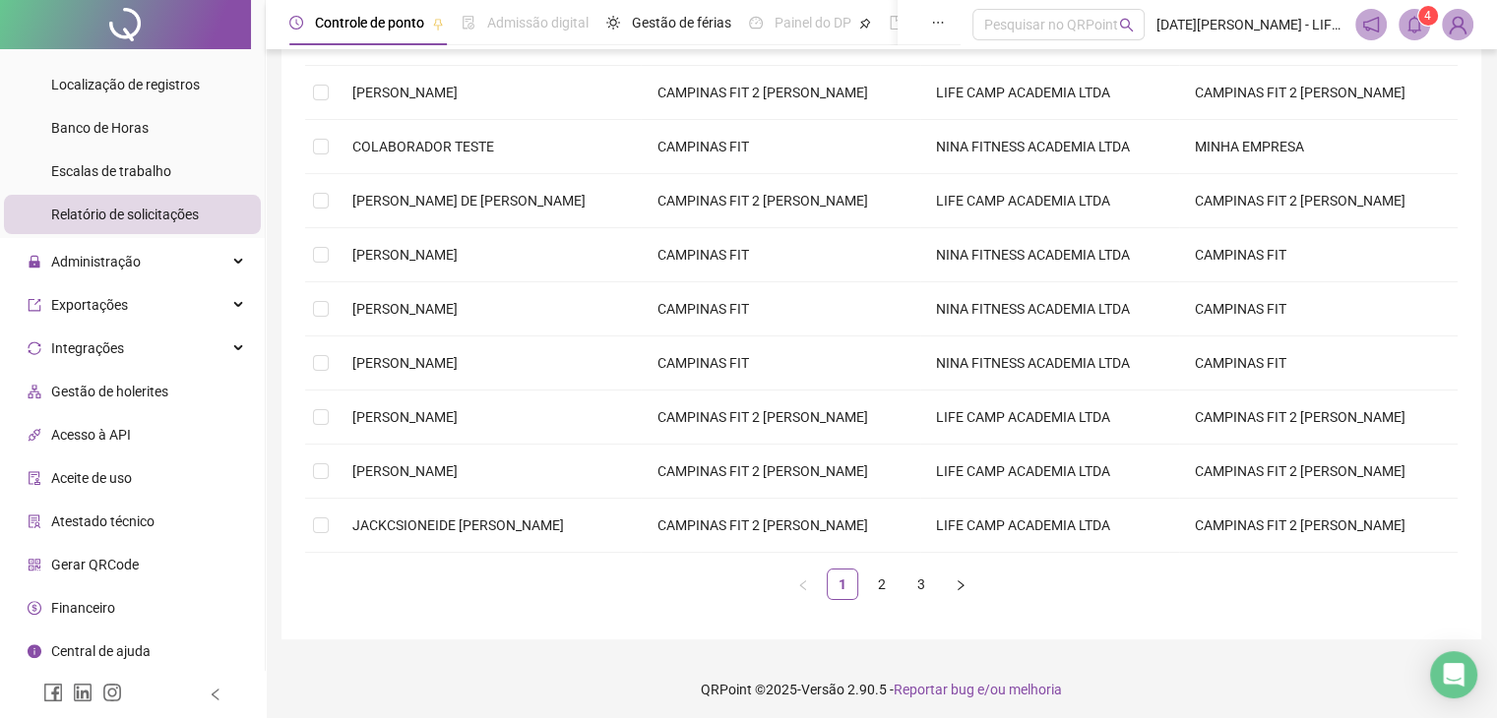
scroll to position [325, 0]
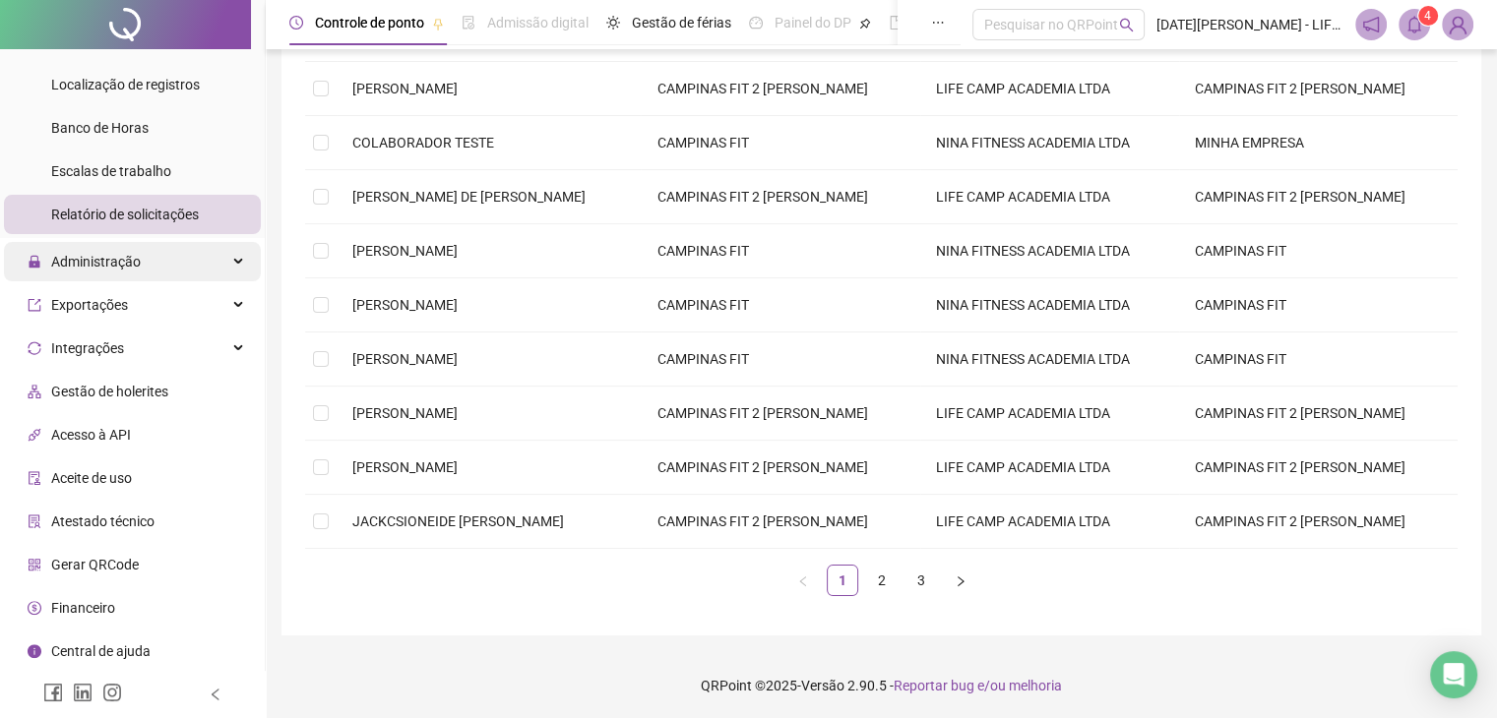
click at [235, 262] on icon at bounding box center [240, 262] width 10 height 0
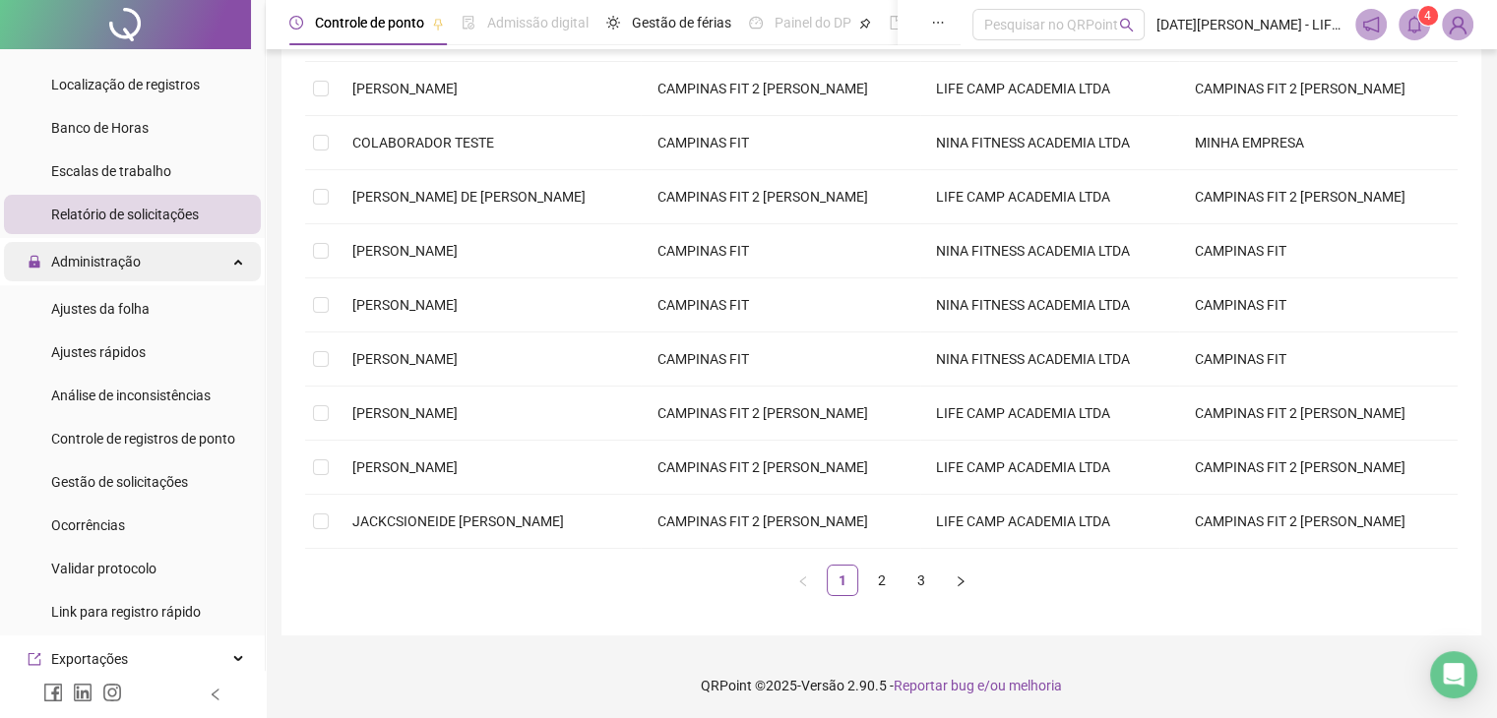
click at [235, 260] on icon at bounding box center [240, 260] width 10 height 0
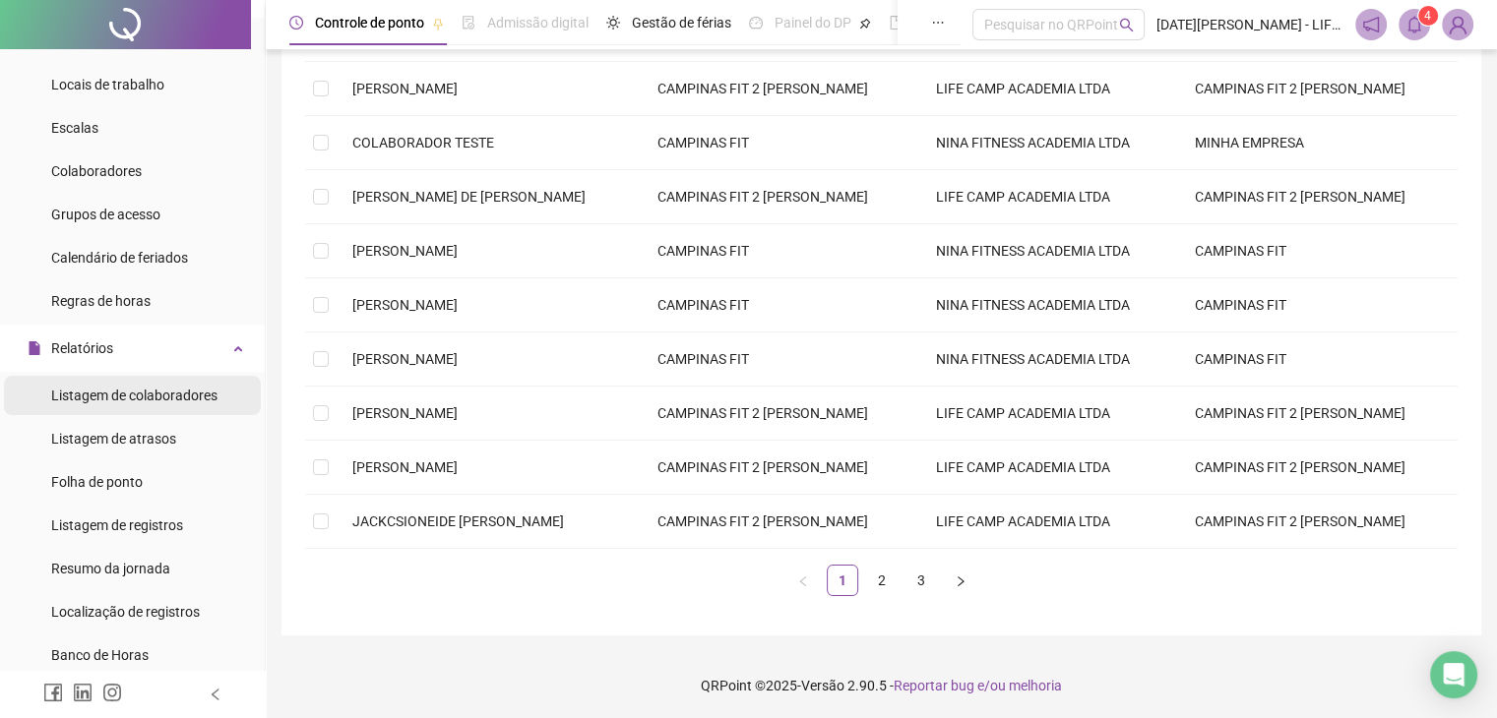
scroll to position [157, 0]
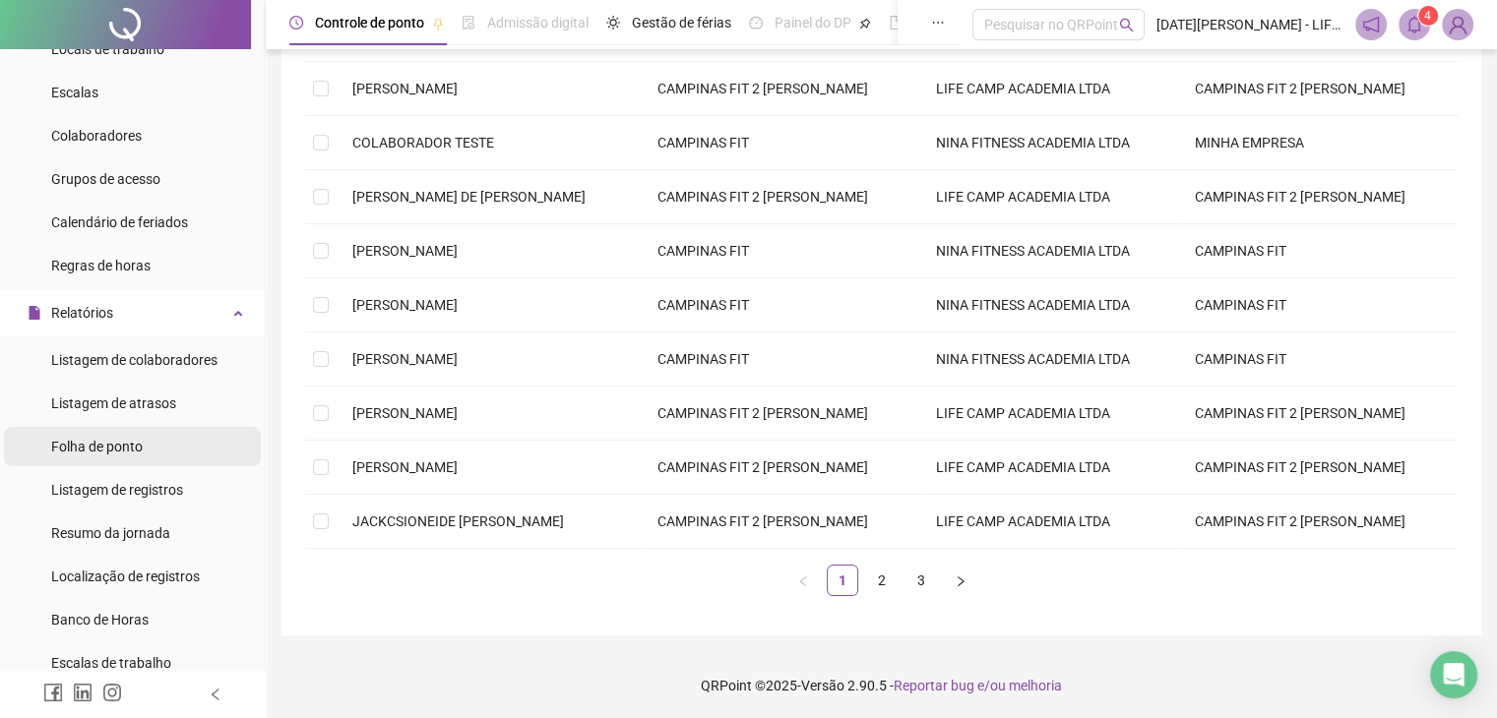
click at [75, 454] on span "Folha de ponto" at bounding box center [97, 447] width 92 height 16
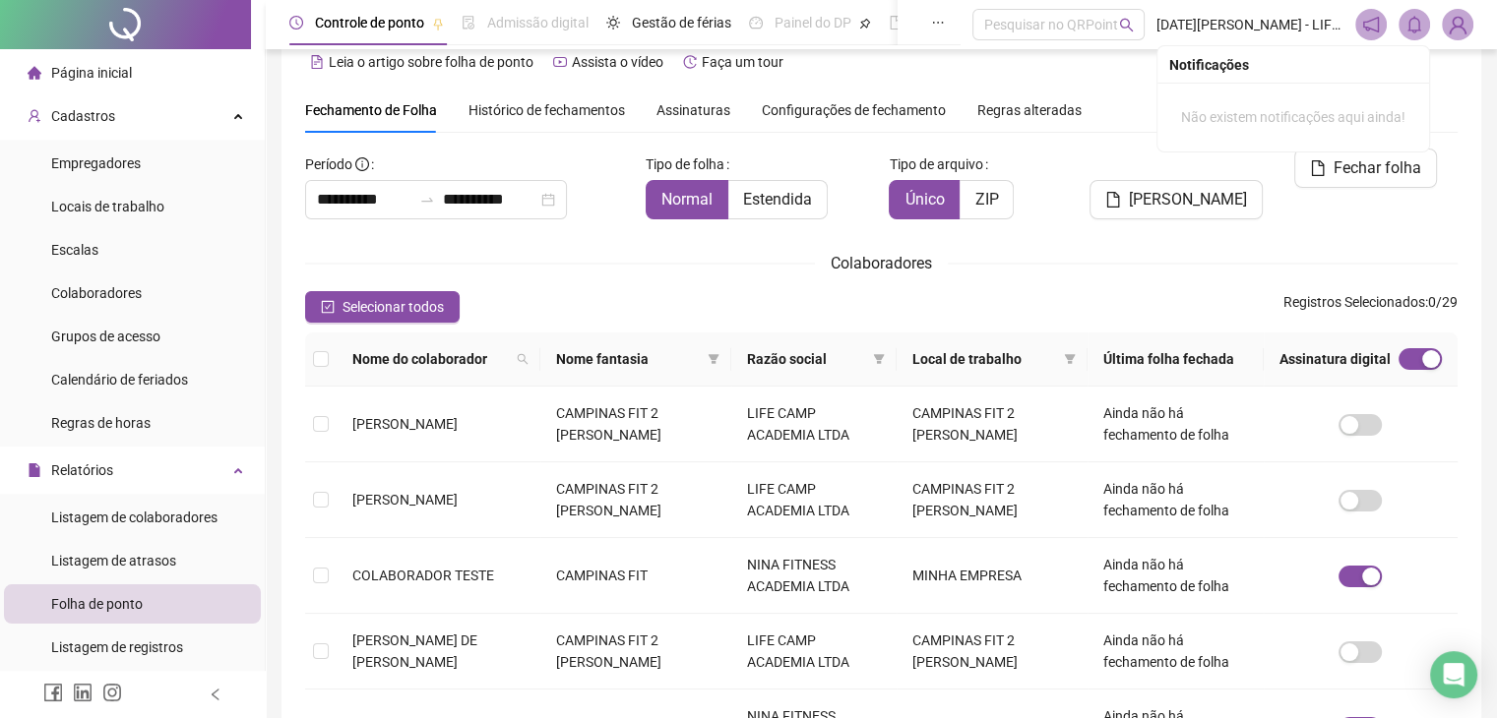
click at [1415, 25] on icon "bell" at bounding box center [1414, 25] width 18 height 18
click at [1417, 21] on icon "bell" at bounding box center [1414, 25] width 14 height 18
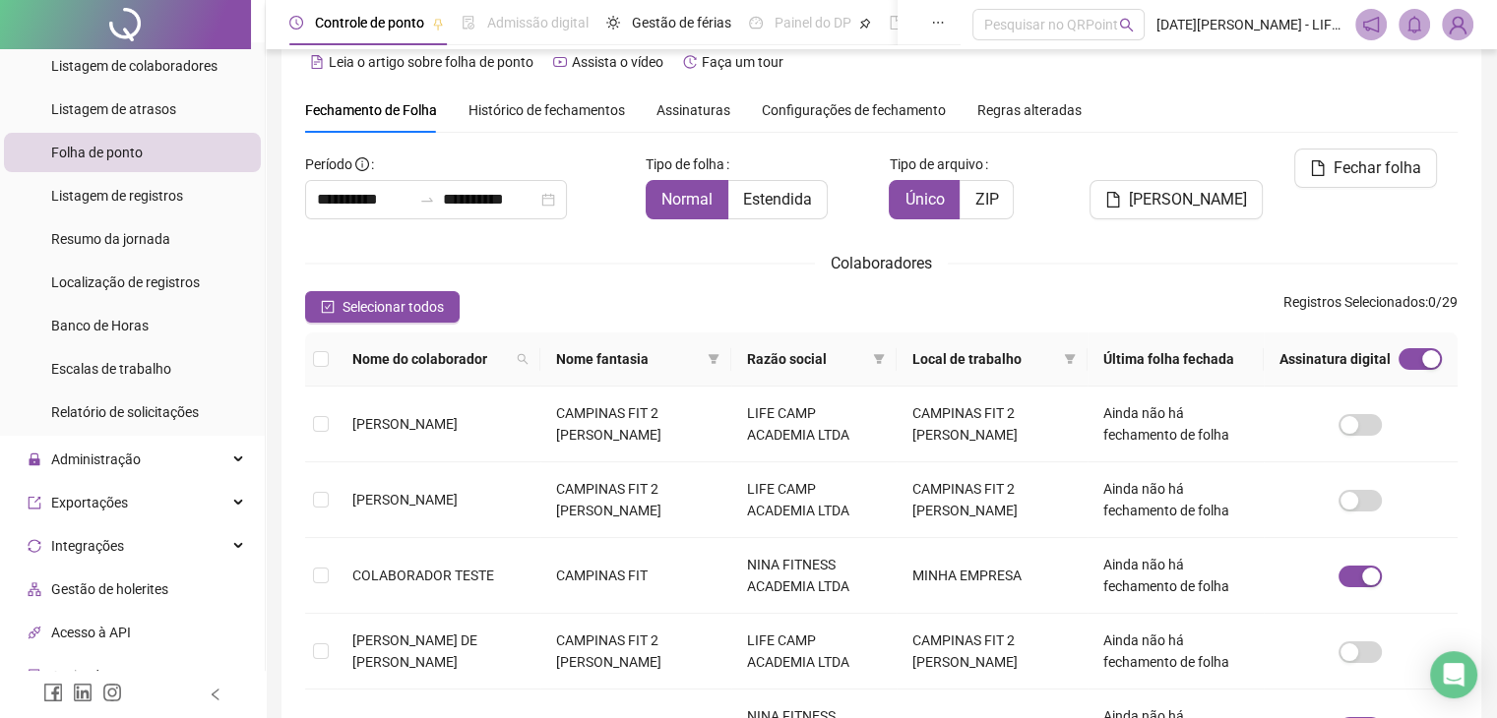
scroll to position [492, 0]
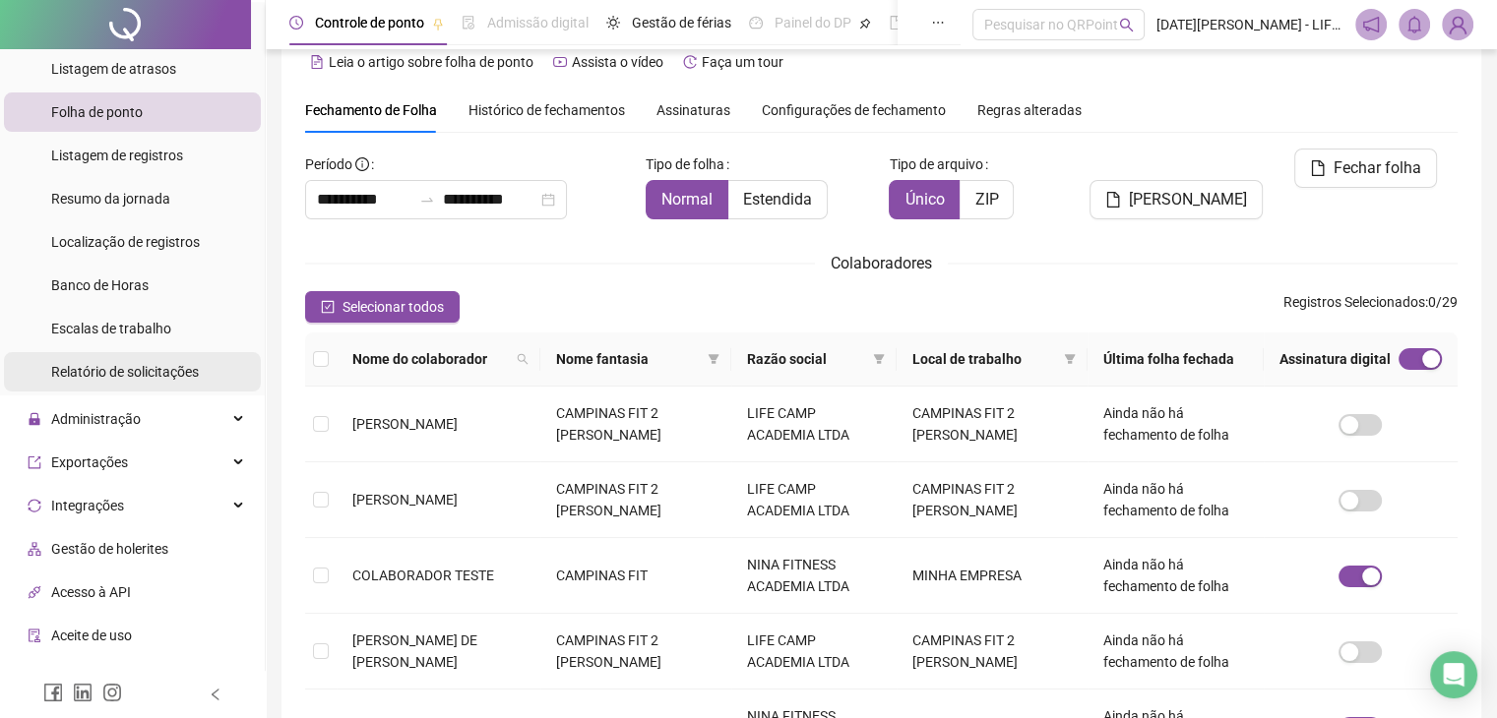
click at [105, 375] on span "Relatório de solicitações" at bounding box center [125, 372] width 148 height 16
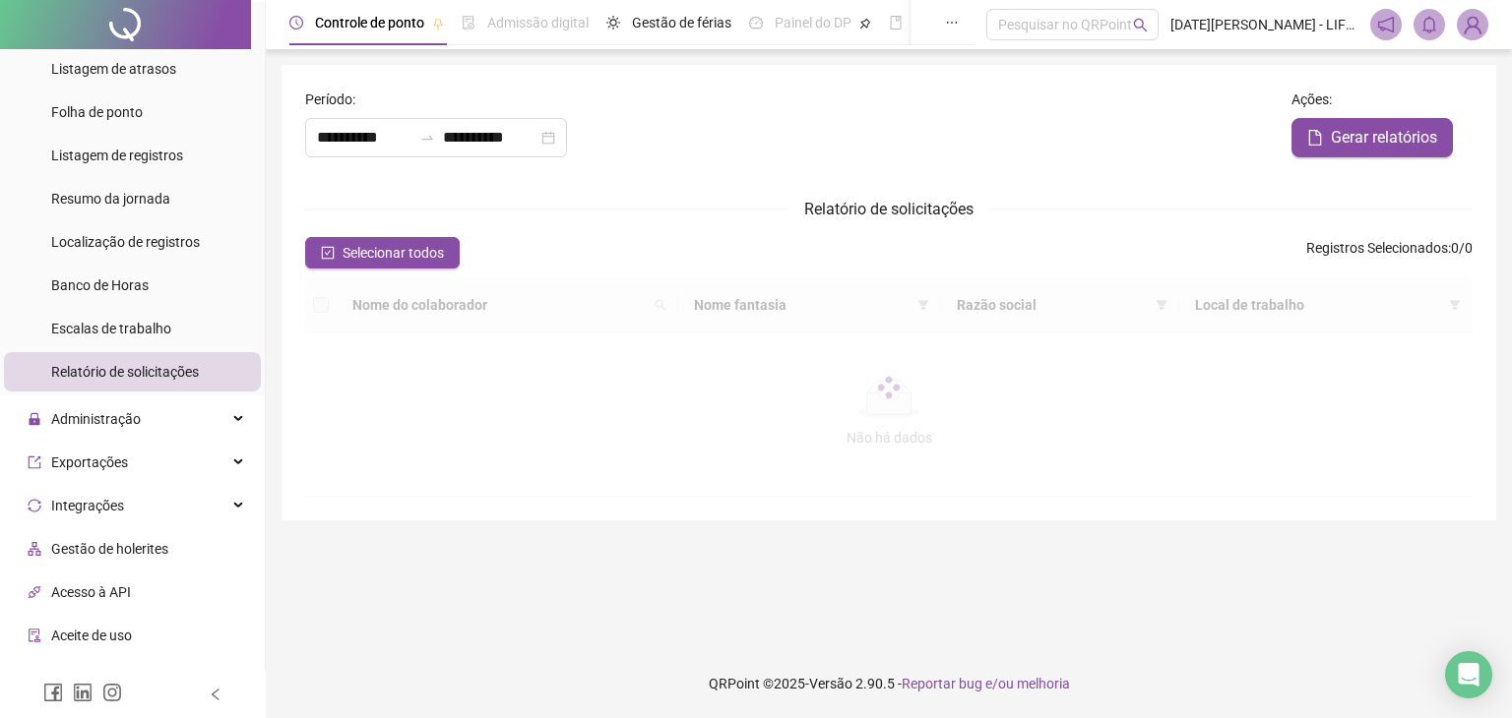
type input "**********"
